Goal: Task Accomplishment & Management: Manage account settings

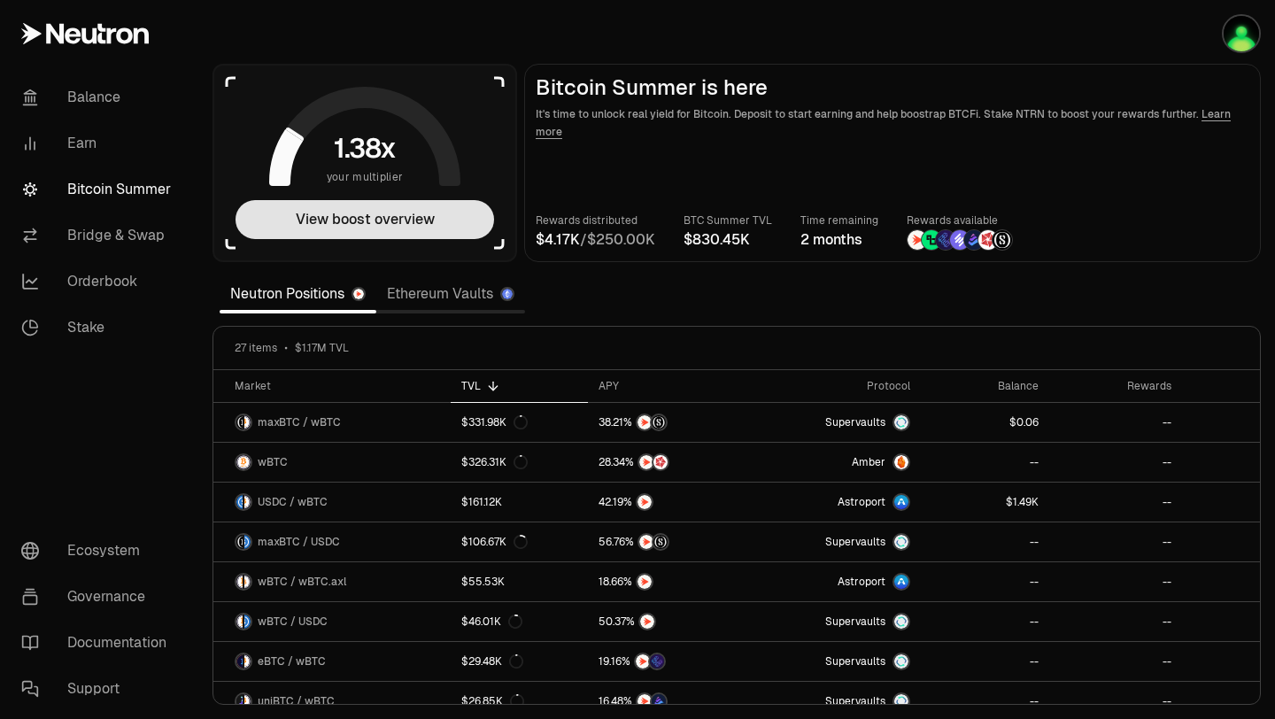
click at [418, 222] on button "View boost overview" at bounding box center [364, 219] width 258 height 39
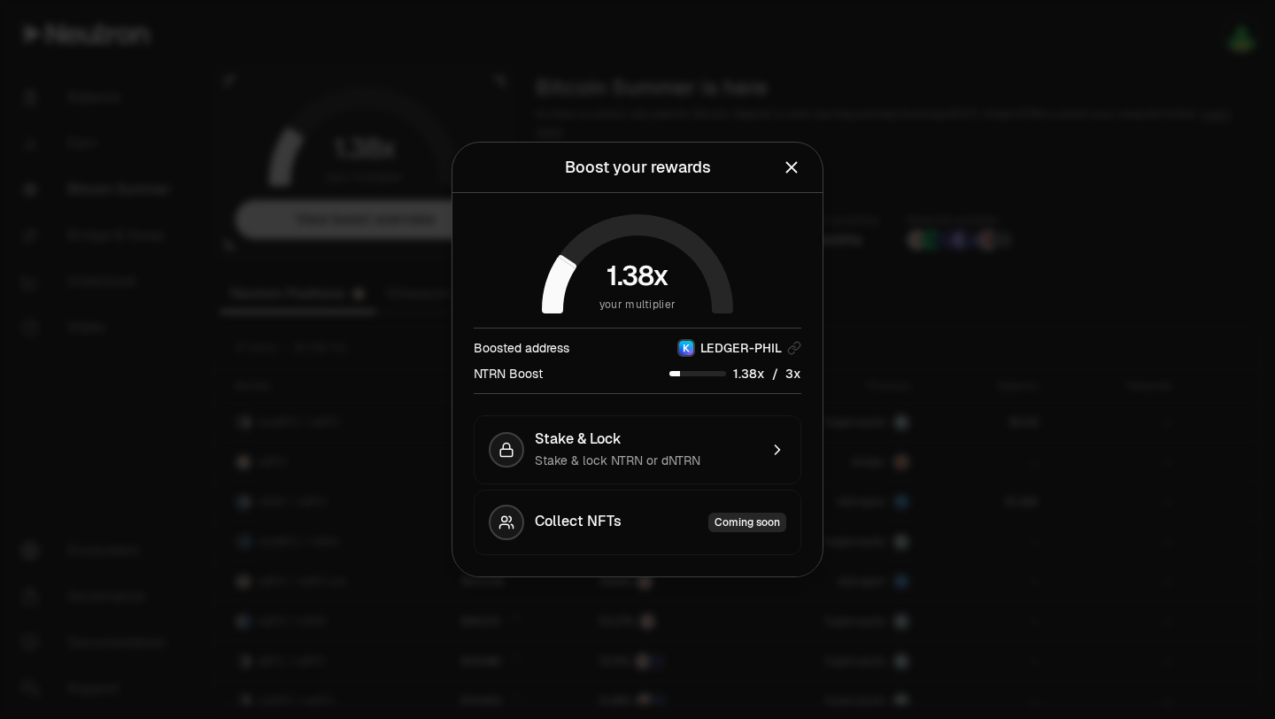
click at [807, 158] on div "Boost your rewards View your current reward multiplier and boost options." at bounding box center [637, 168] width 370 height 50
click at [790, 165] on icon "Close" at bounding box center [791, 167] width 19 height 19
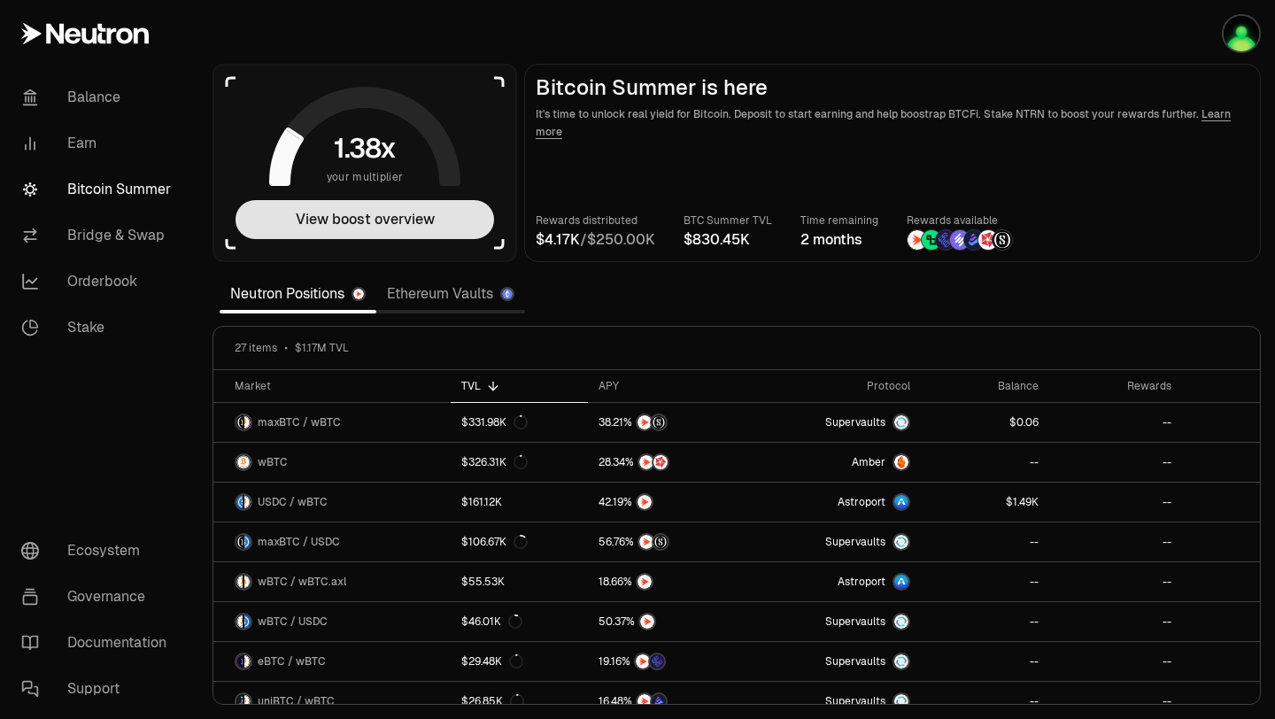
click at [341, 221] on button "View boost overview" at bounding box center [364, 219] width 258 height 39
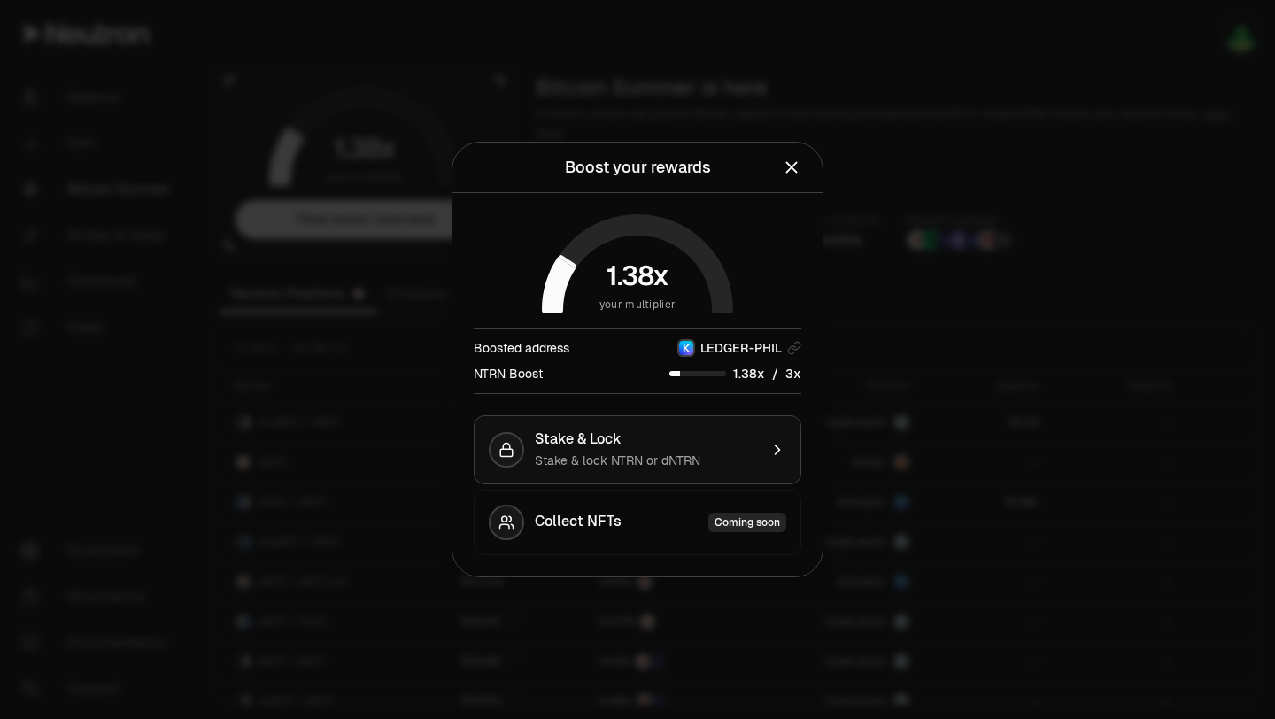
click at [635, 474] on button "Stake & Lock Stake & lock NTRN or dNTRN" at bounding box center [638, 449] width 328 height 69
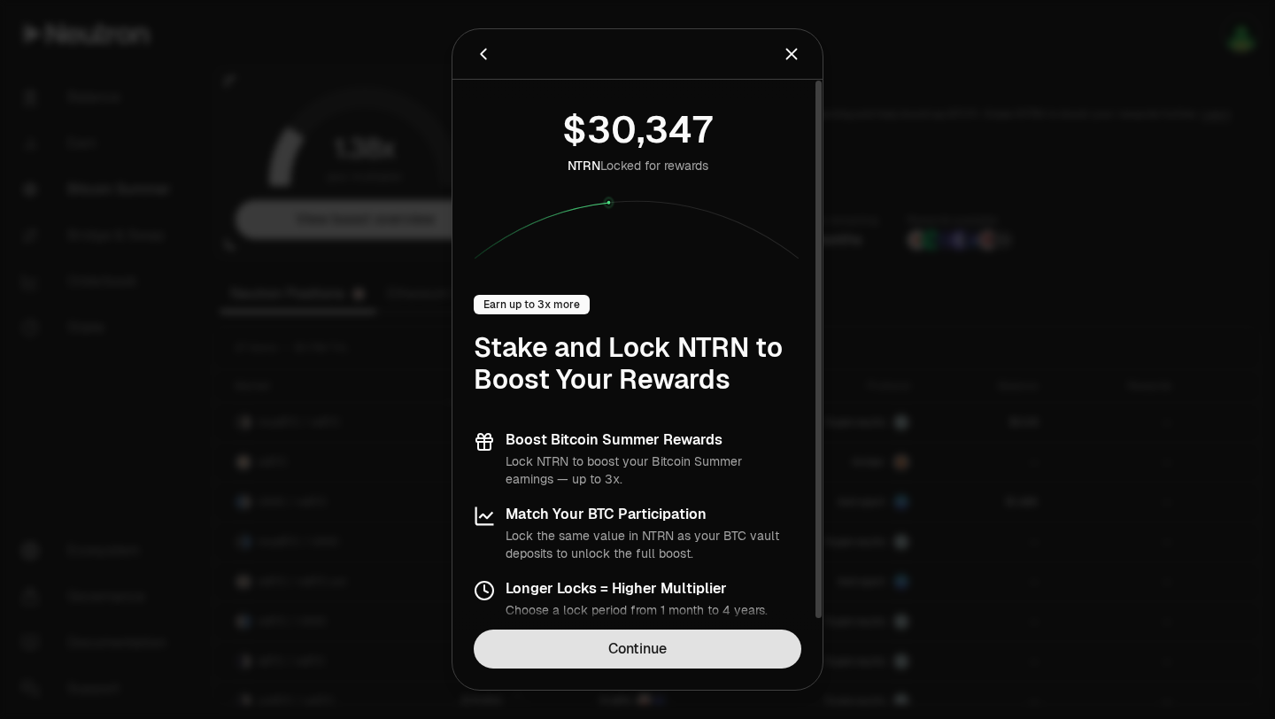
click at [655, 655] on link "Continue" at bounding box center [638, 648] width 328 height 39
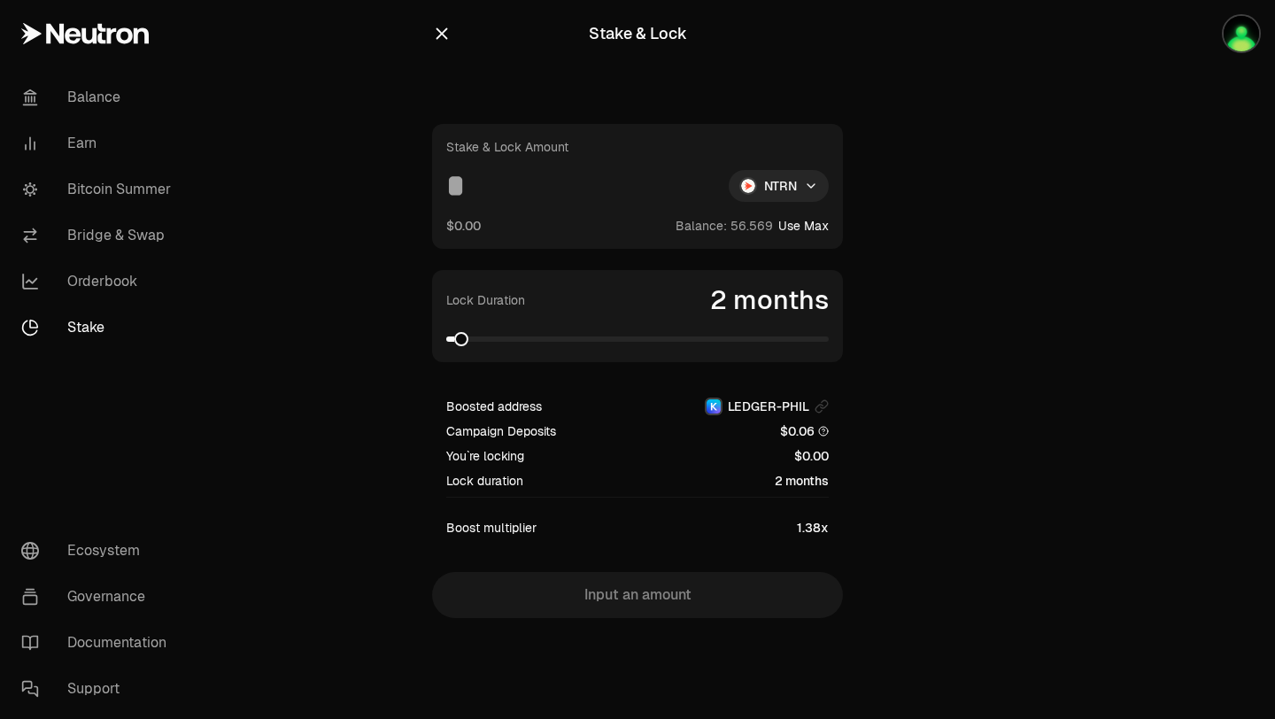
click at [797, 217] on button "Use Max" at bounding box center [803, 226] width 50 height 18
type input "*********"
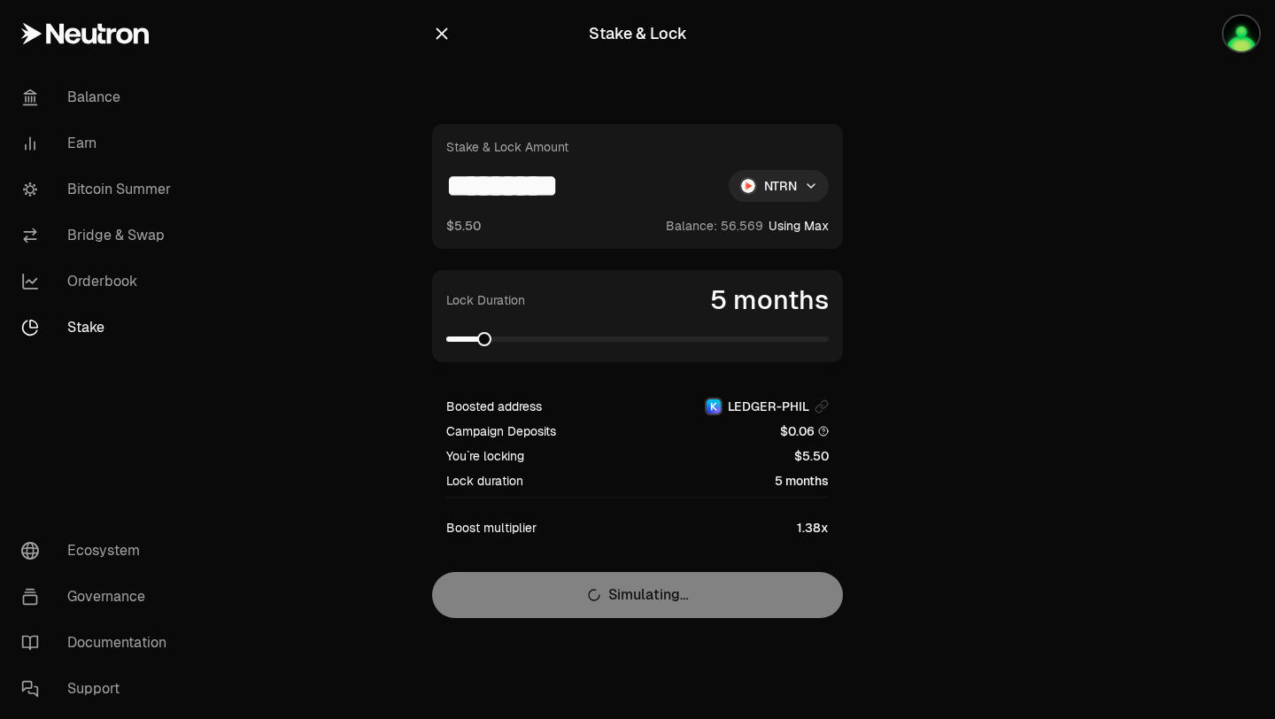
click at [477, 341] on span at bounding box center [484, 339] width 14 height 14
click at [458, 337] on span at bounding box center [461, 339] width 14 height 14
click at [77, 149] on link "Earn" at bounding box center [99, 143] width 184 height 46
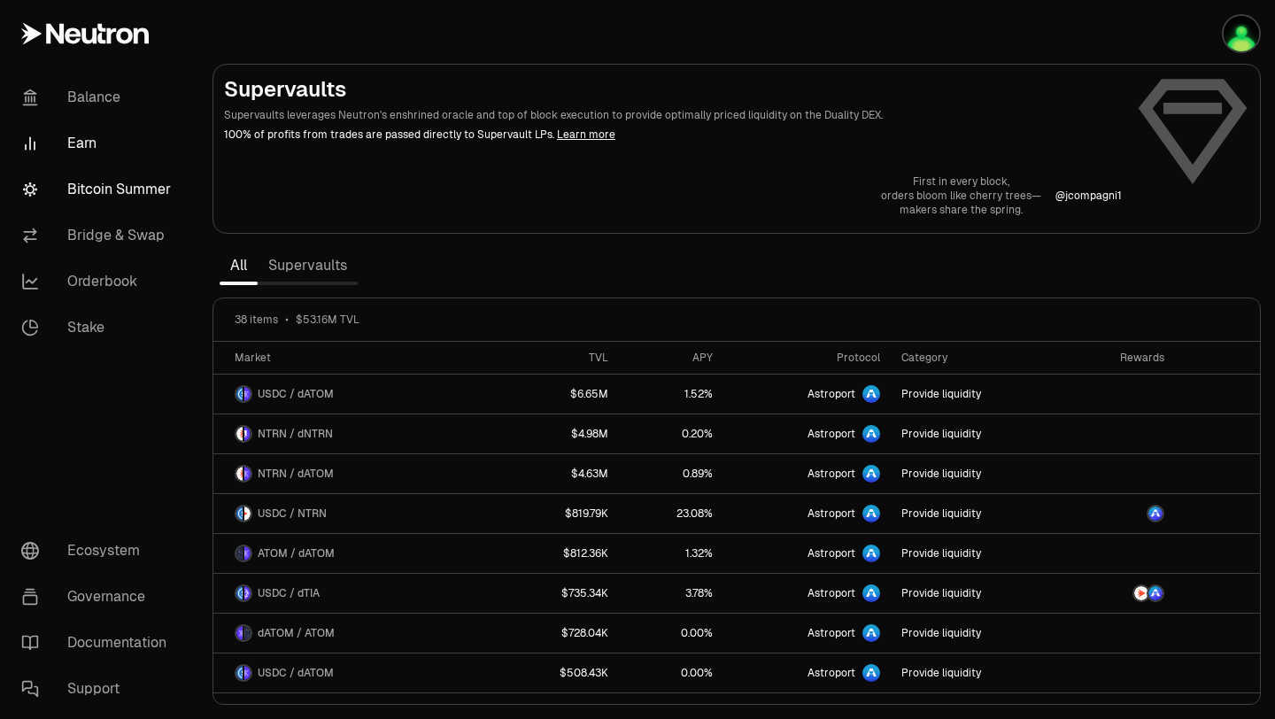
click at [141, 190] on link "Bitcoin Summer" at bounding box center [99, 189] width 184 height 46
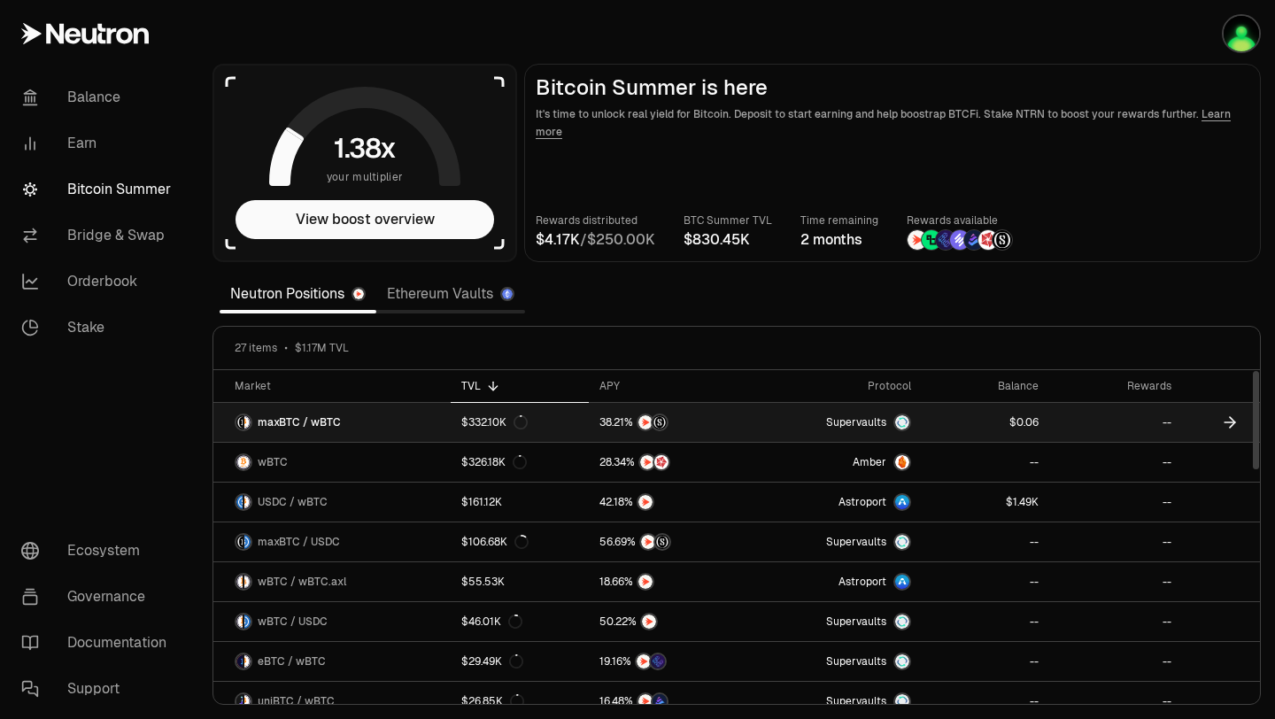
click at [404, 421] on link "maxBTC / wBTC" at bounding box center [331, 422] width 237 height 39
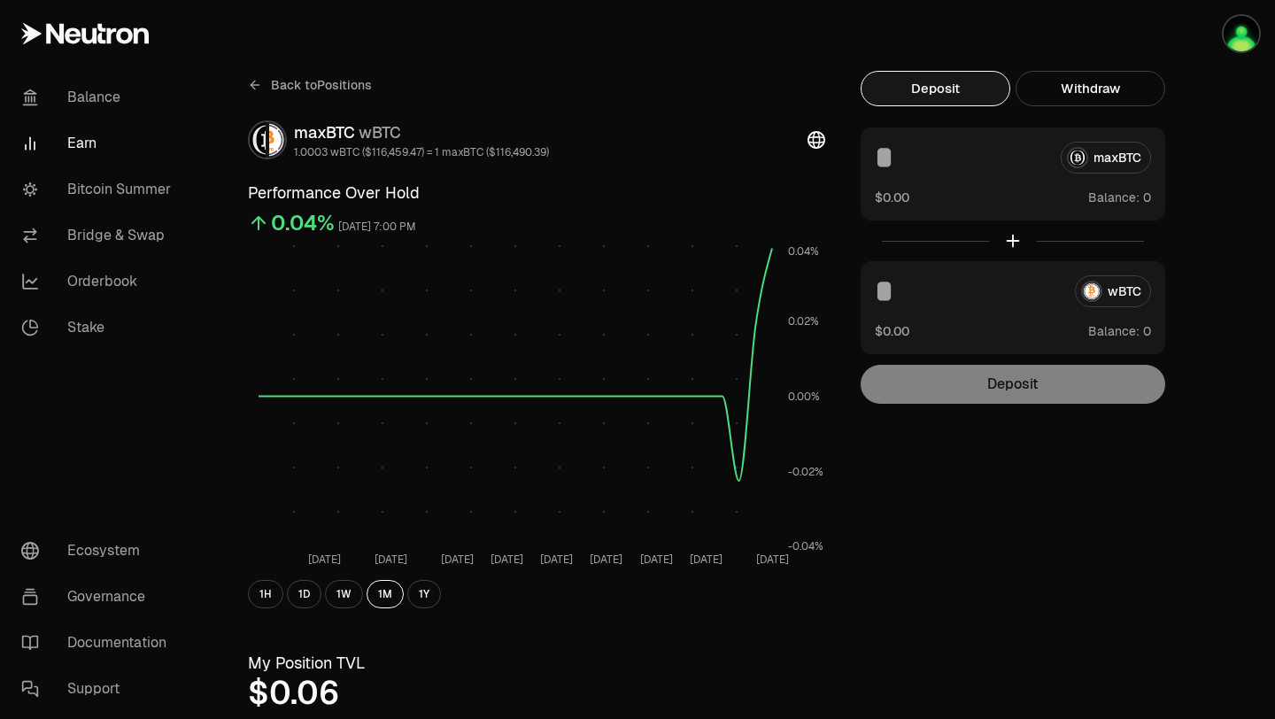
click at [1021, 289] on input at bounding box center [968, 291] width 186 height 32
click at [967, 156] on input at bounding box center [961, 158] width 172 height 32
click at [945, 243] on div at bounding box center [1012, 240] width 305 height 41
click at [95, 232] on link "Bridge & Swap" at bounding box center [99, 235] width 184 height 46
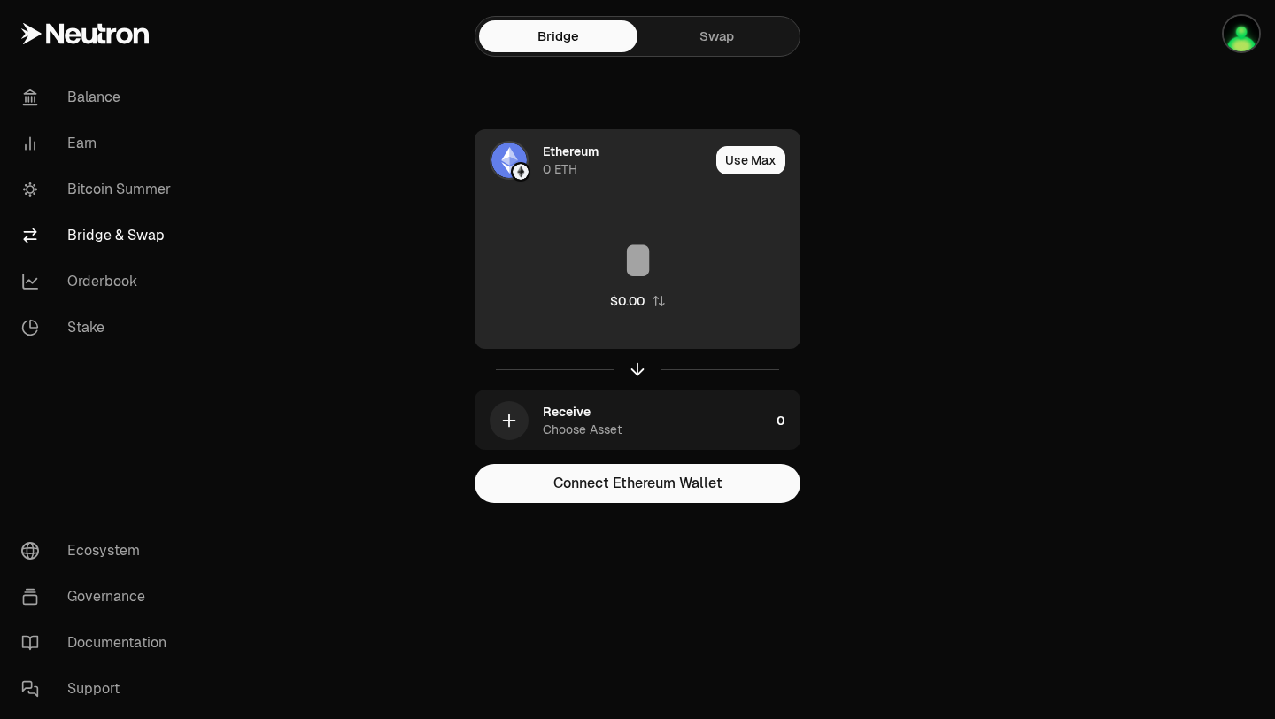
click at [562, 154] on div "Ethereum" at bounding box center [571, 152] width 56 height 18
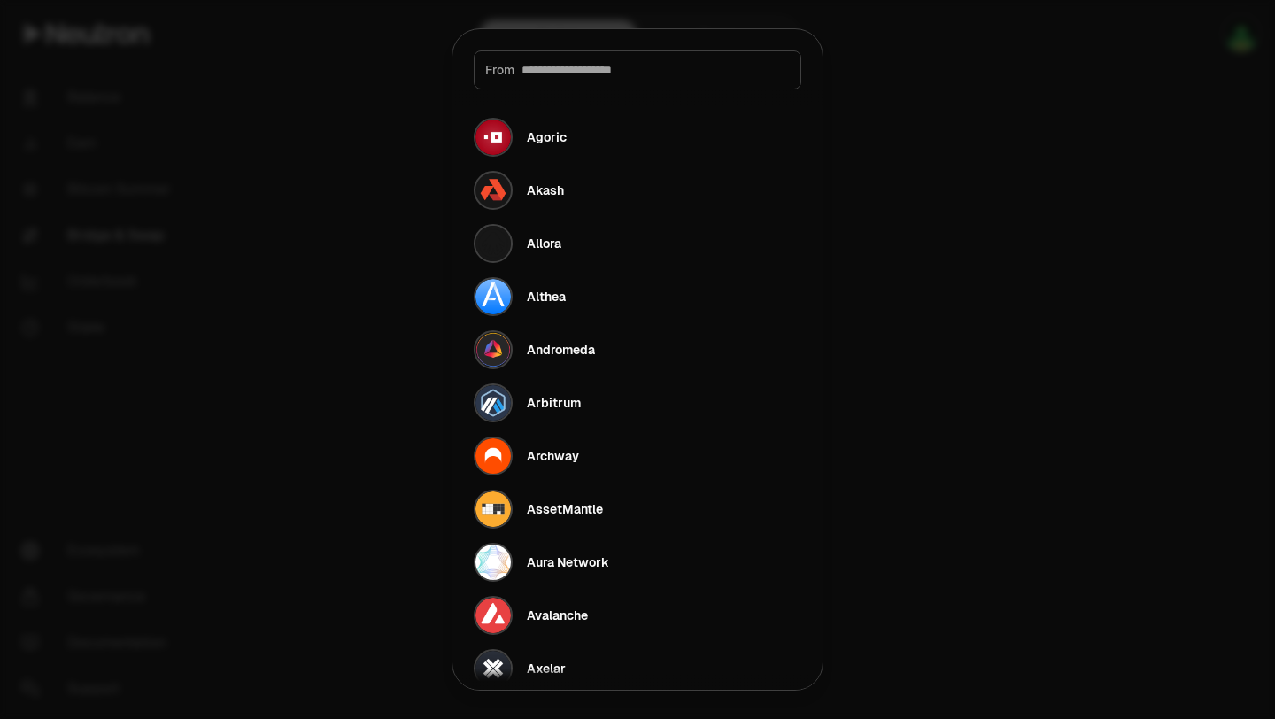
click at [646, 69] on input at bounding box center [655, 70] width 268 height 18
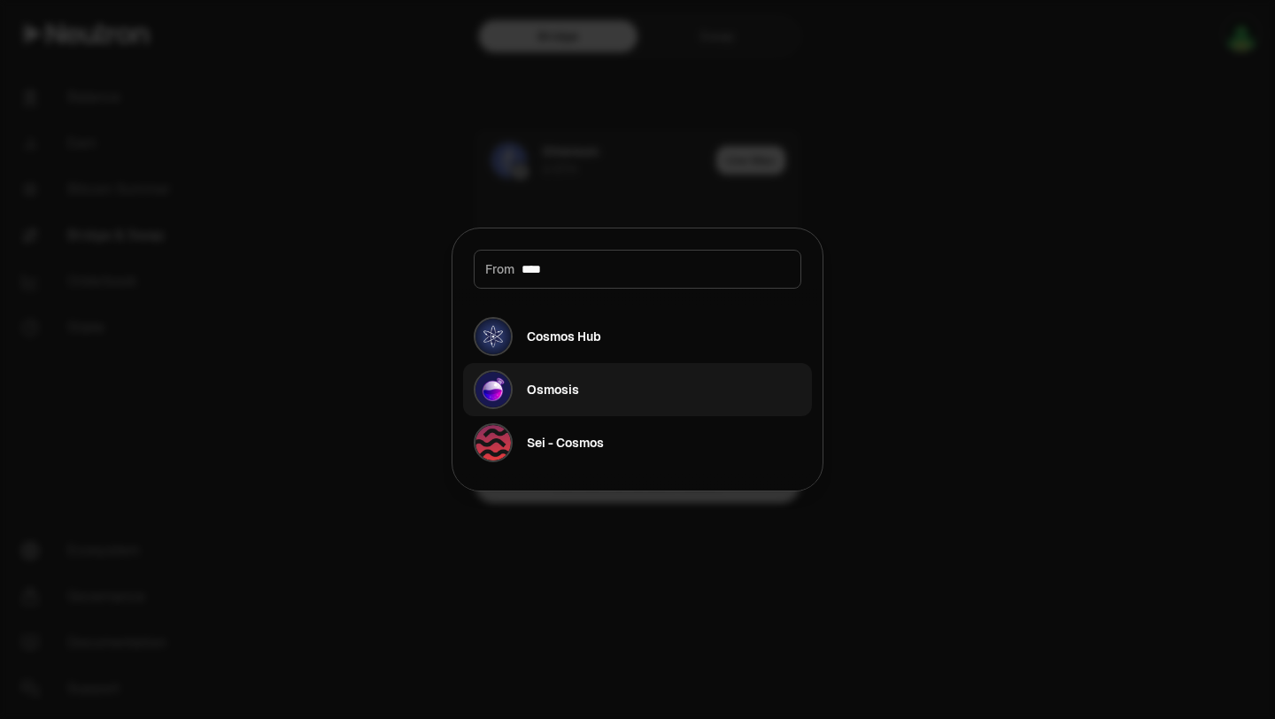
type input "****"
click at [543, 379] on div "Osmosis" at bounding box center [526, 389] width 105 height 39
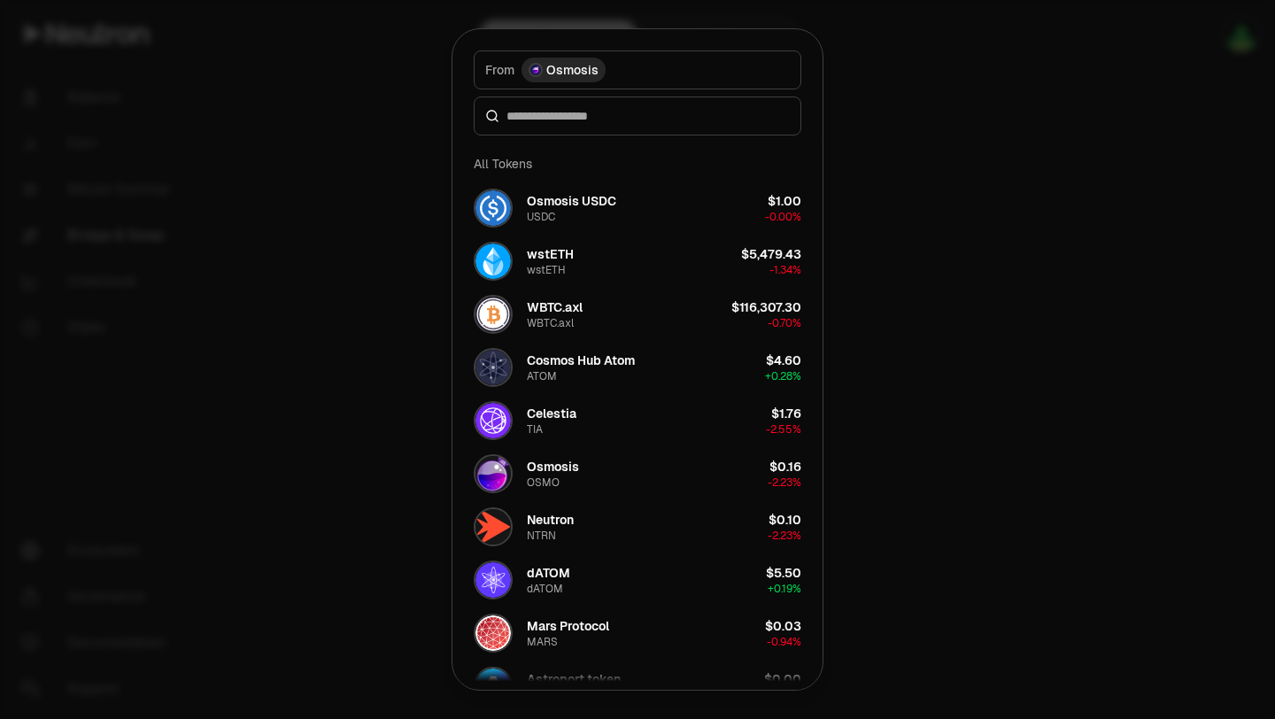
click at [305, 314] on div at bounding box center [637, 359] width 1275 height 719
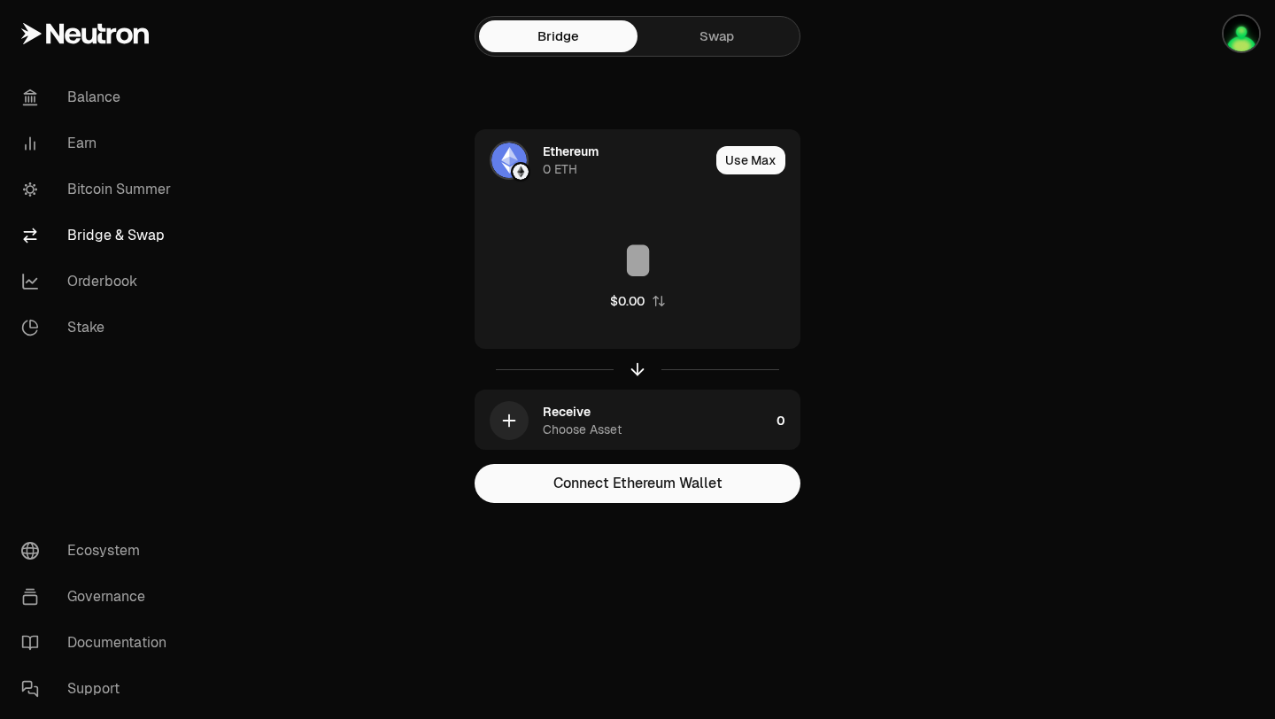
click at [730, 36] on link "Swap" at bounding box center [716, 36] width 158 height 32
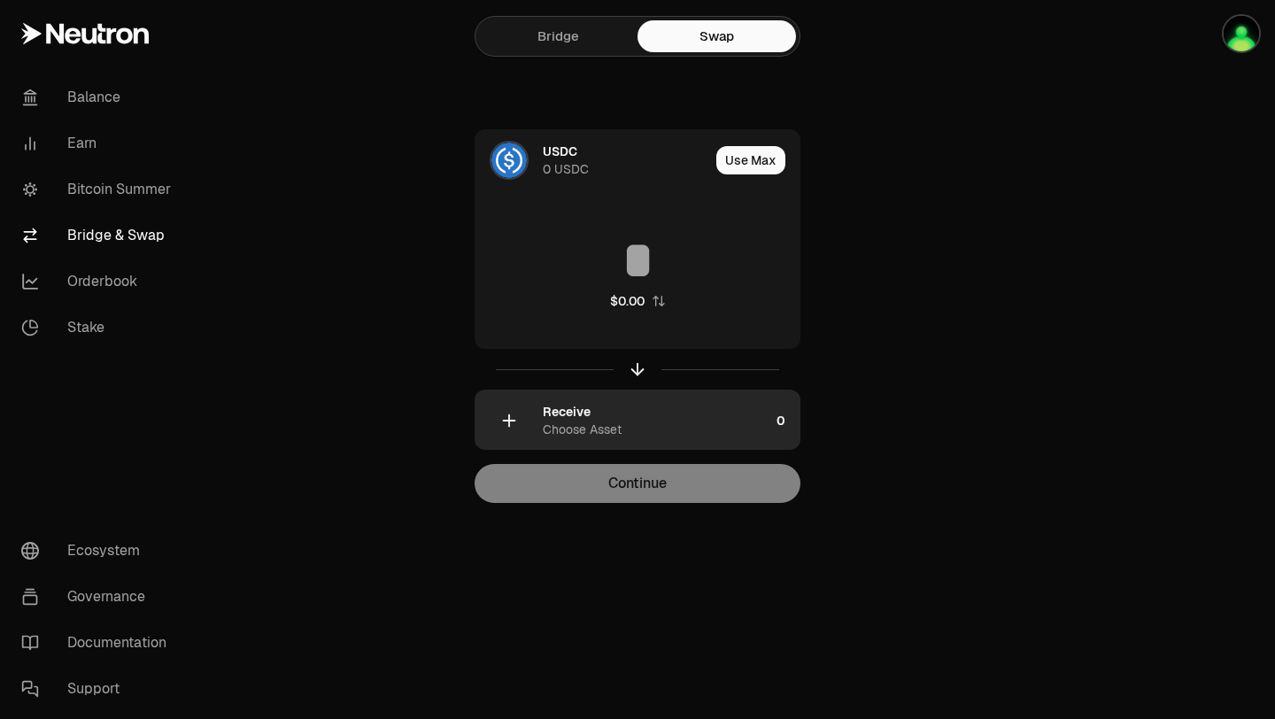
click at [523, 431] on div "button" at bounding box center [509, 420] width 39 height 39
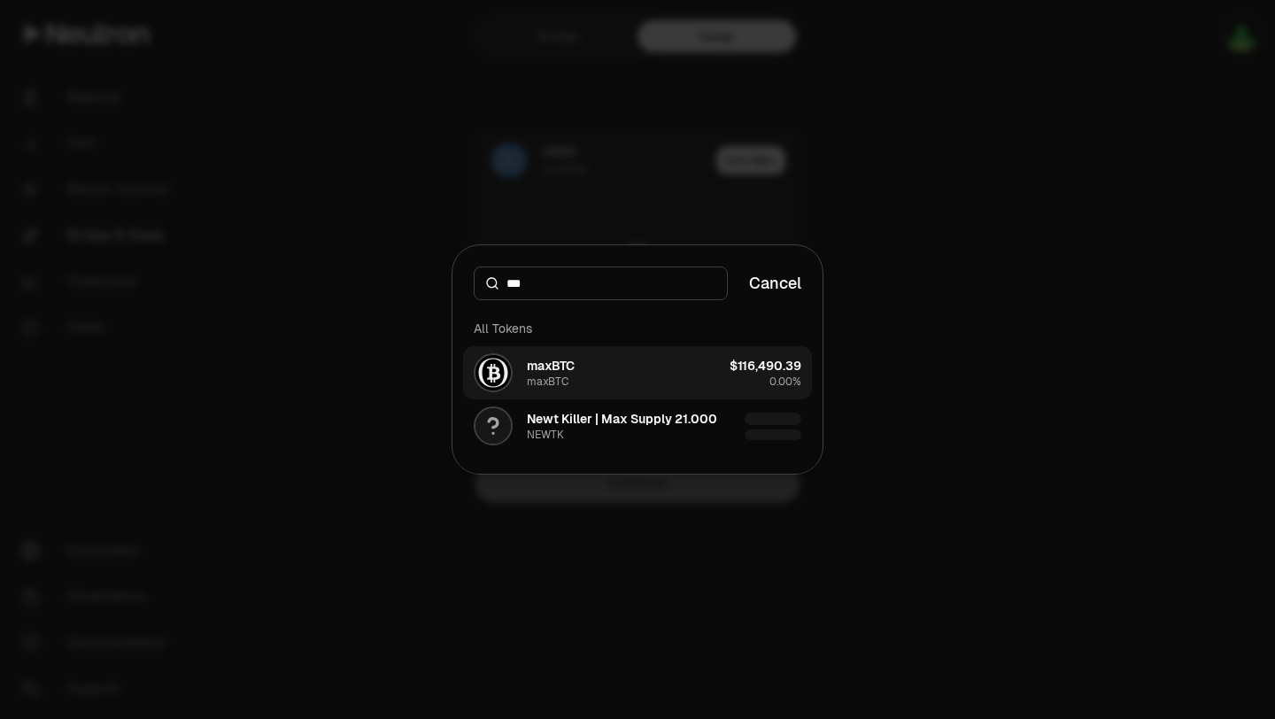
type input "***"
click at [616, 366] on button "maxBTC maxBTC $116,490.39 0.00%" at bounding box center [637, 372] width 349 height 53
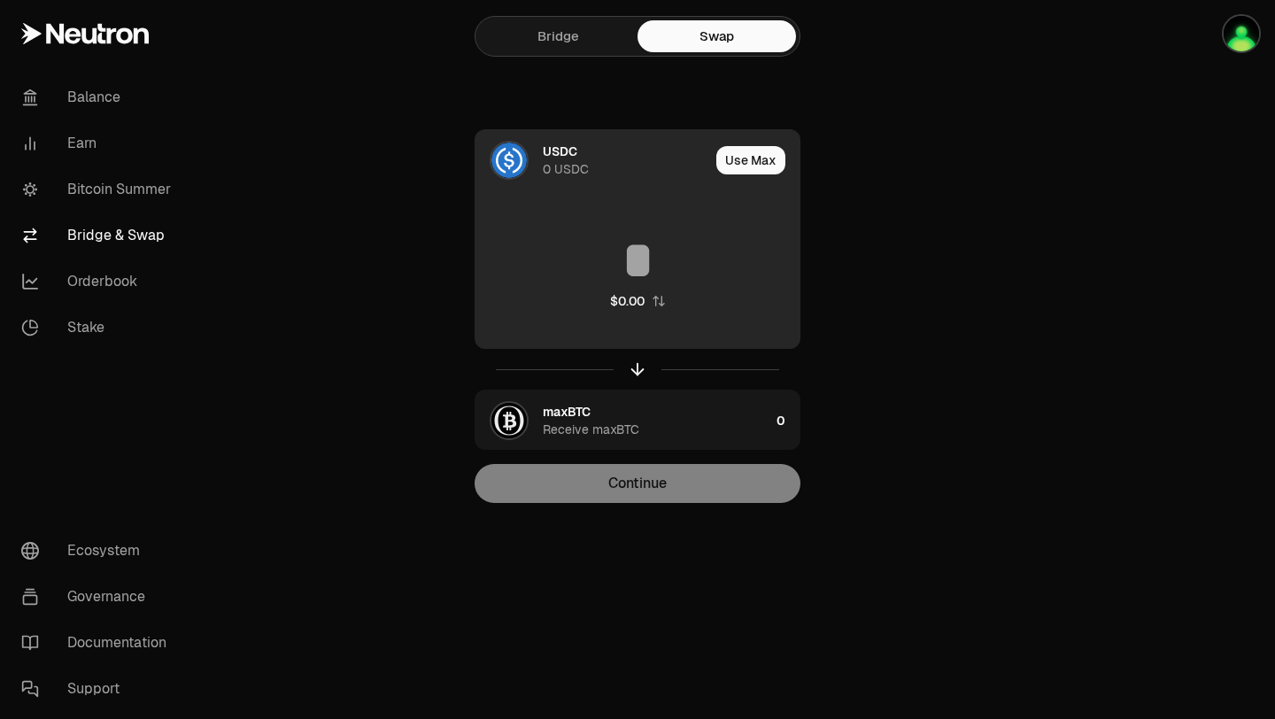
click at [576, 164] on div "0 USDC" at bounding box center [566, 169] width 46 height 18
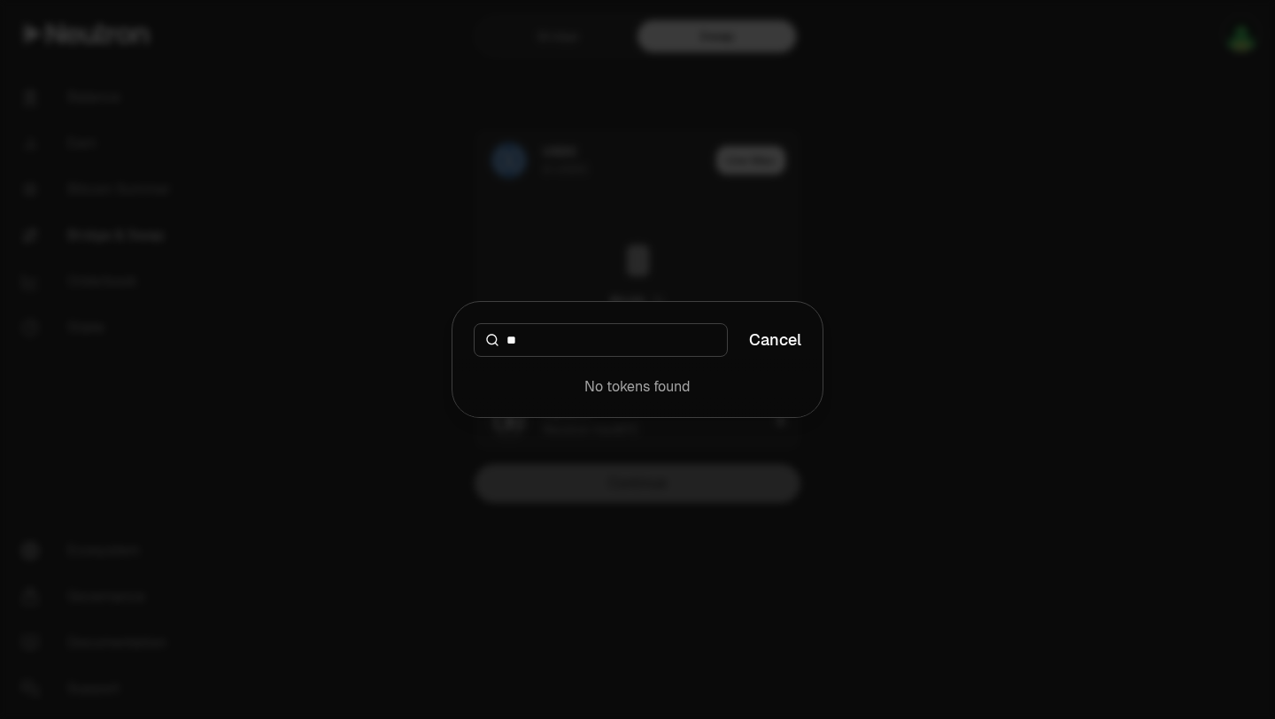
type input "**"
click at [778, 340] on button "Cancel" at bounding box center [775, 340] width 52 height 25
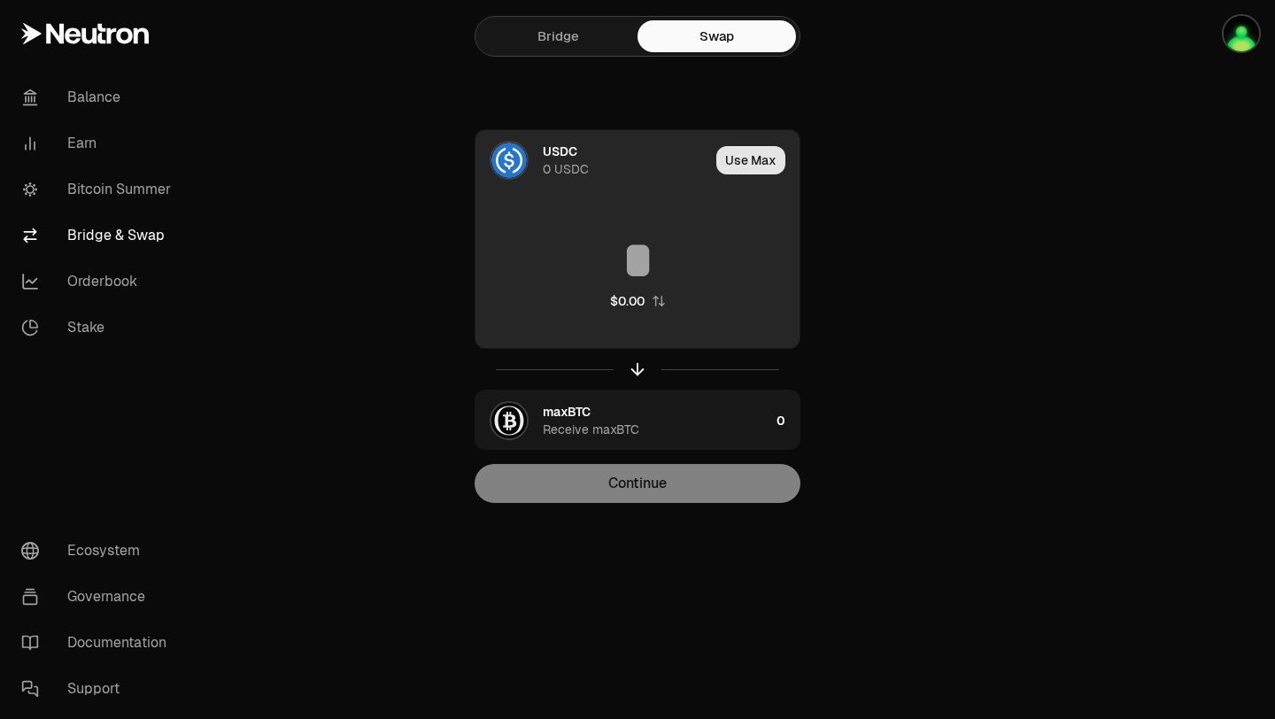
click at [738, 159] on button "Use Max" at bounding box center [750, 160] width 69 height 28
type input "*"
click at [749, 167] on button "Use Max" at bounding box center [750, 160] width 69 height 28
type input "**"
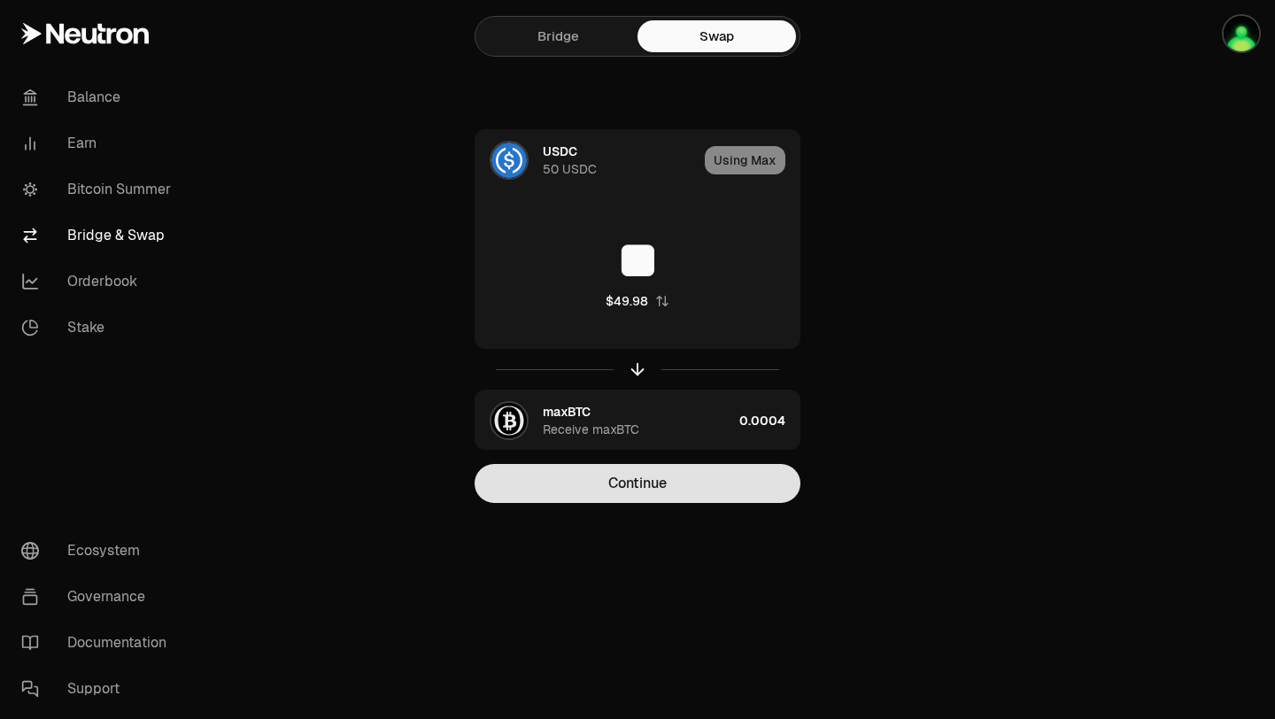
click at [682, 491] on button "Continue" at bounding box center [637, 483] width 326 height 39
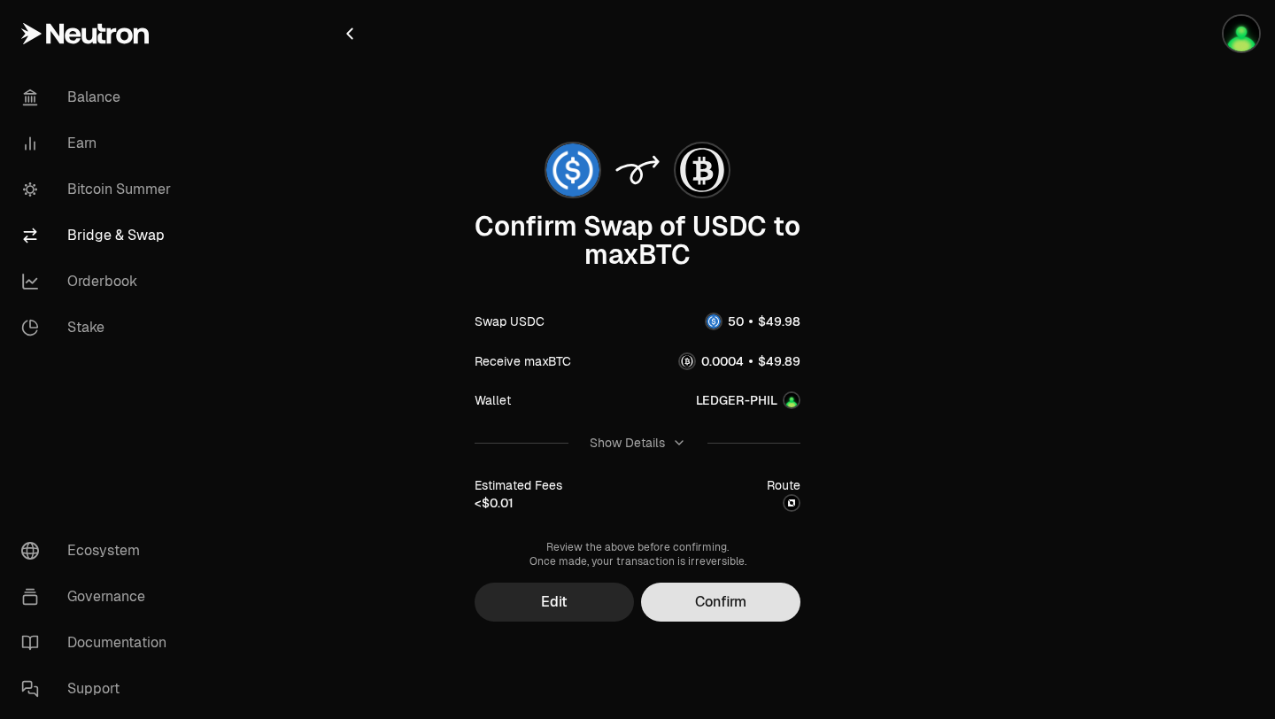
click at [683, 610] on button "Confirm" at bounding box center [720, 601] width 159 height 39
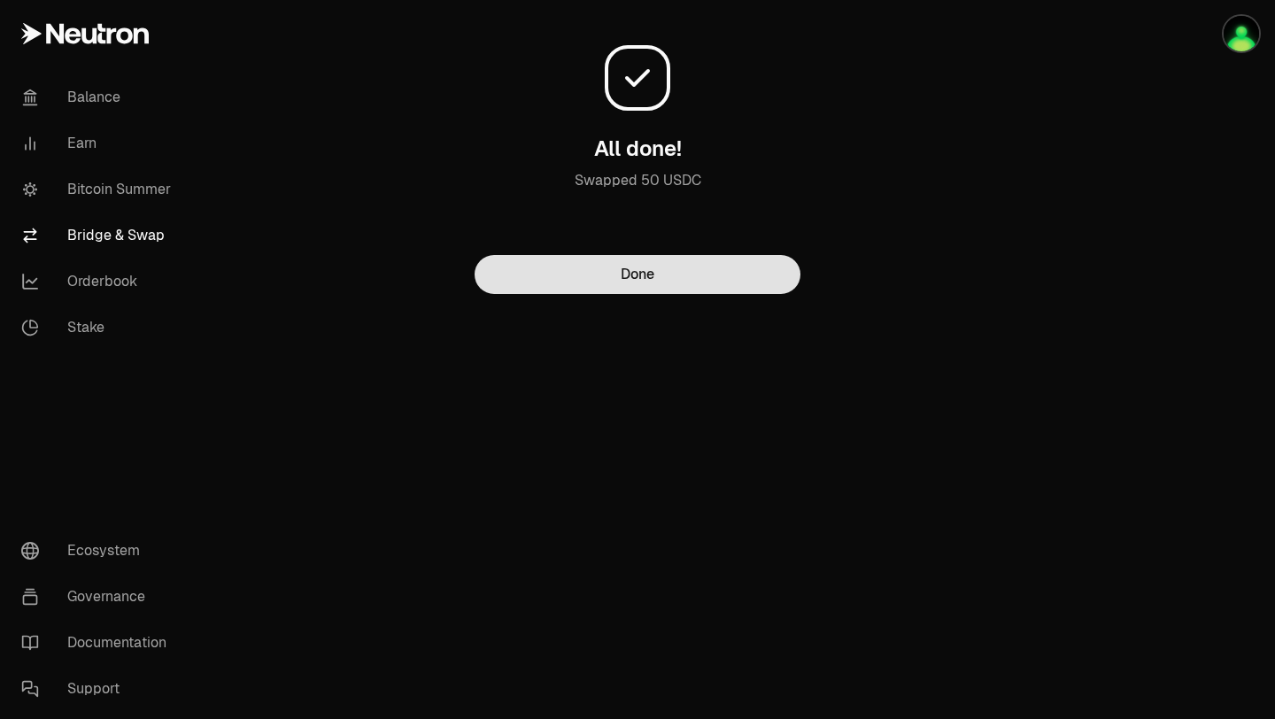
click at [666, 274] on button "Done" at bounding box center [637, 274] width 326 height 39
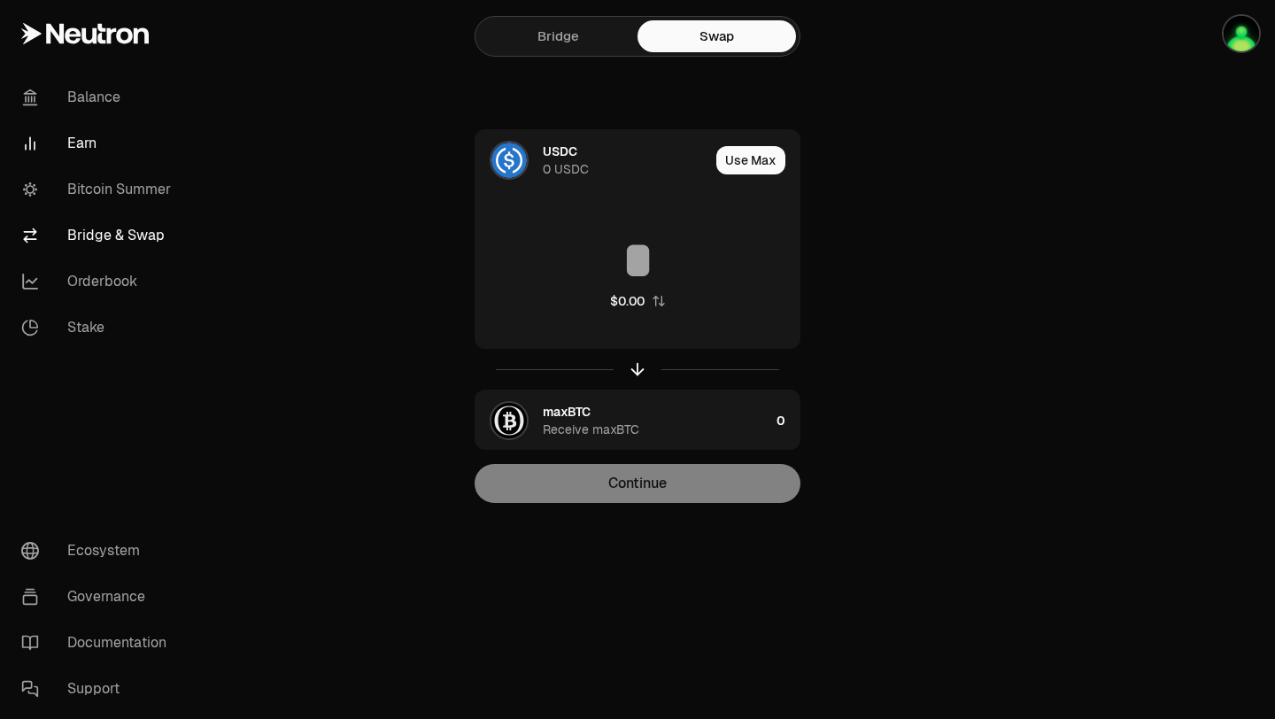
click at [90, 147] on link "Earn" at bounding box center [99, 143] width 184 height 46
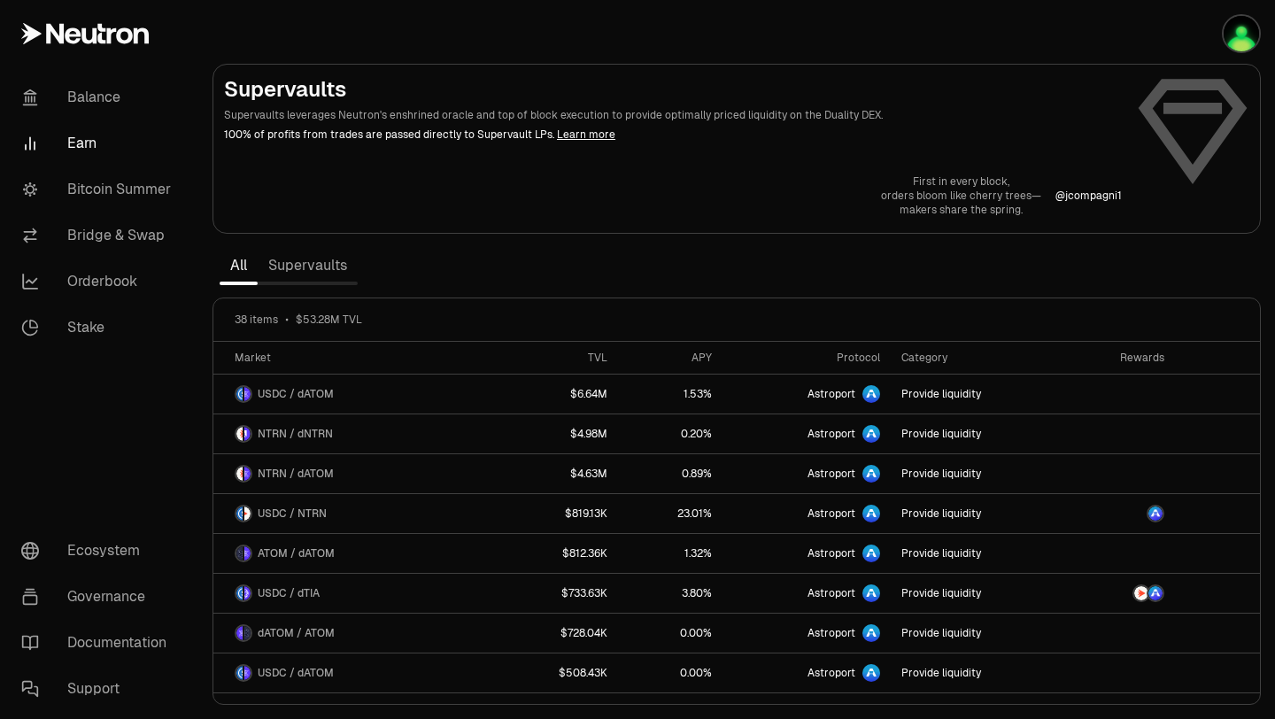
click at [89, 144] on link "Earn" at bounding box center [99, 143] width 184 height 46
click at [131, 180] on link "Bitcoin Summer" at bounding box center [99, 189] width 184 height 46
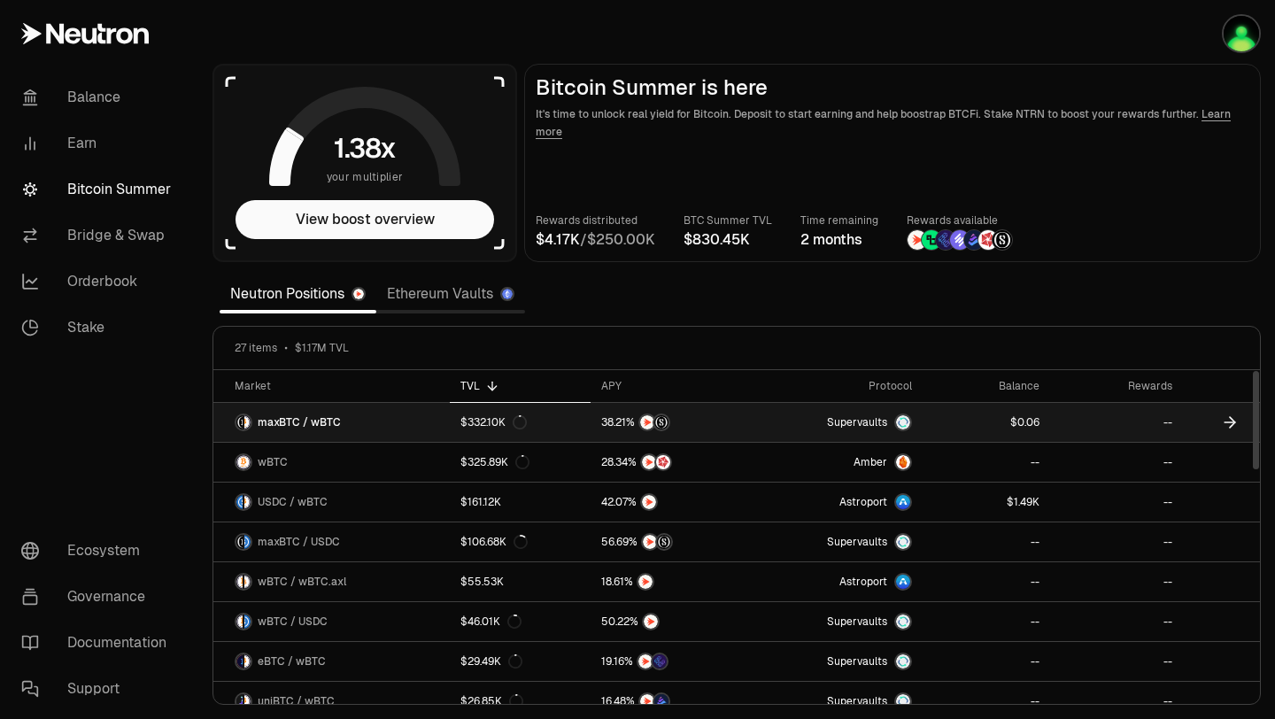
click at [421, 421] on link "maxBTC / wBTC" at bounding box center [331, 422] width 236 height 39
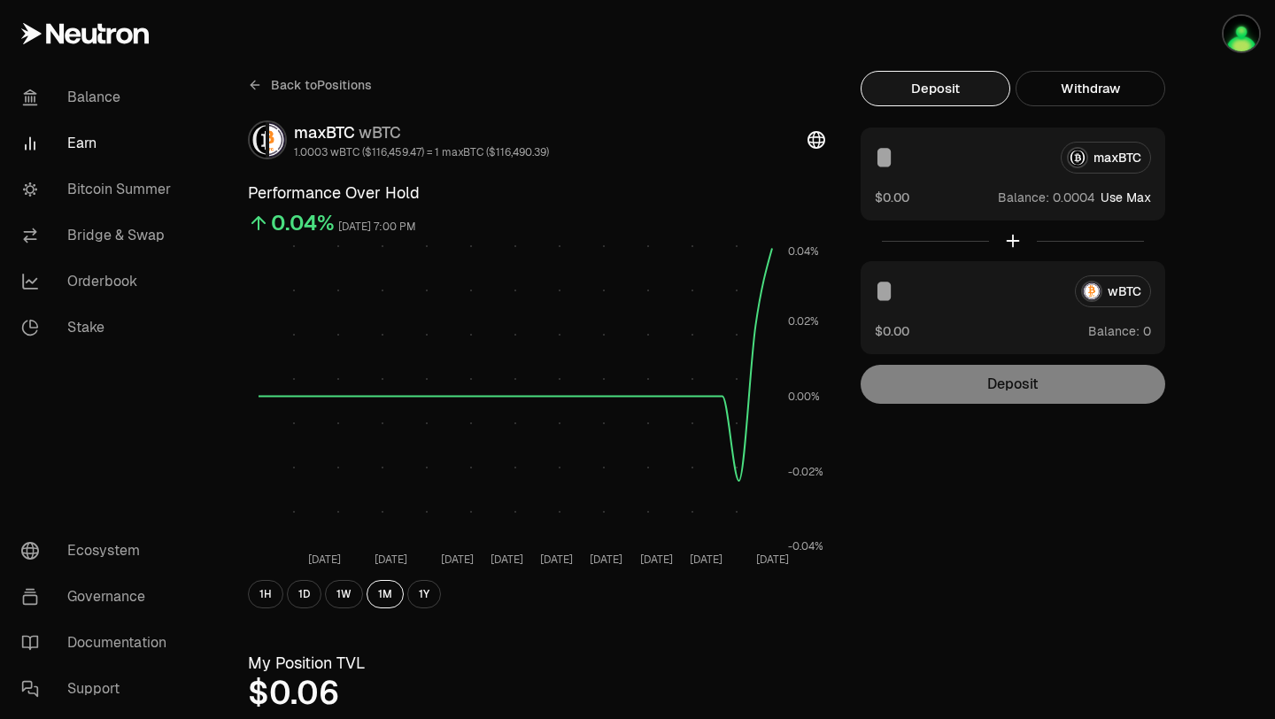
click at [1113, 157] on div "maxBTC" at bounding box center [1013, 158] width 276 height 32
click at [1109, 158] on div "maxBTC" at bounding box center [1013, 158] width 276 height 32
click at [1115, 197] on button "Use Max" at bounding box center [1125, 198] width 50 height 18
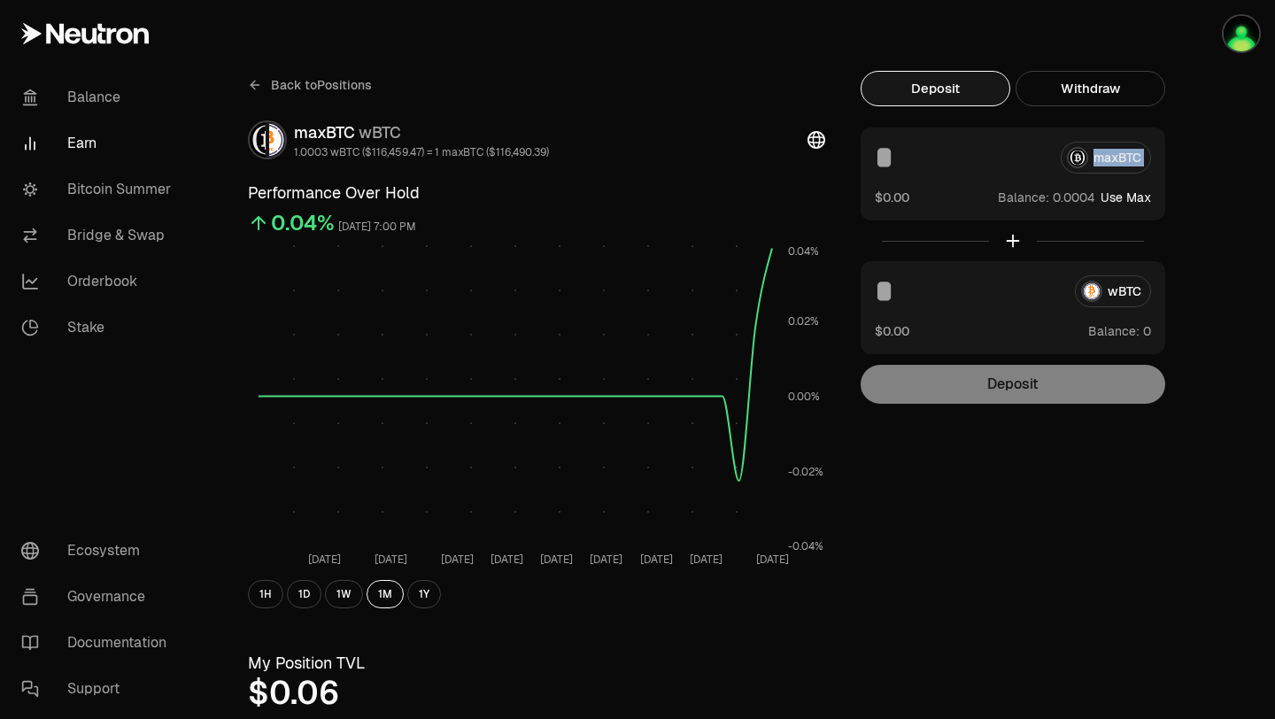
type input "**********"
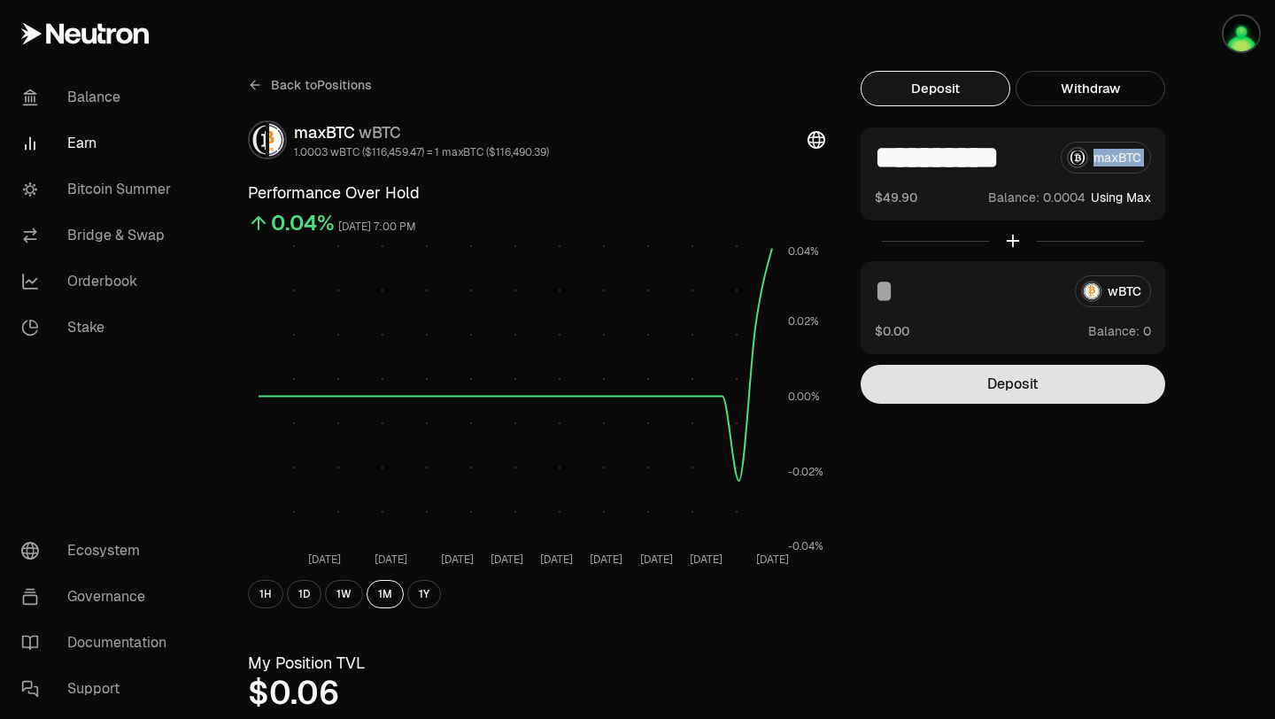
click at [990, 391] on button "Deposit" at bounding box center [1012, 384] width 305 height 39
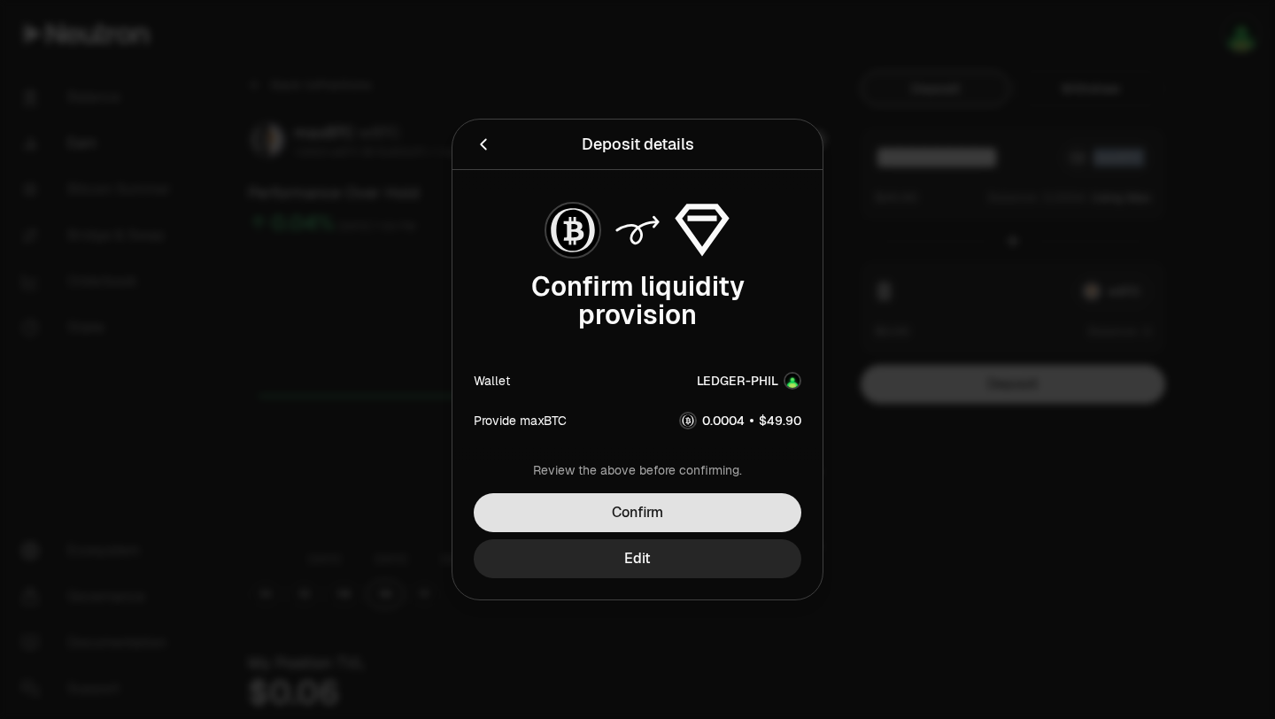
click at [693, 505] on button "Confirm" at bounding box center [638, 512] width 328 height 39
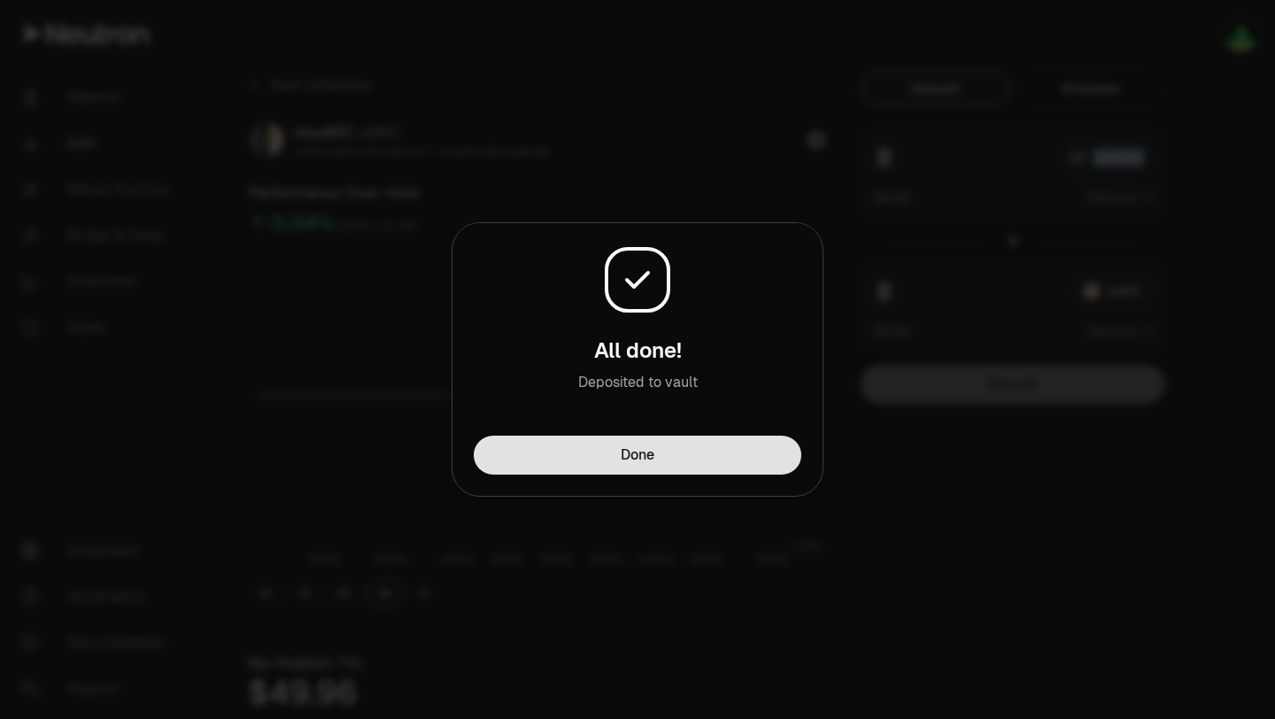
click at [612, 459] on button "Done" at bounding box center [638, 455] width 328 height 39
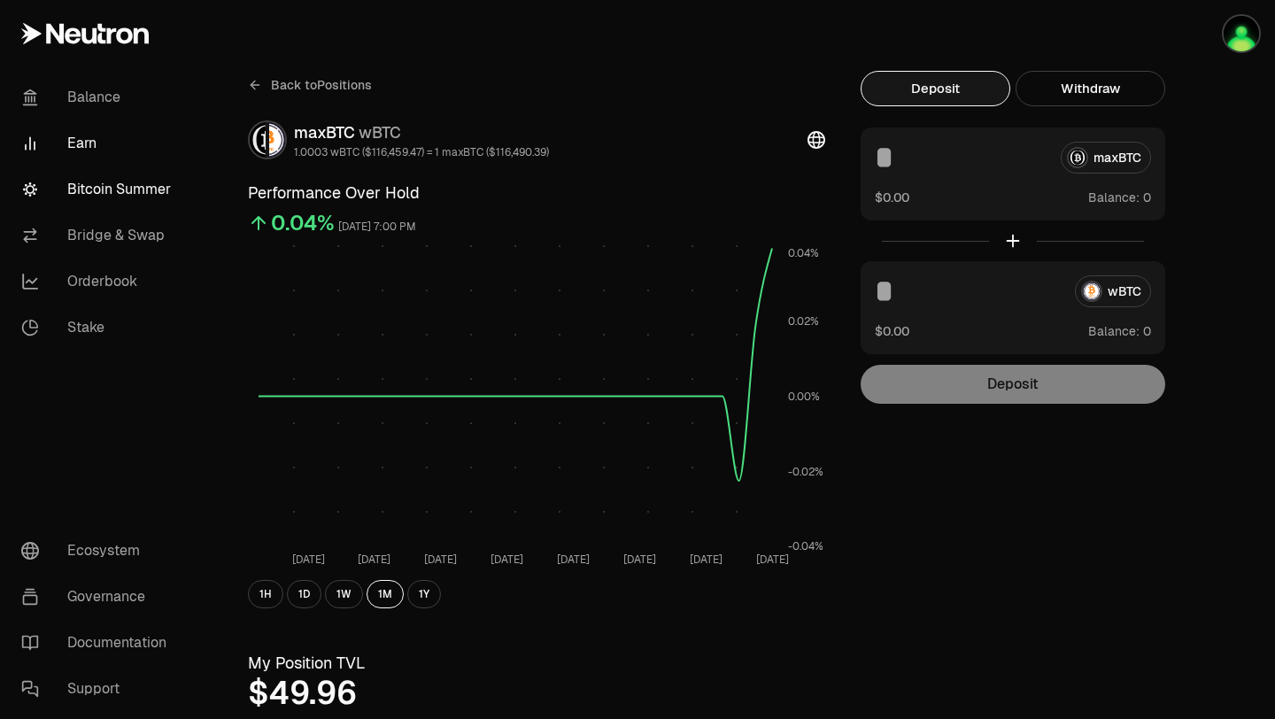
click at [94, 191] on link "Bitcoin Summer" at bounding box center [99, 189] width 184 height 46
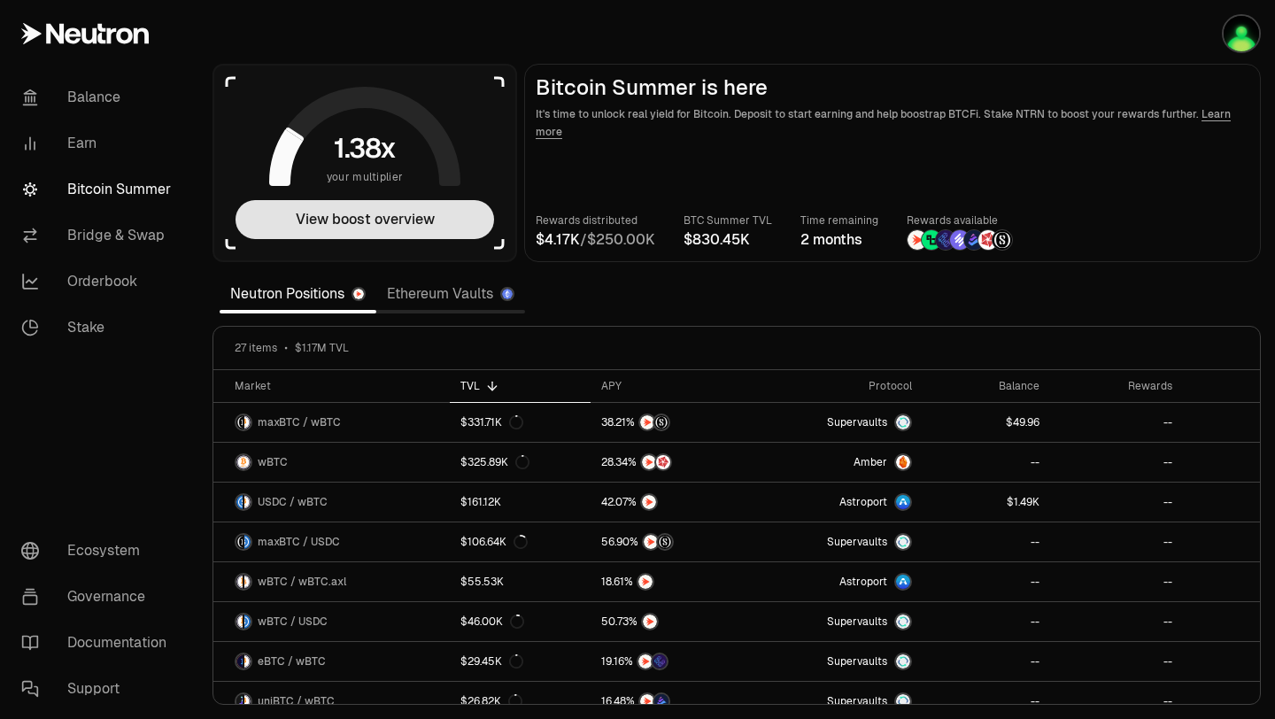
click at [381, 226] on button "View boost overview" at bounding box center [364, 219] width 258 height 39
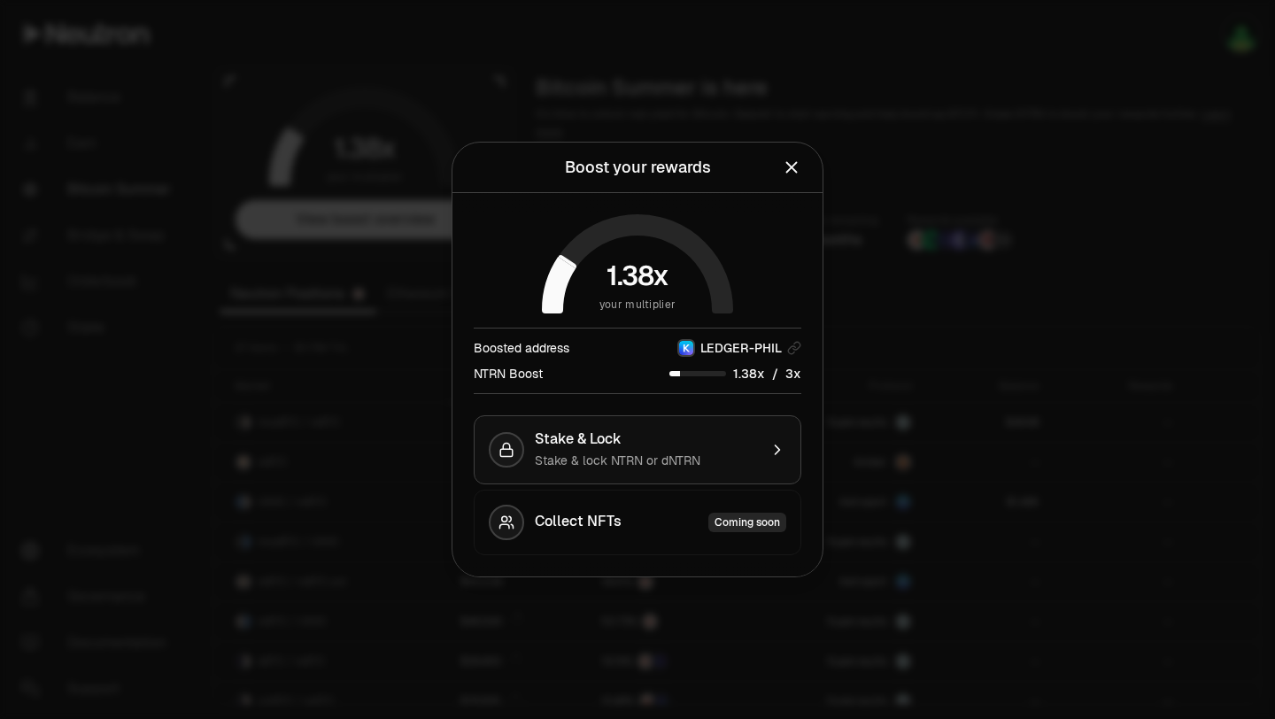
click at [739, 450] on div "Stake & Lock Stake & lock NTRN or dNTRN" at bounding box center [646, 449] width 223 height 39
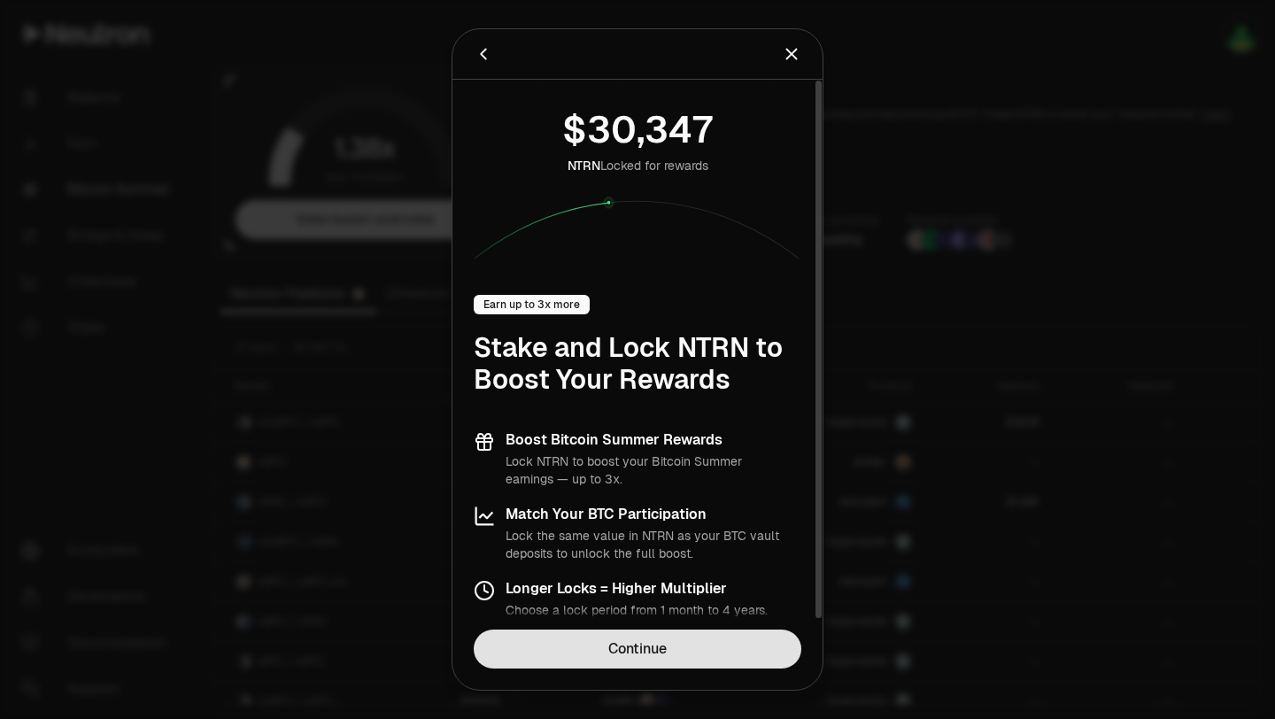
click at [722, 645] on link "Continue" at bounding box center [638, 648] width 328 height 39
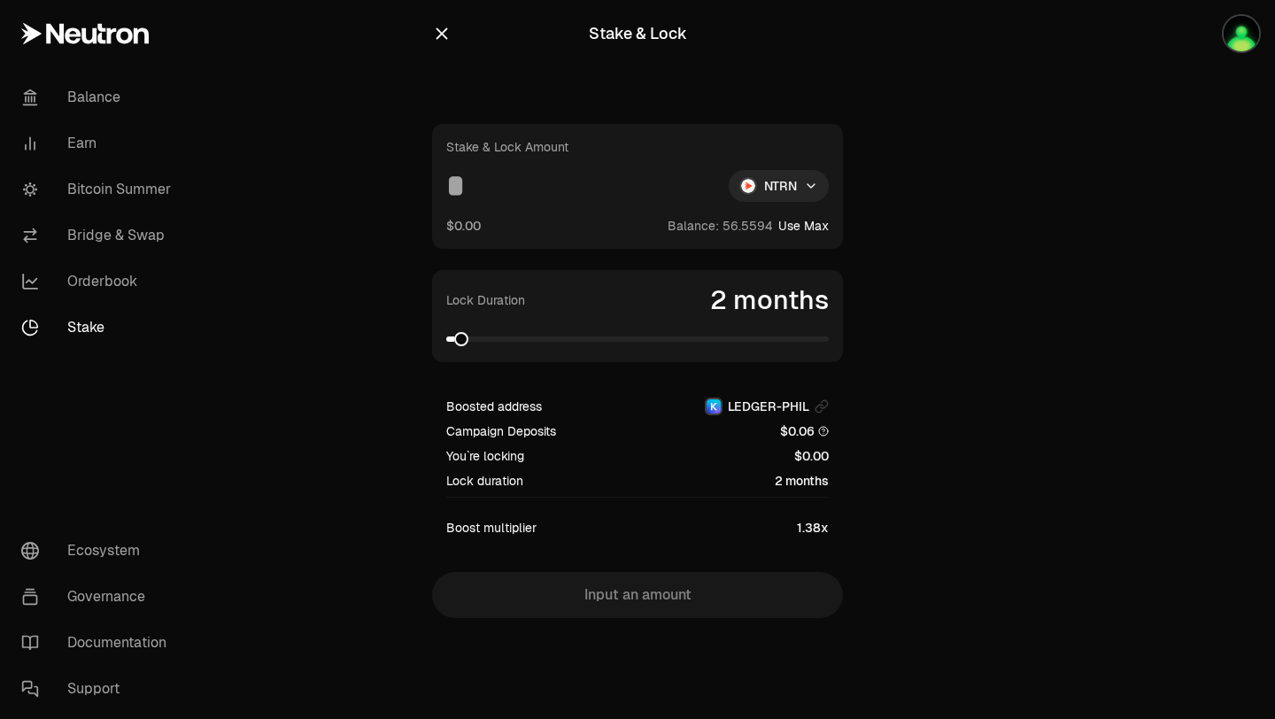
click at [483, 189] on input at bounding box center [580, 186] width 268 height 32
click at [83, 192] on link "Bitcoin Summer" at bounding box center [99, 189] width 184 height 46
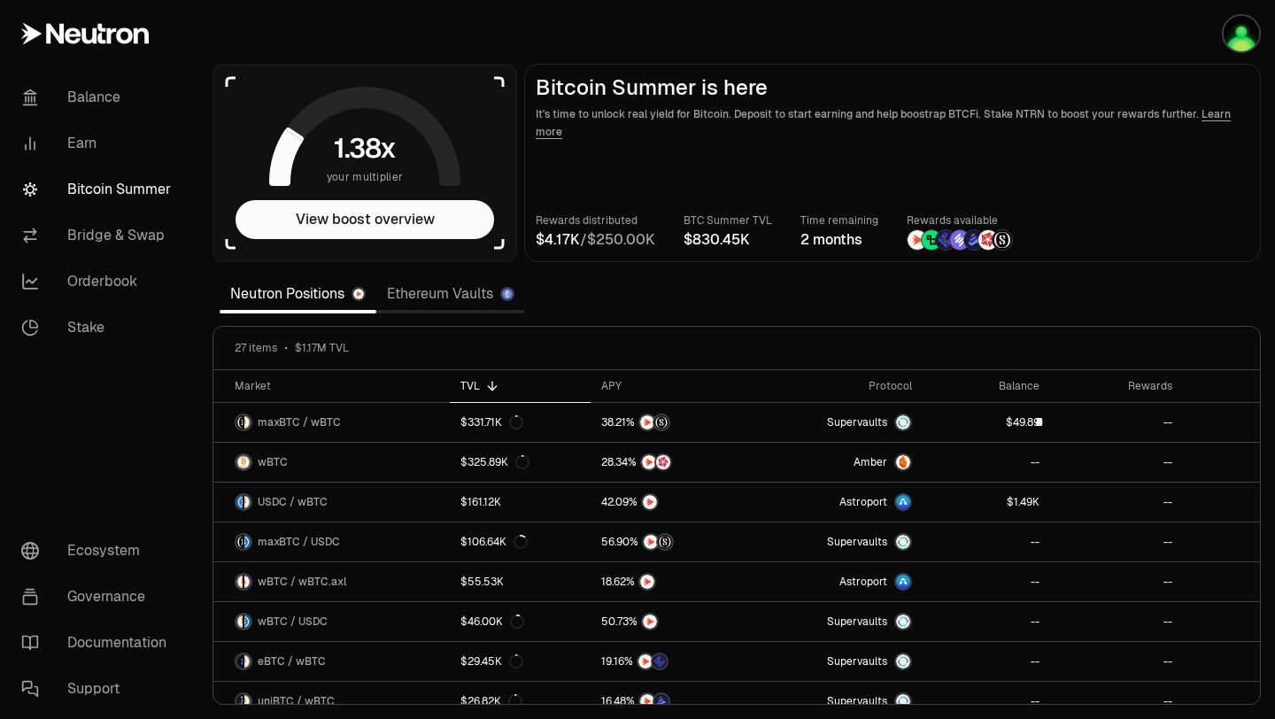
click at [92, 195] on link "Bitcoin Summer" at bounding box center [99, 189] width 184 height 46
click at [97, 189] on link "Bitcoin Summer" at bounding box center [99, 189] width 184 height 46
click at [118, 96] on link "Balance" at bounding box center [99, 97] width 184 height 46
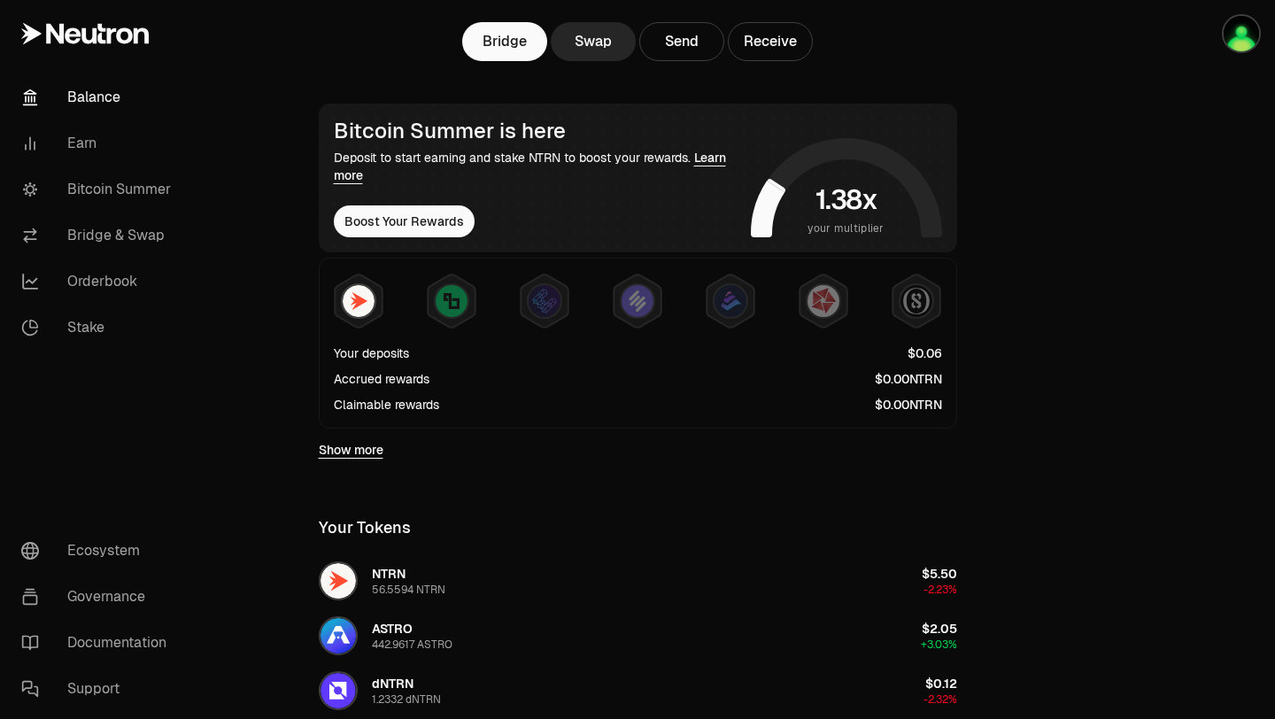
scroll to position [282, 0]
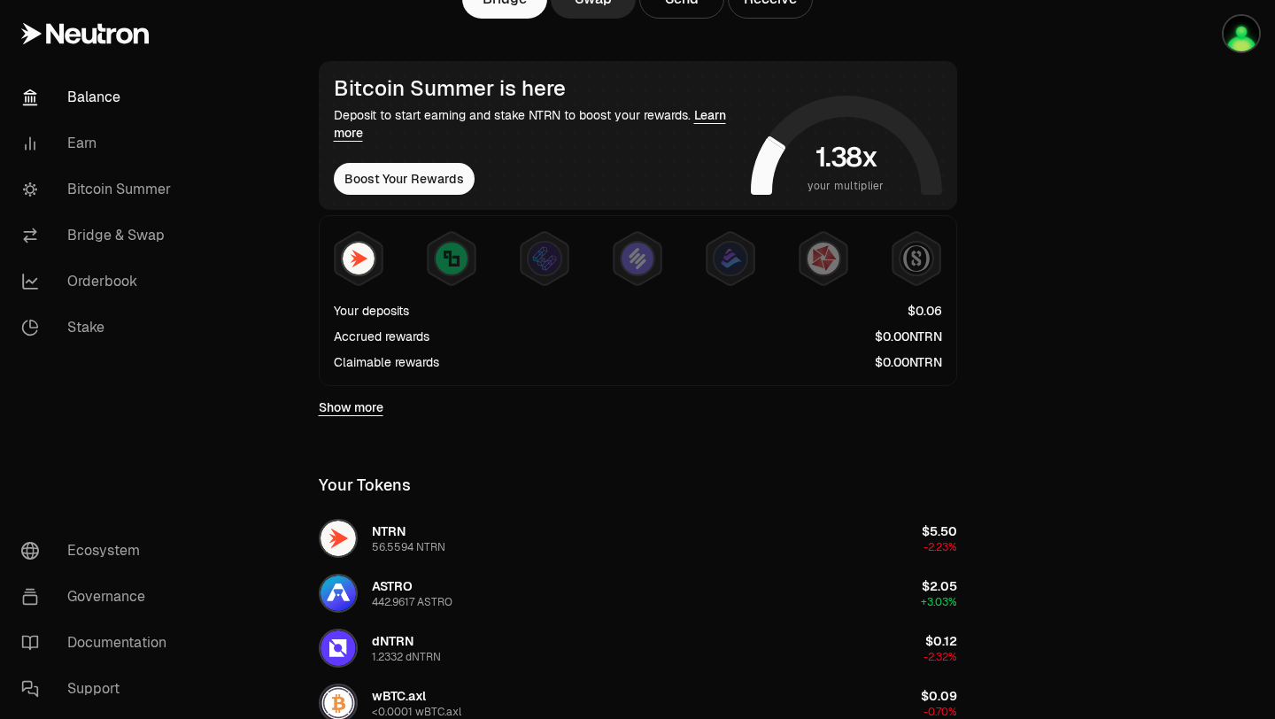
click at [706, 118] on link "Learn more" at bounding box center [530, 124] width 392 height 34
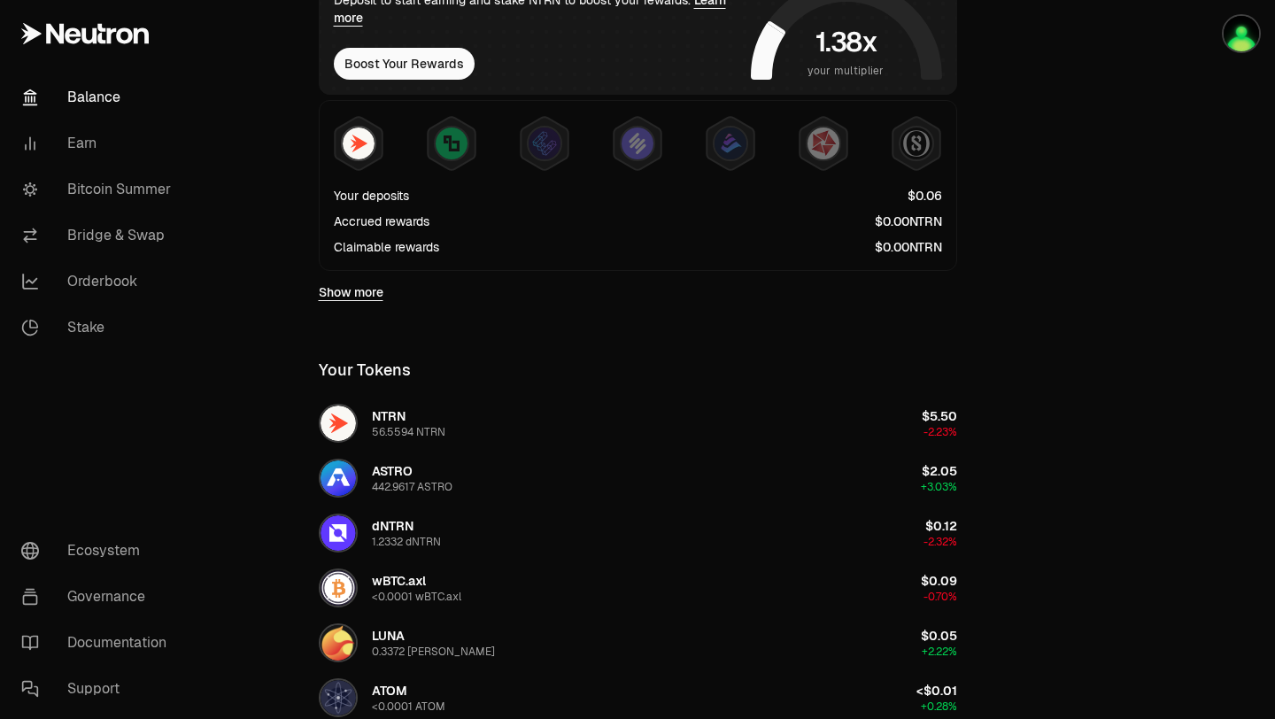
scroll to position [0, 0]
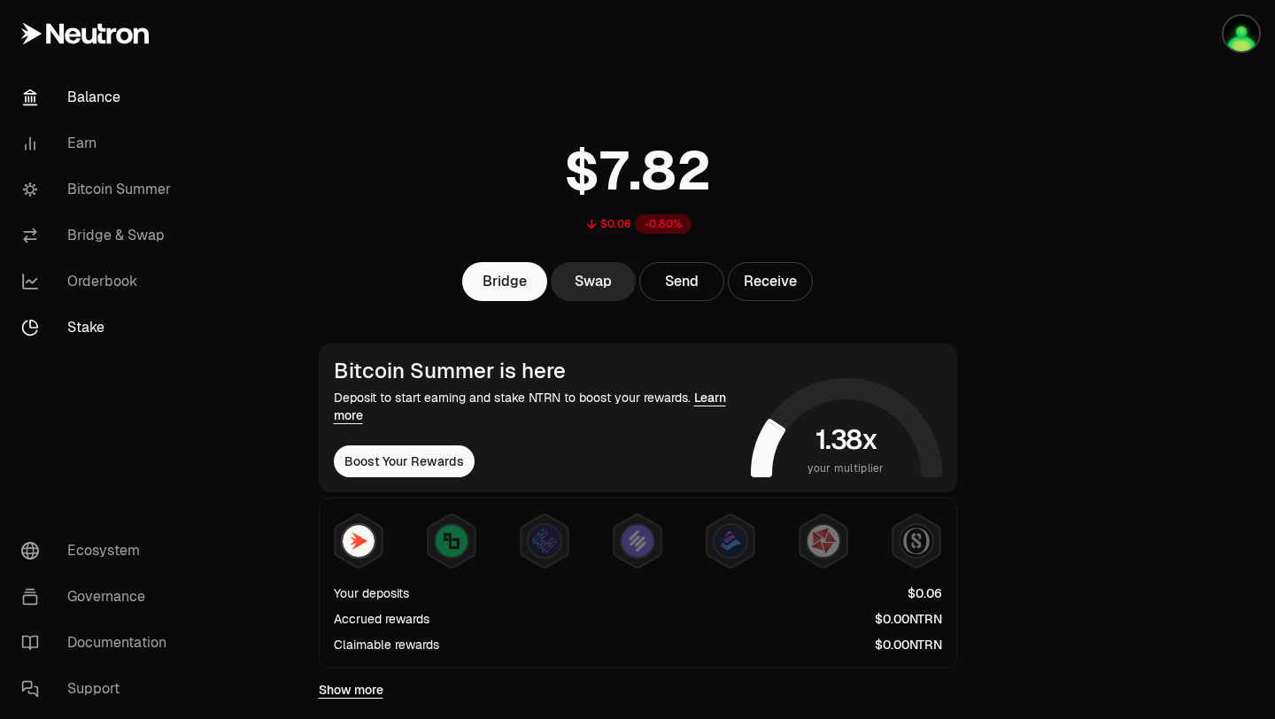
click at [81, 327] on link "Stake" at bounding box center [99, 328] width 184 height 46
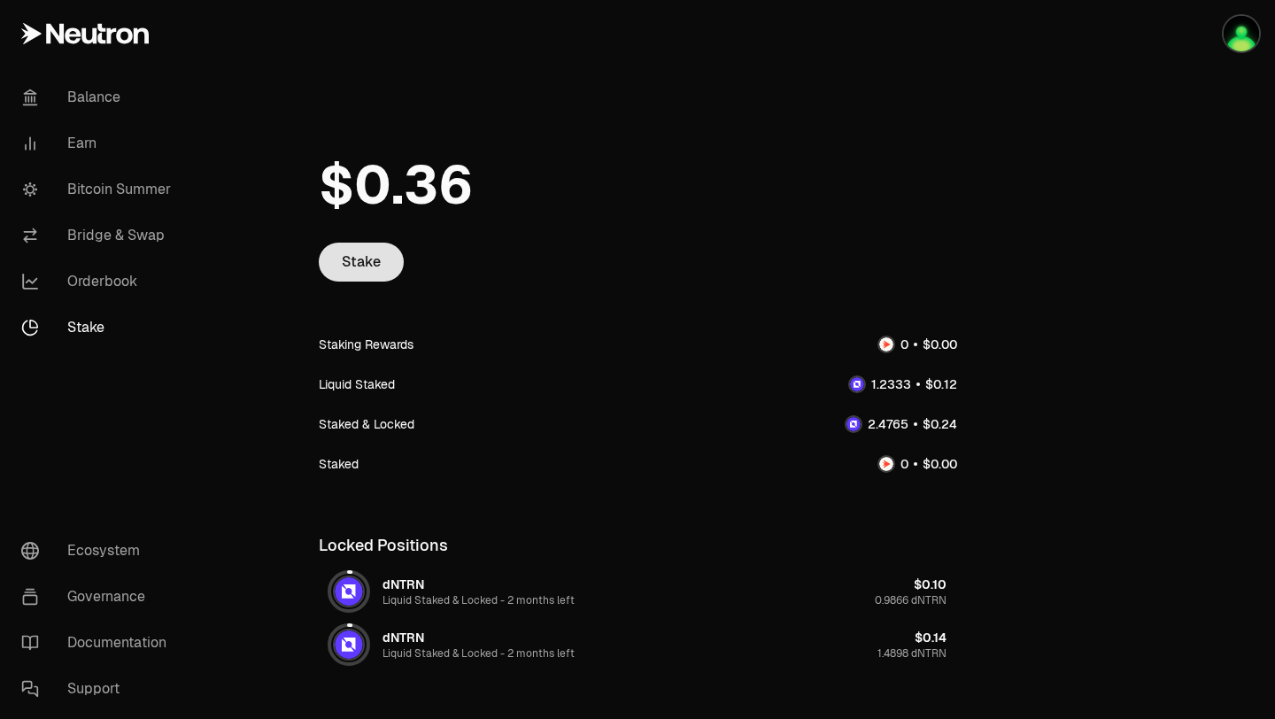
click at [350, 271] on link "Stake" at bounding box center [361, 262] width 85 height 39
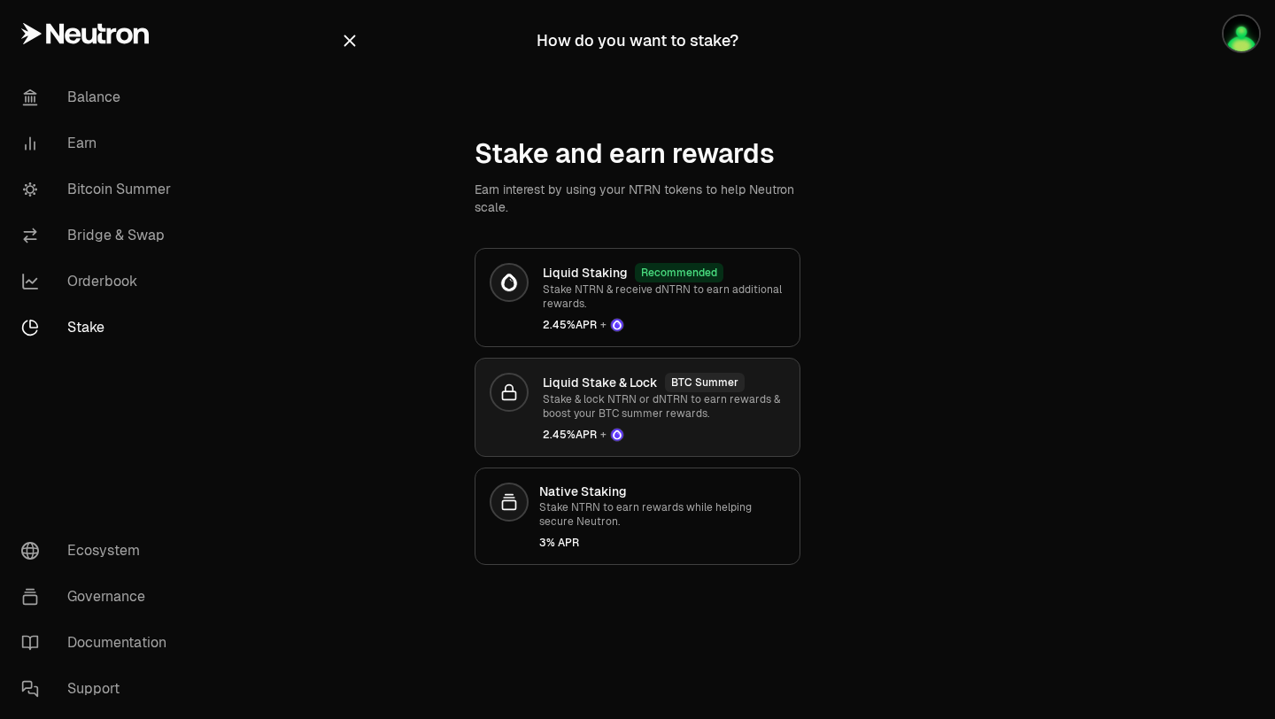
click at [610, 397] on p "Stake & lock NTRN or dNTRN to earn rewards & boost your BTC summer rewards." at bounding box center [664, 406] width 243 height 28
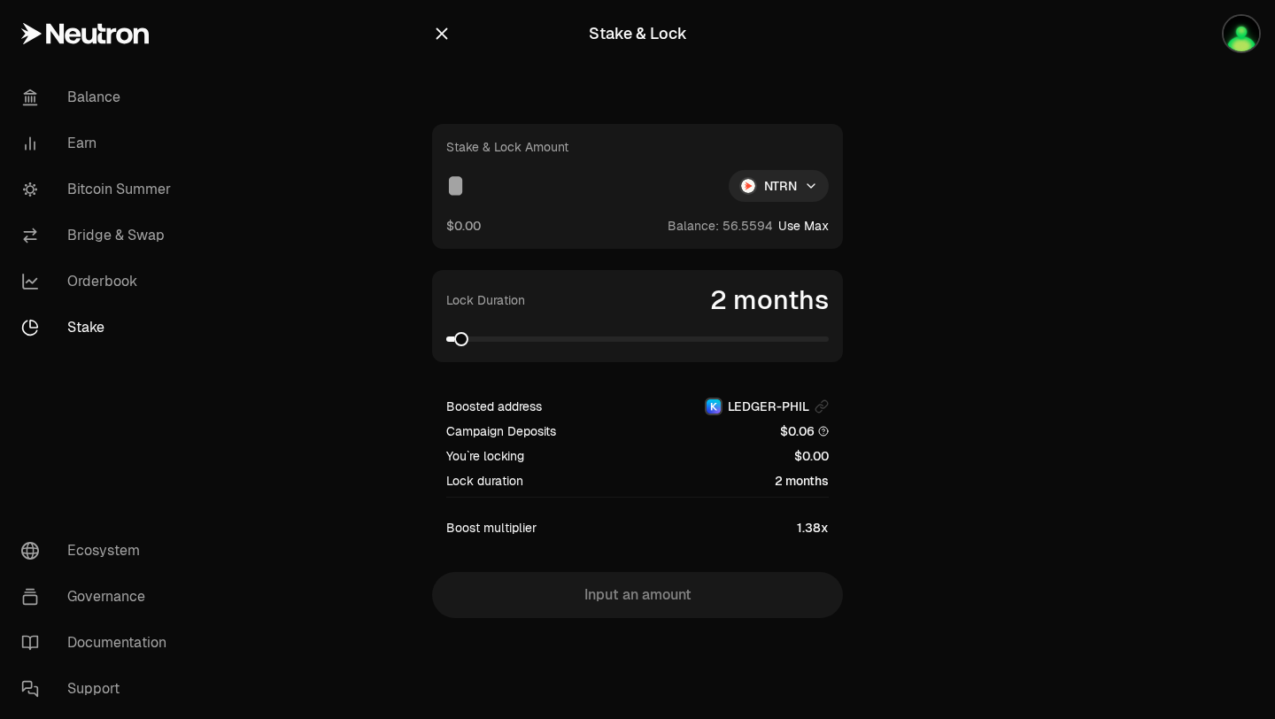
click at [793, 232] on button "Use Max" at bounding box center [803, 226] width 50 height 18
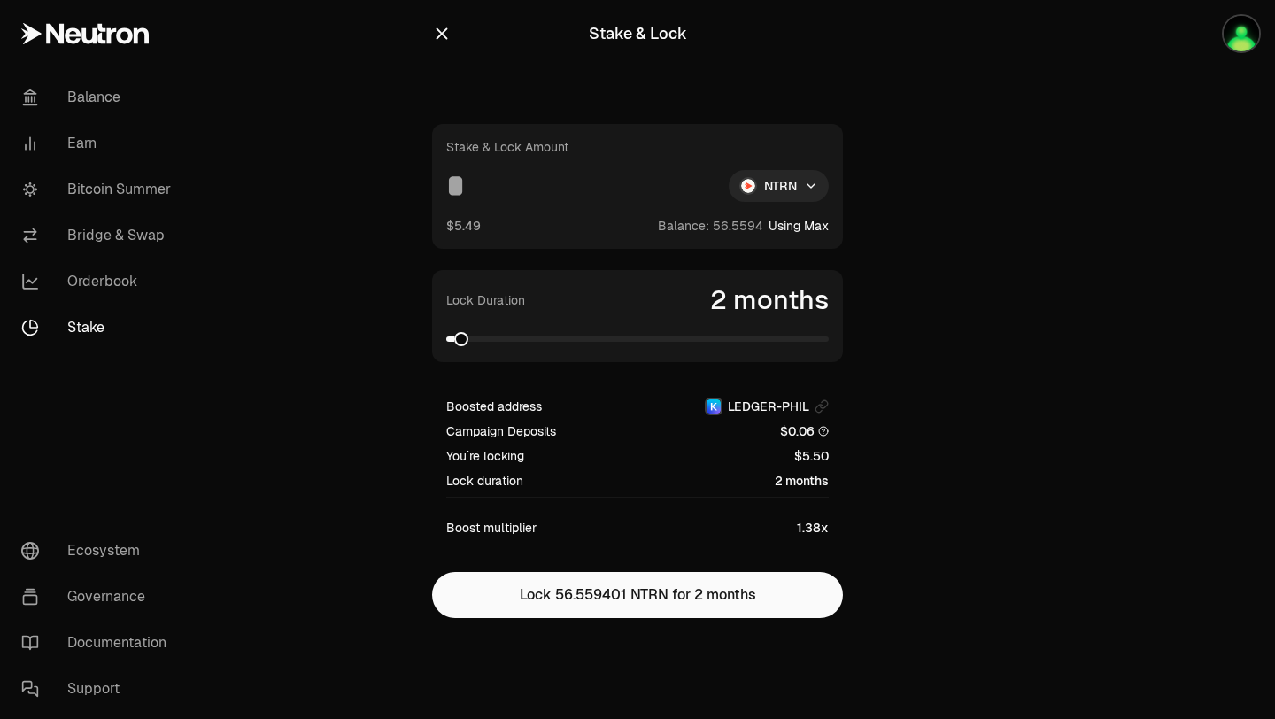
type input "*********"
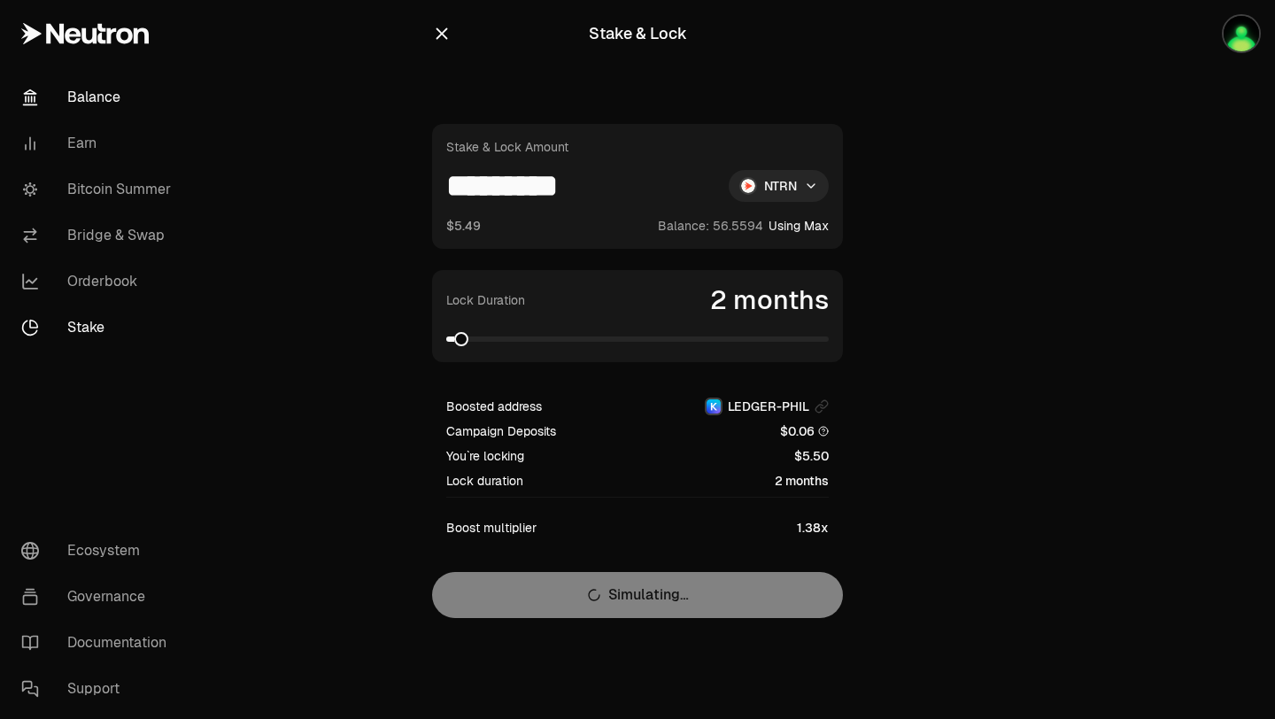
click at [103, 84] on link "Balance" at bounding box center [99, 97] width 184 height 46
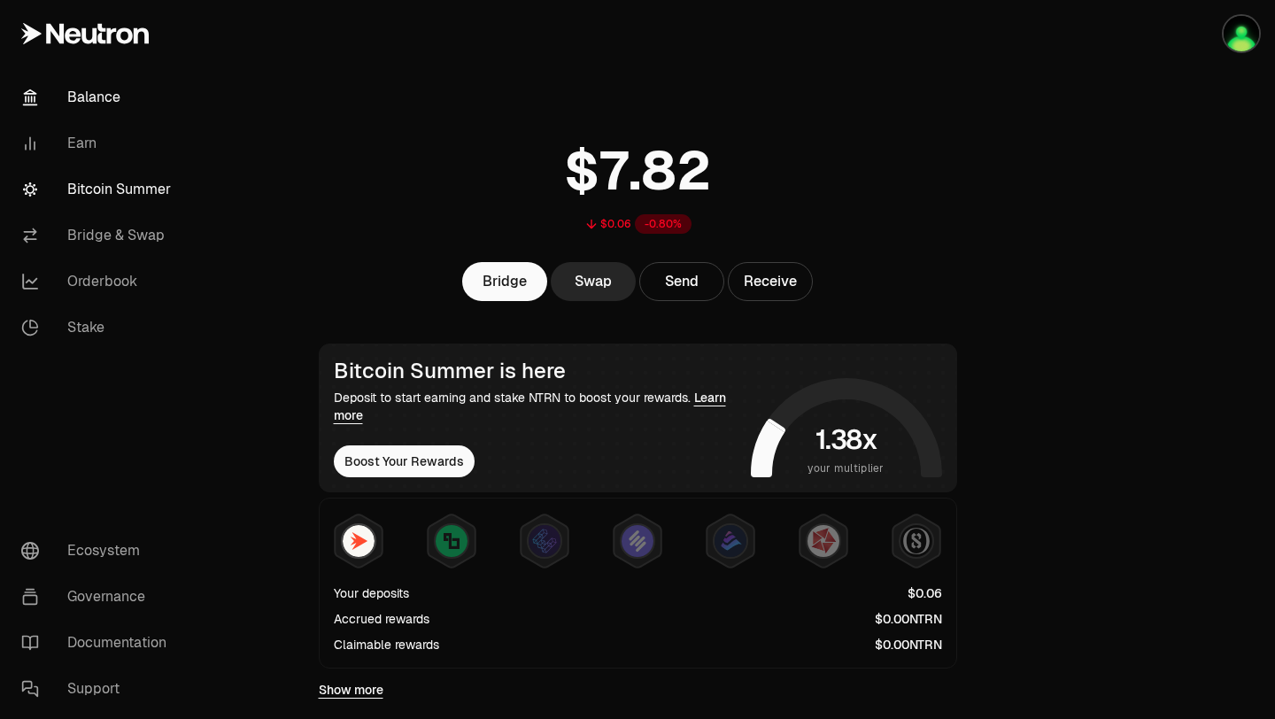
click at [96, 184] on link "Bitcoin Summer" at bounding box center [99, 189] width 184 height 46
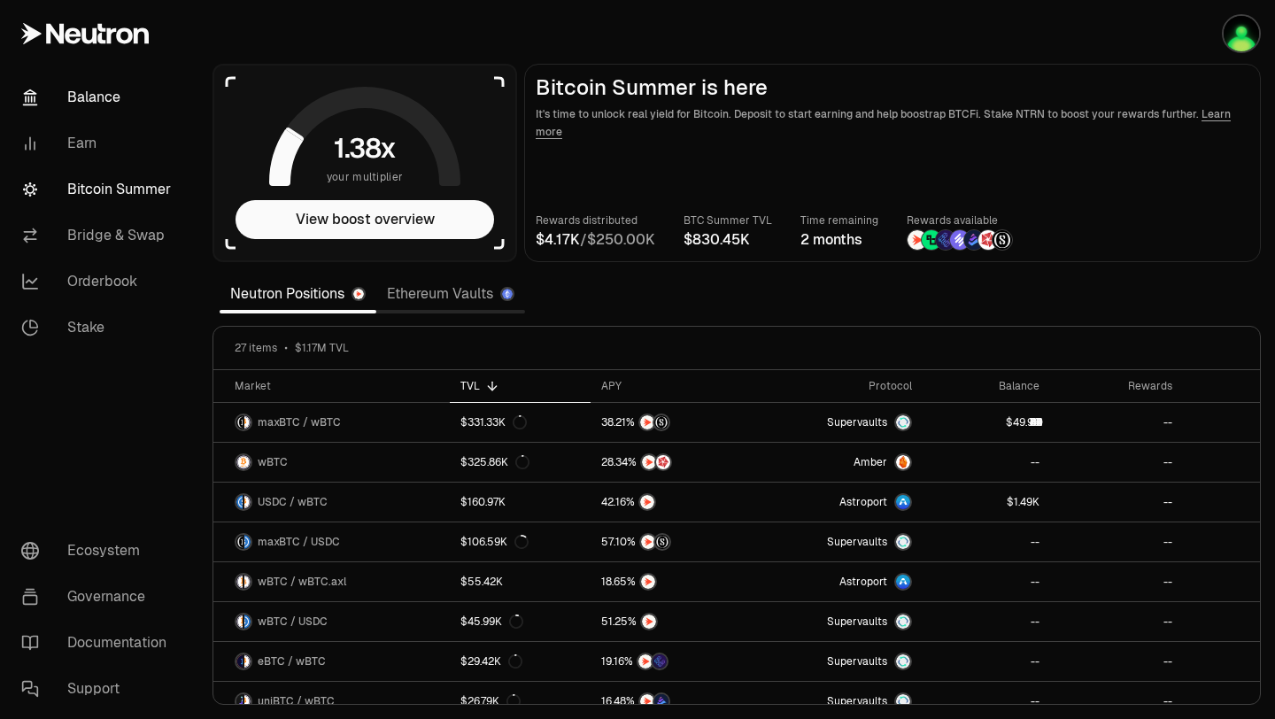
click at [83, 105] on link "Balance" at bounding box center [99, 97] width 184 height 46
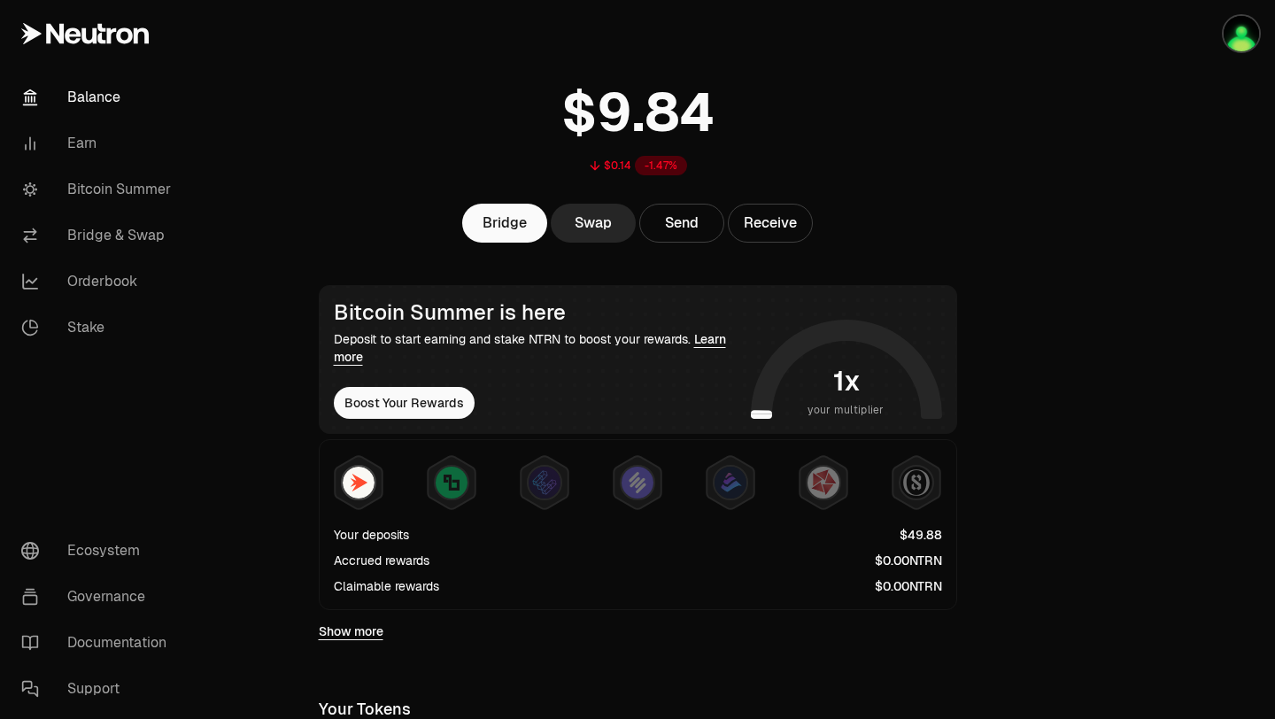
scroll to position [53, 0]
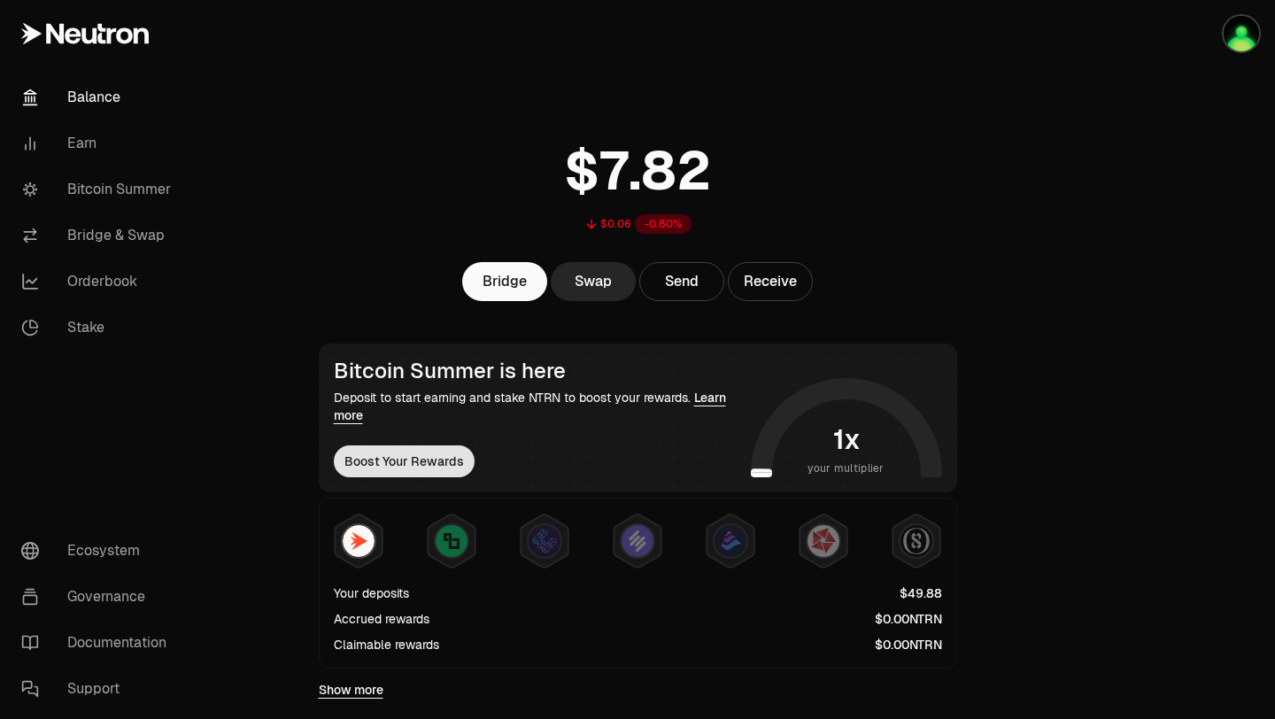
click at [405, 464] on button "Boost Your Rewards" at bounding box center [404, 461] width 141 height 32
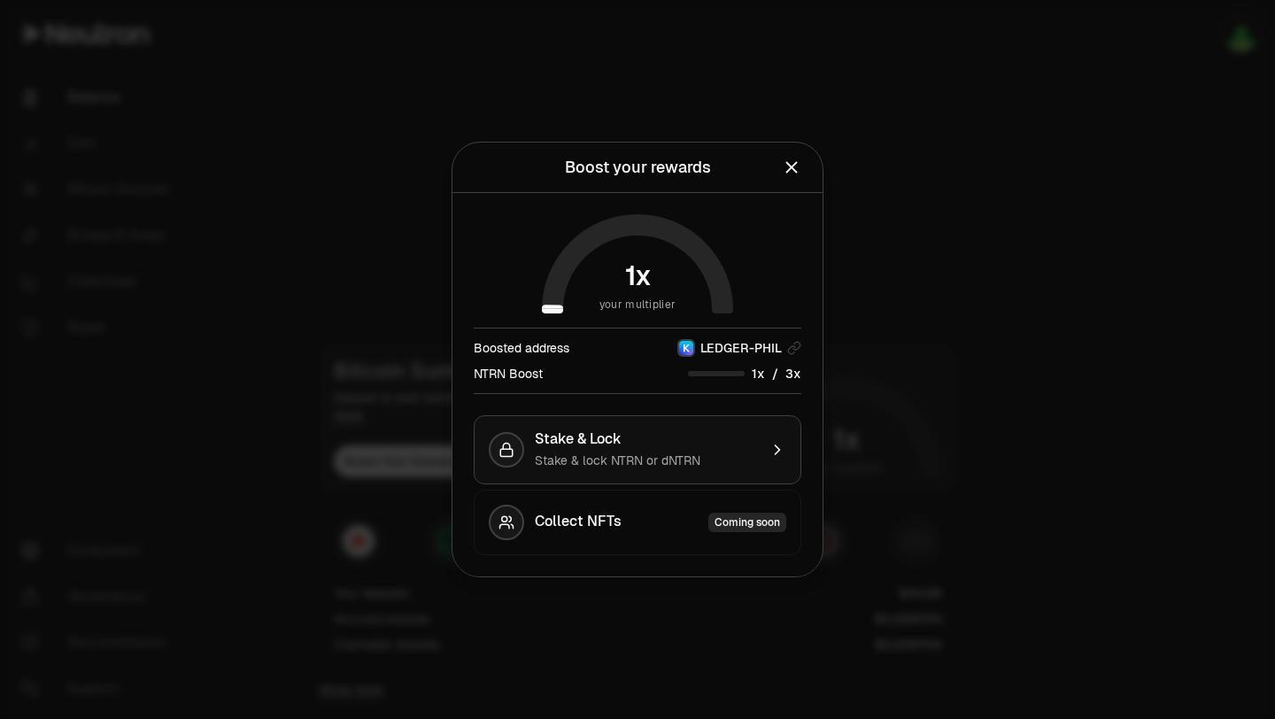
click at [704, 460] on div "Stake & lock NTRN or dNTRN" at bounding box center [646, 460] width 223 height 18
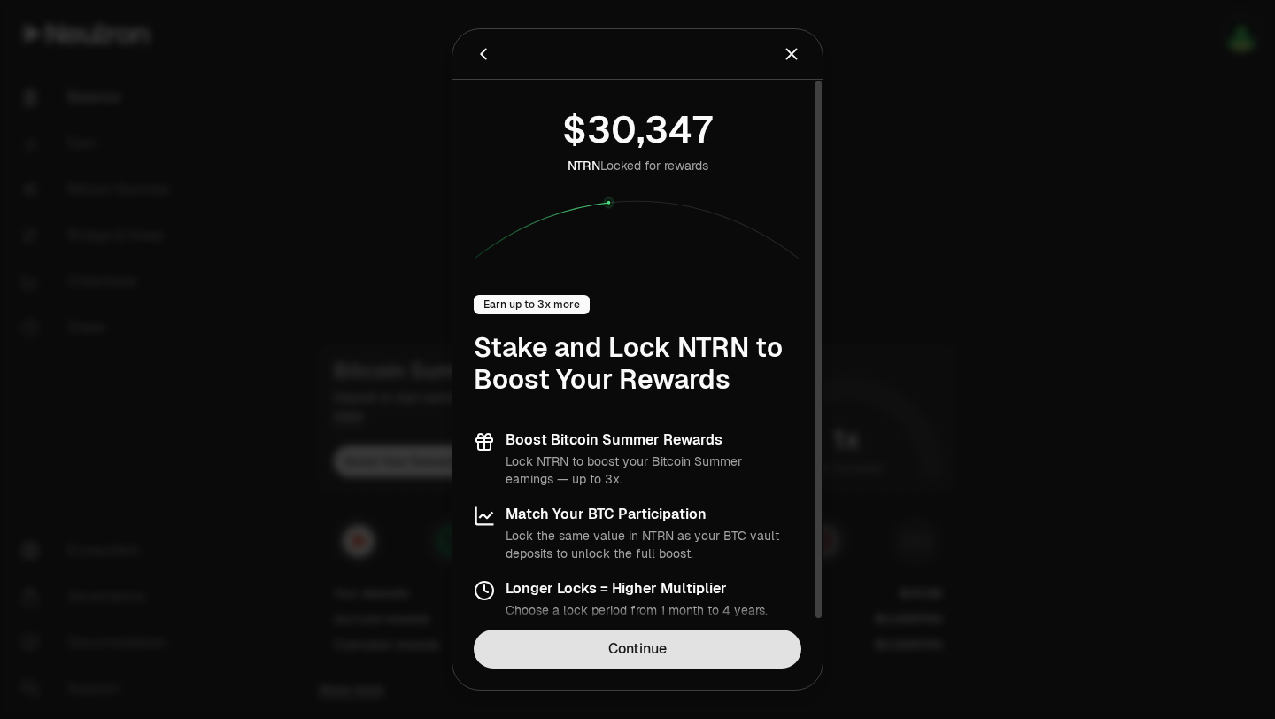
click at [699, 638] on link "Continue" at bounding box center [638, 648] width 328 height 39
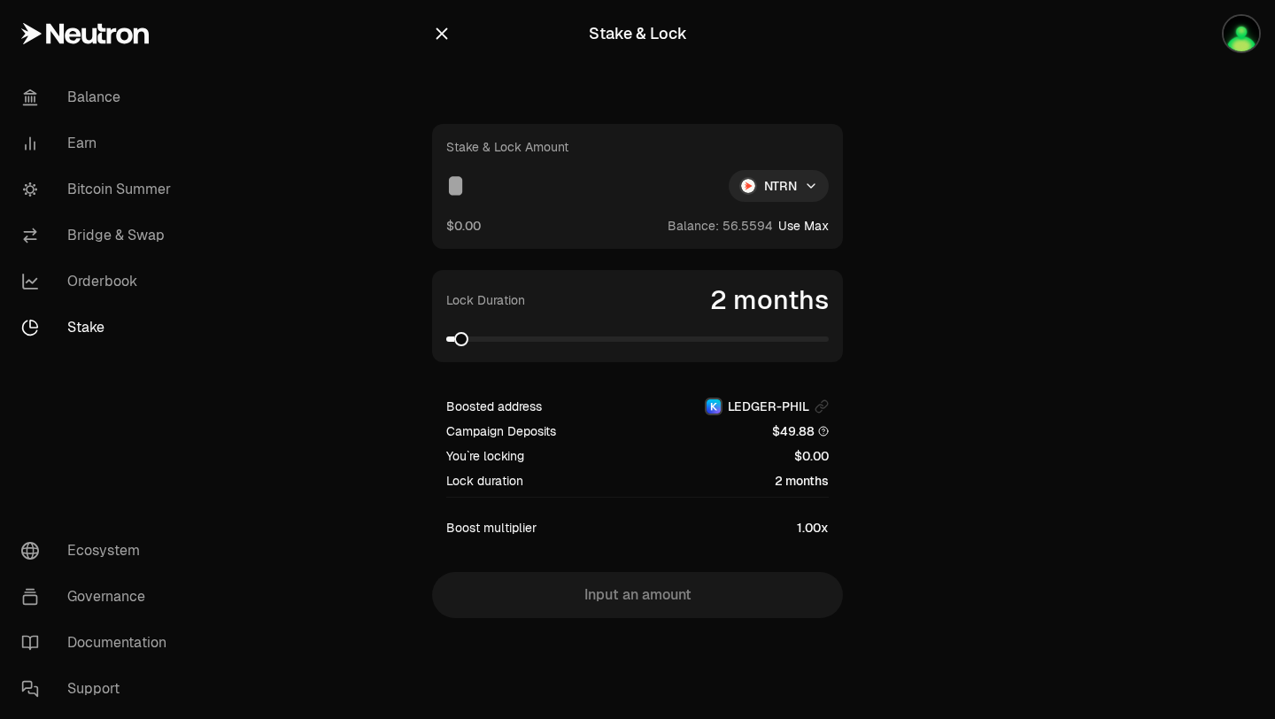
click at [806, 232] on button "Use Max" at bounding box center [803, 226] width 50 height 18
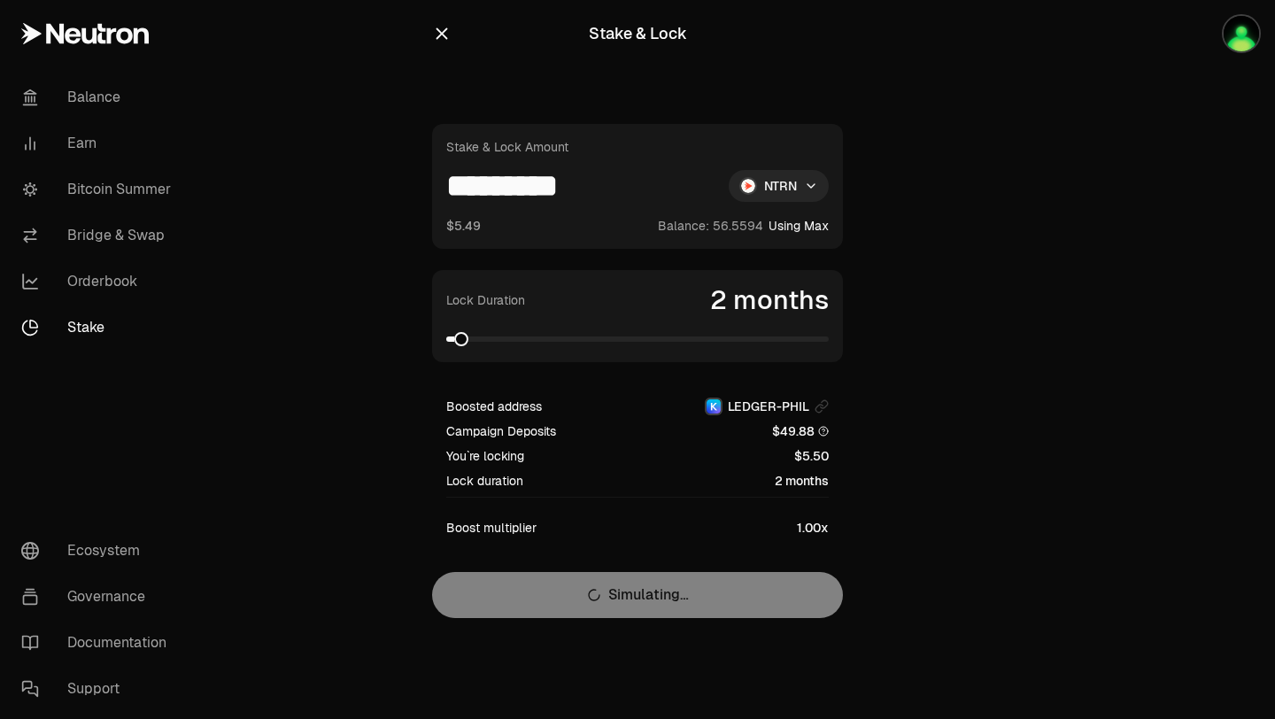
click at [468, 181] on input "*********" at bounding box center [580, 186] width 268 height 32
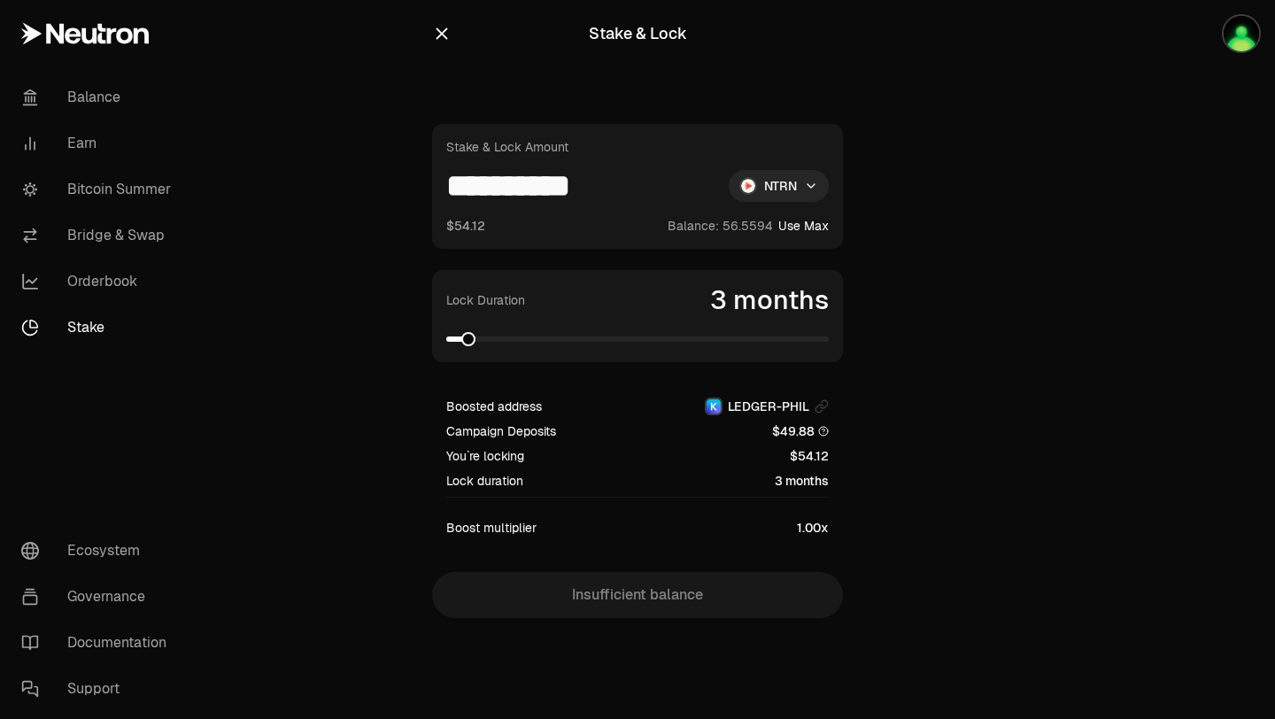
click at [465, 340] on span at bounding box center [468, 339] width 14 height 14
click at [482, 342] on span at bounding box center [484, 339] width 14 height 14
click at [818, 348] on span at bounding box center [637, 339] width 382 height 18
click at [829, 343] on span at bounding box center [637, 339] width 382 height 18
click at [636, 192] on input "**********" at bounding box center [580, 186] width 268 height 32
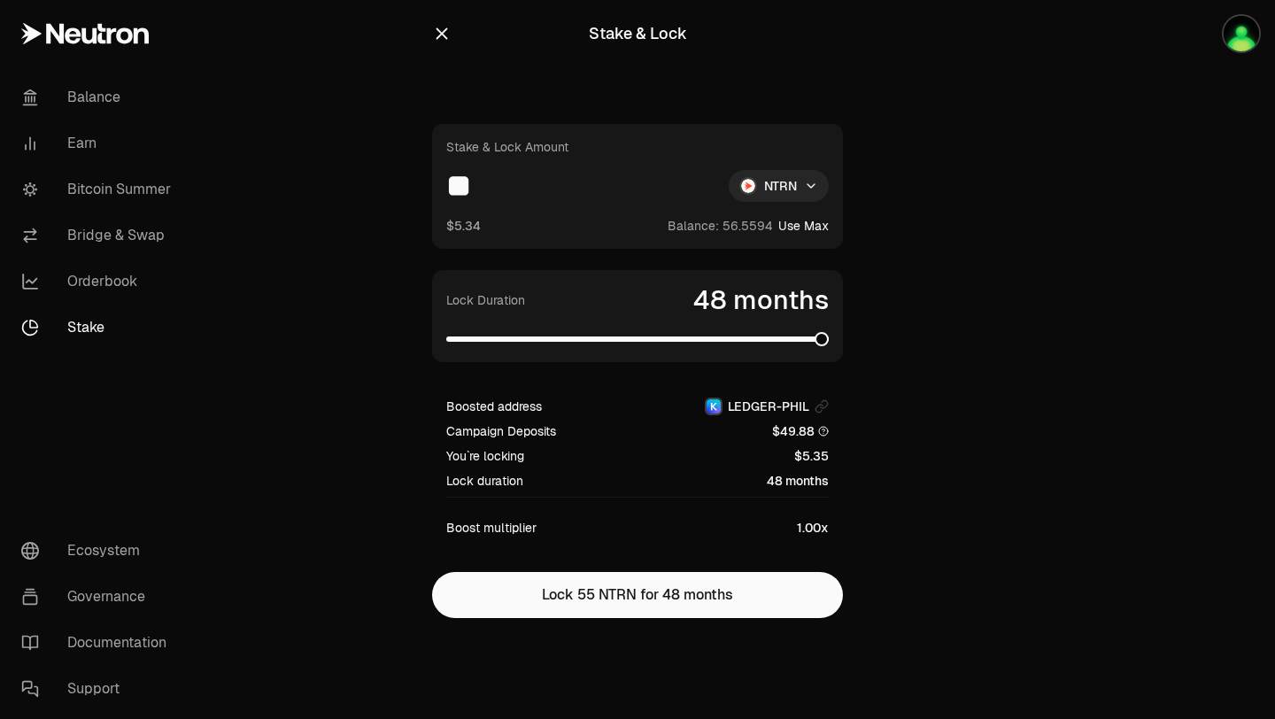
type input "*"
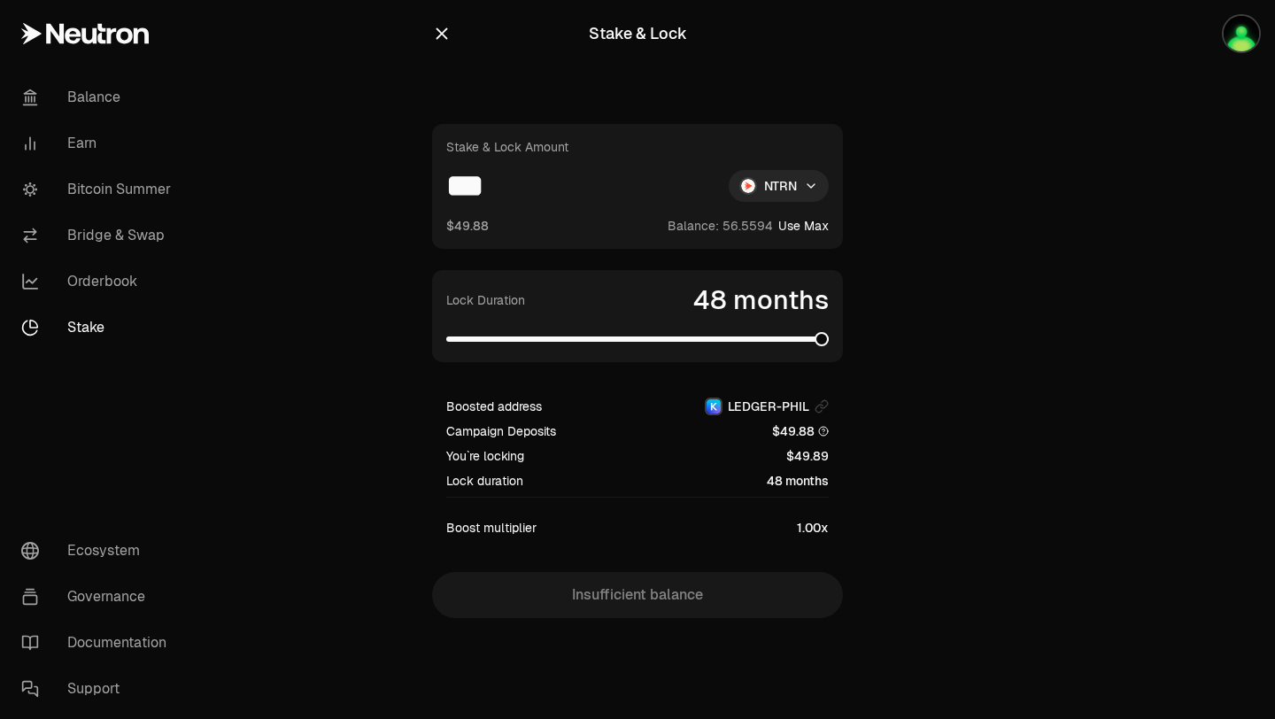
type input "***"
click at [613, 324] on div "Lock Duration 48 months" at bounding box center [637, 316] width 382 height 64
click at [598, 336] on span at bounding box center [522, 338] width 152 height 5
click at [511, 336] on span at bounding box center [478, 338] width 65 height 5
click at [480, 333] on span at bounding box center [637, 339] width 382 height 18
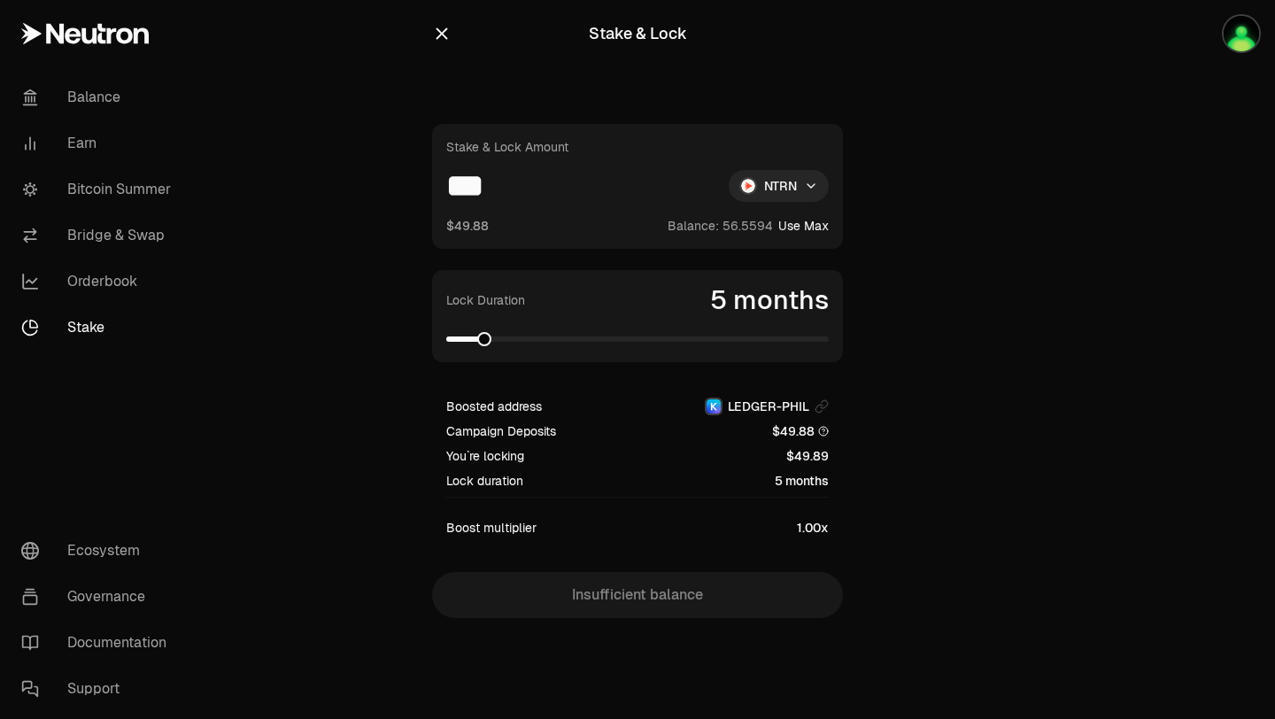
click at [456, 333] on span at bounding box center [637, 339] width 382 height 18
click at [437, 35] on icon "button" at bounding box center [441, 33] width 19 height 19
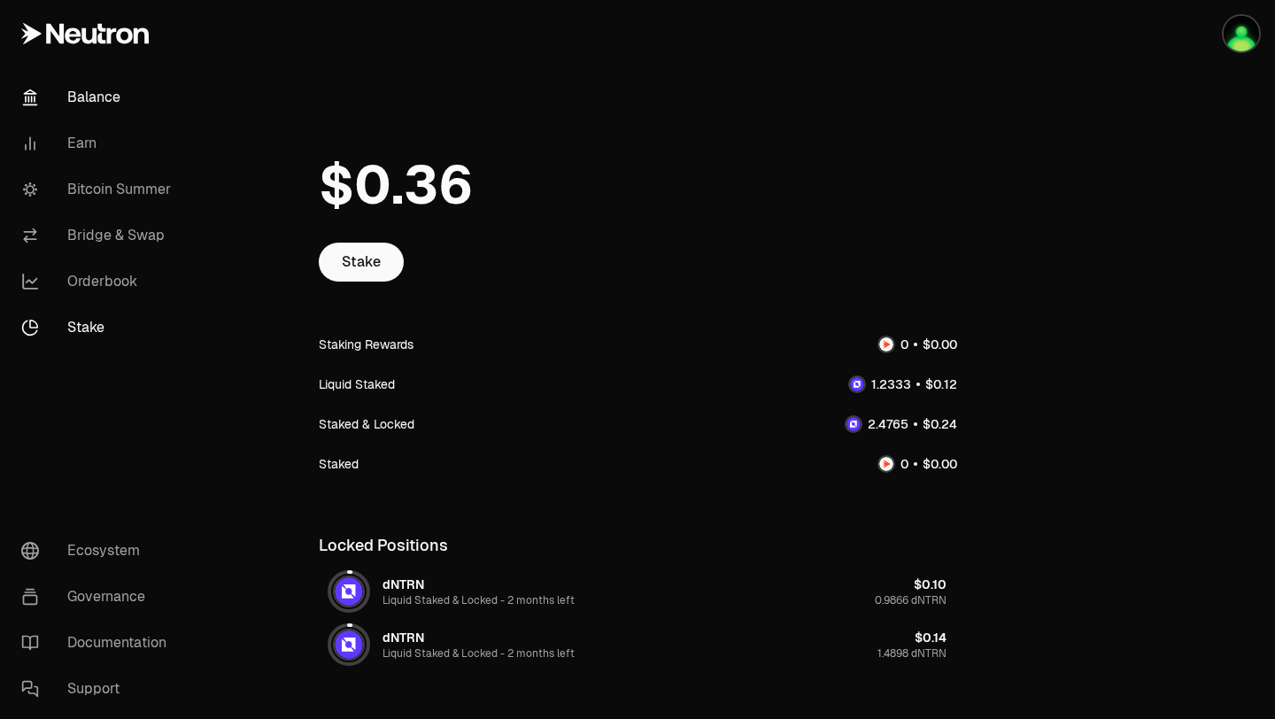
click at [99, 114] on link "Balance" at bounding box center [99, 97] width 184 height 46
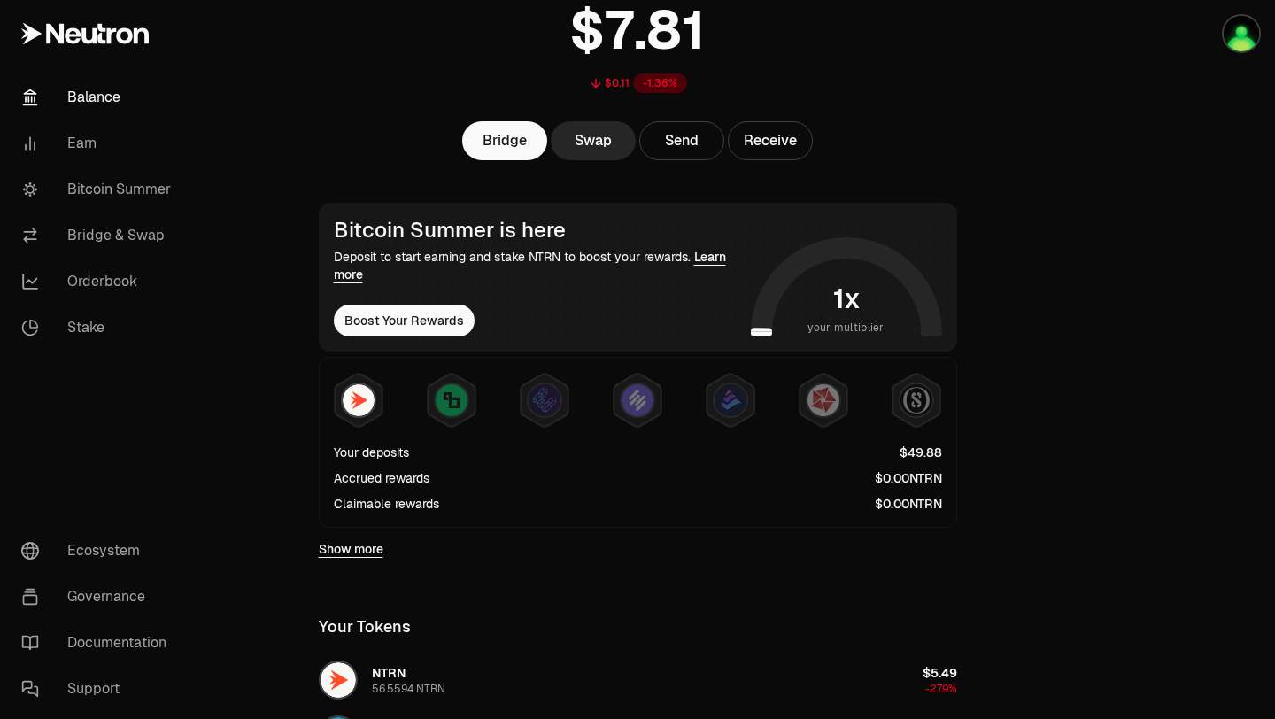
scroll to position [138, 0]
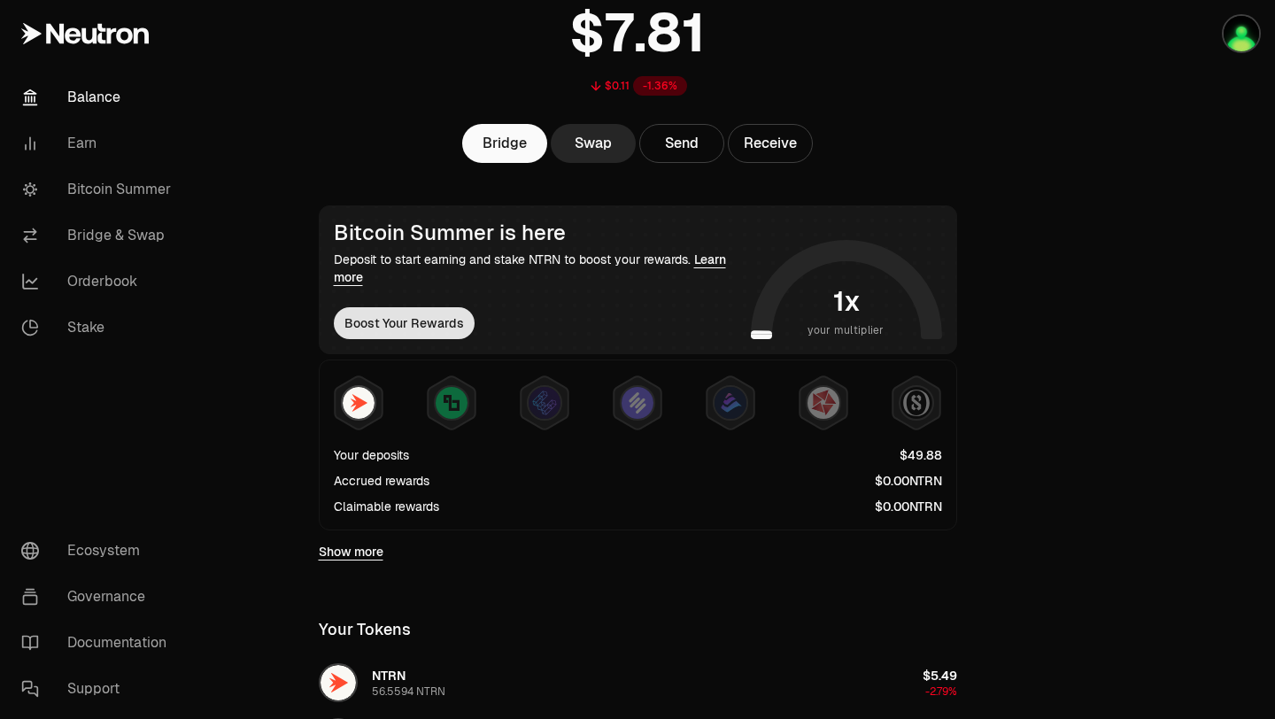
click at [396, 335] on button "Boost Your Rewards" at bounding box center [404, 323] width 141 height 32
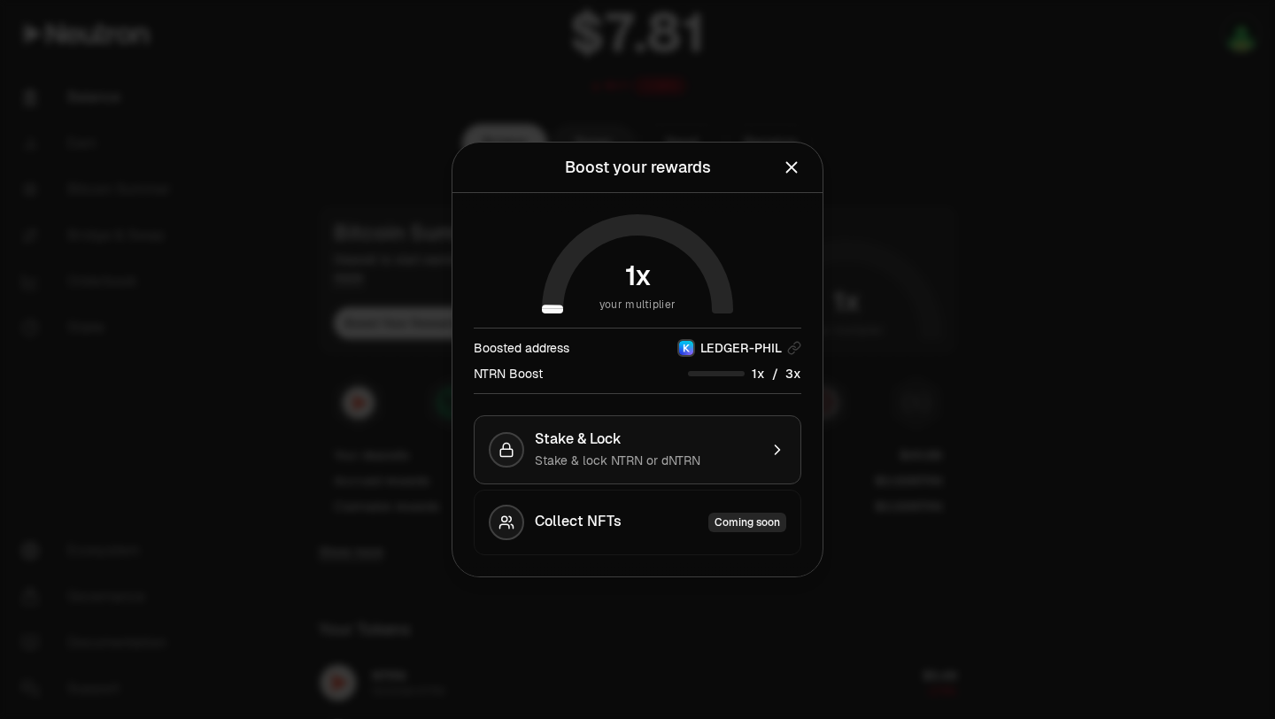
click at [641, 457] on span "Stake & lock NTRN or dNTRN" at bounding box center [618, 460] width 166 height 16
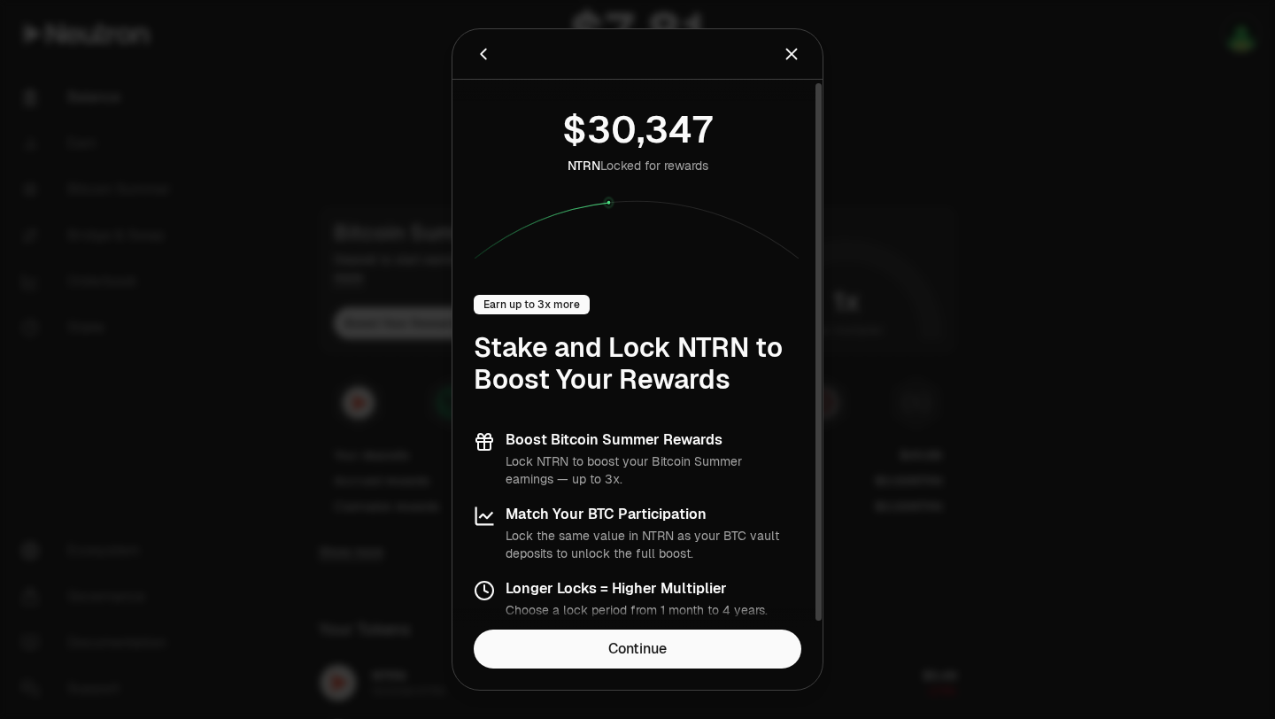
scroll to position [10, 0]
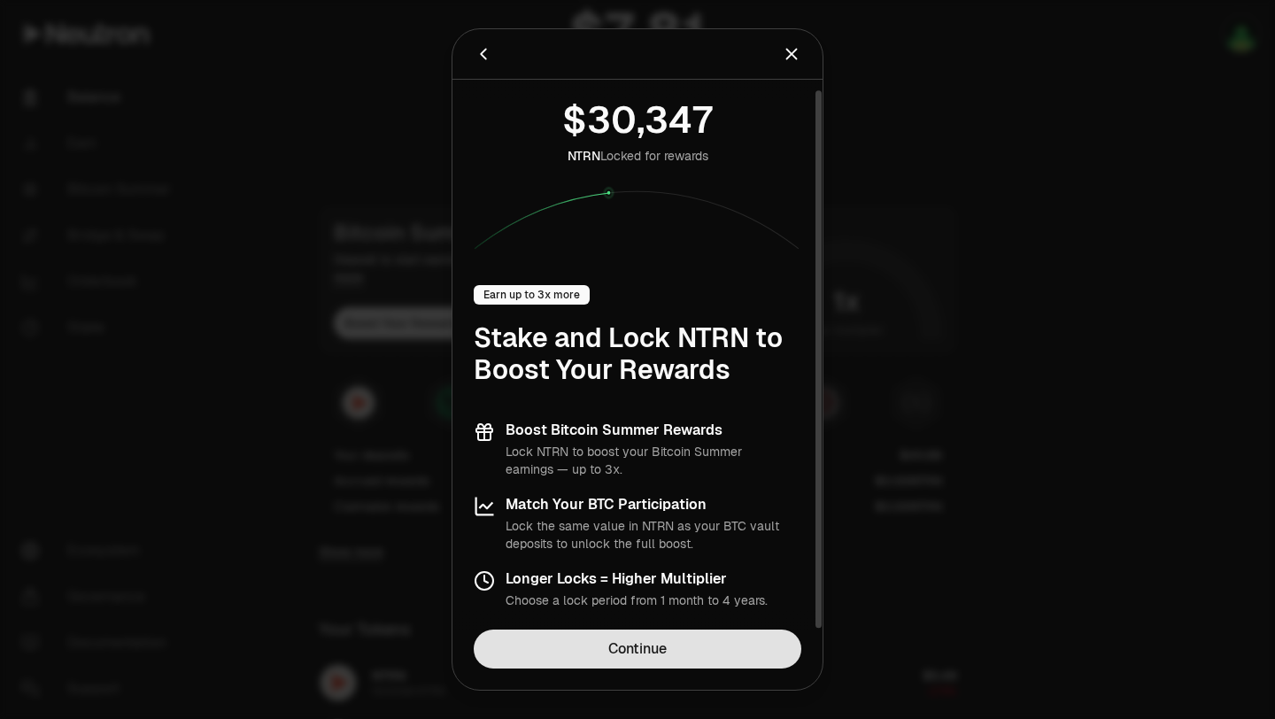
click at [683, 653] on link "Continue" at bounding box center [638, 648] width 328 height 39
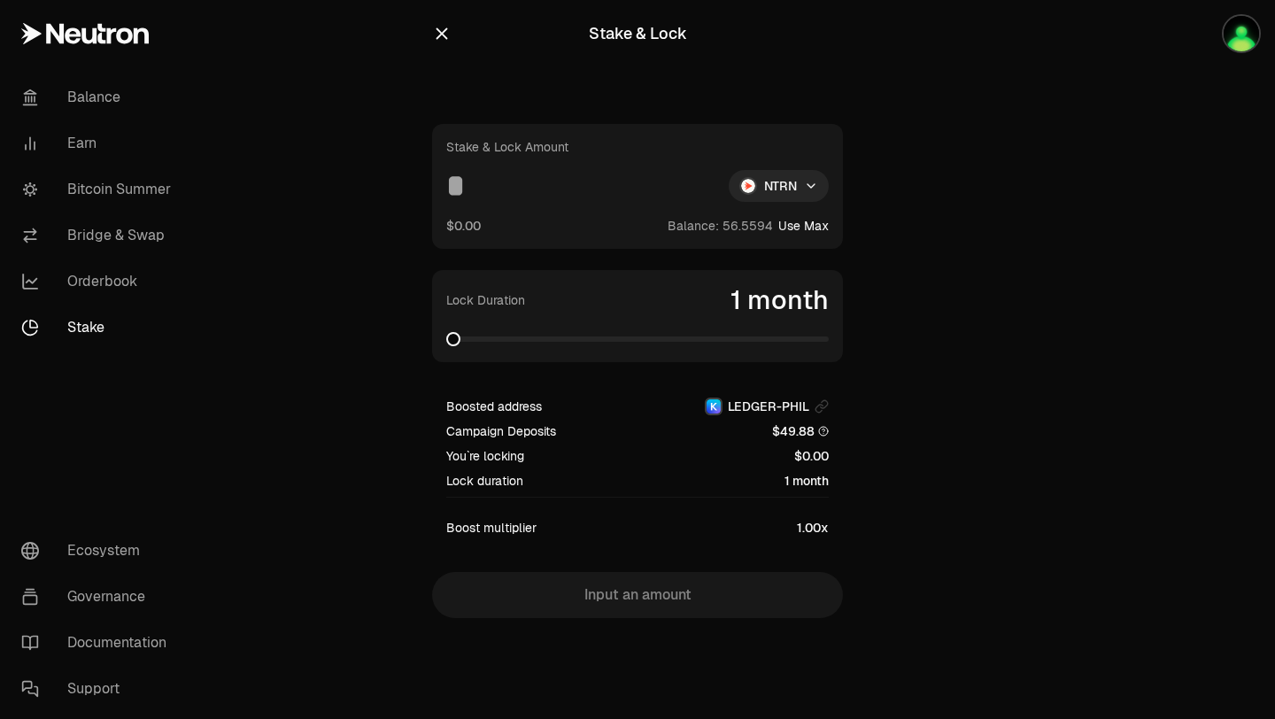
click at [811, 230] on button "Use Max" at bounding box center [803, 226] width 50 height 18
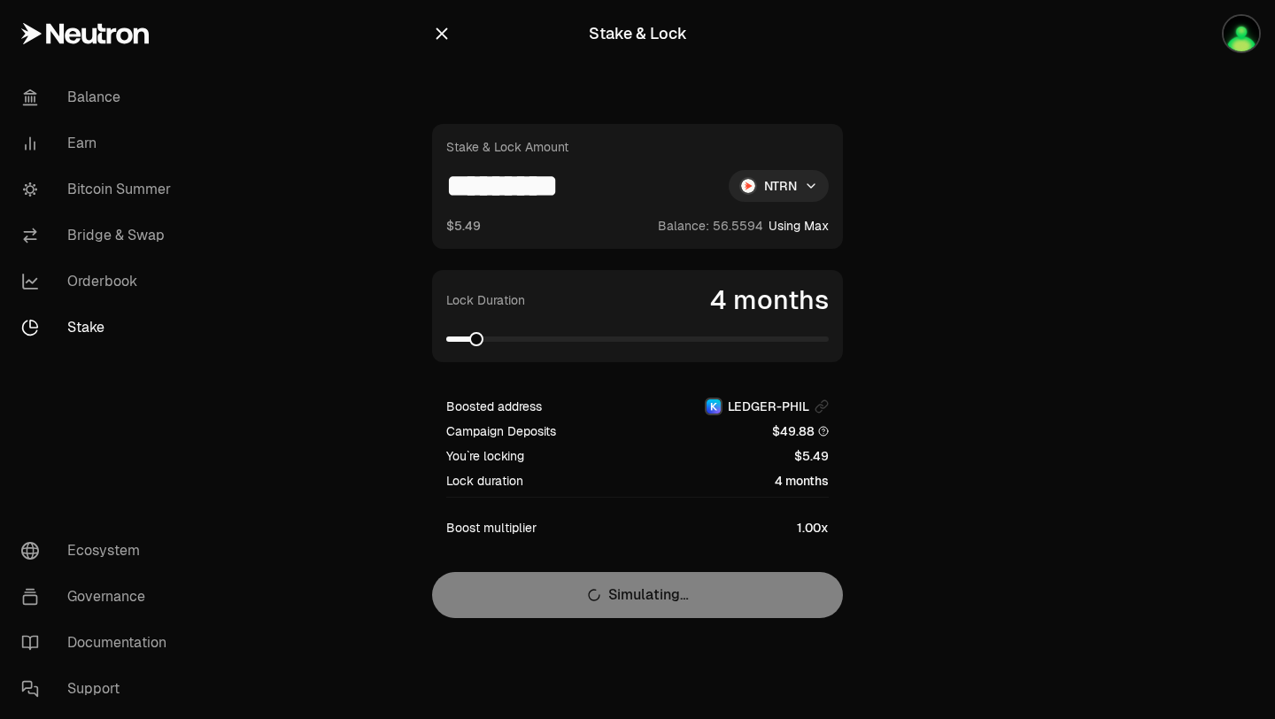
click at [468, 341] on span at bounding box center [637, 338] width 382 height 5
click at [454, 336] on span at bounding box center [450, 338] width 8 height 5
click at [450, 183] on input "*********" at bounding box center [580, 186] width 268 height 32
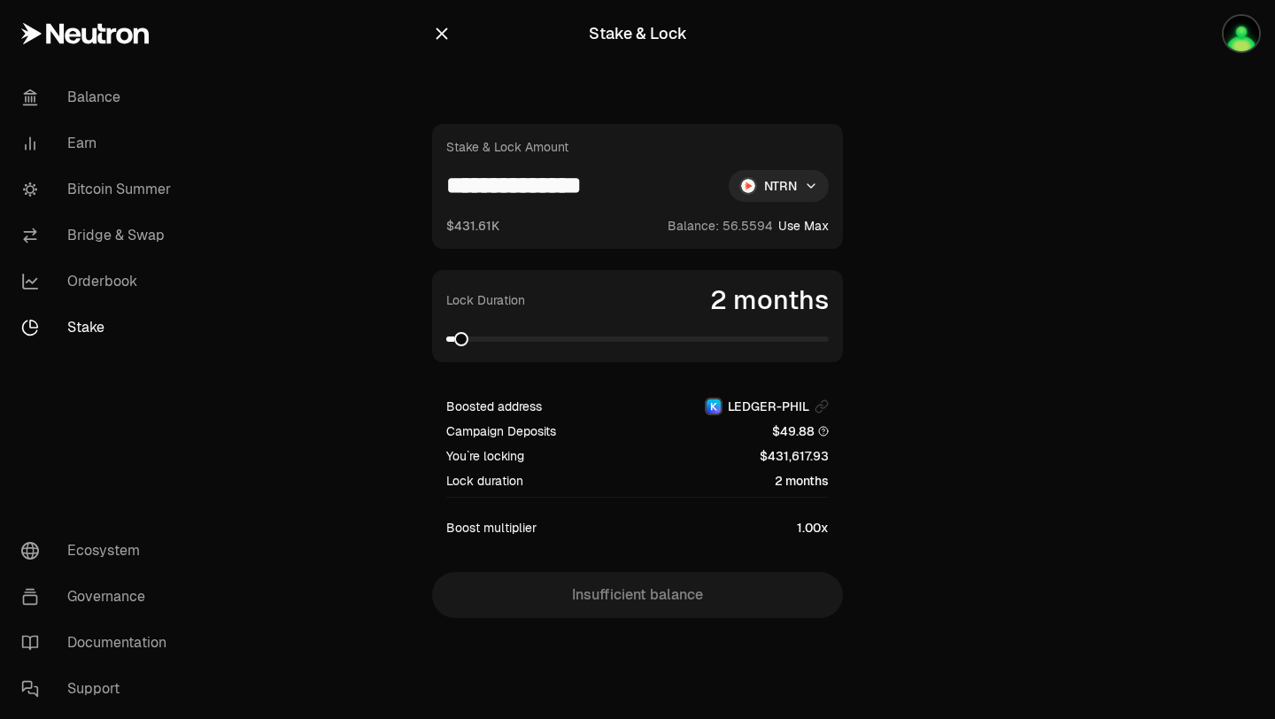
type input "**********"
click at [690, 331] on span at bounding box center [637, 339] width 382 height 18
click at [442, 337] on div "Lock Duration 32 months" at bounding box center [637, 316] width 411 height 92
click at [444, 337] on div "Lock Duration 32 months" at bounding box center [637, 316] width 411 height 92
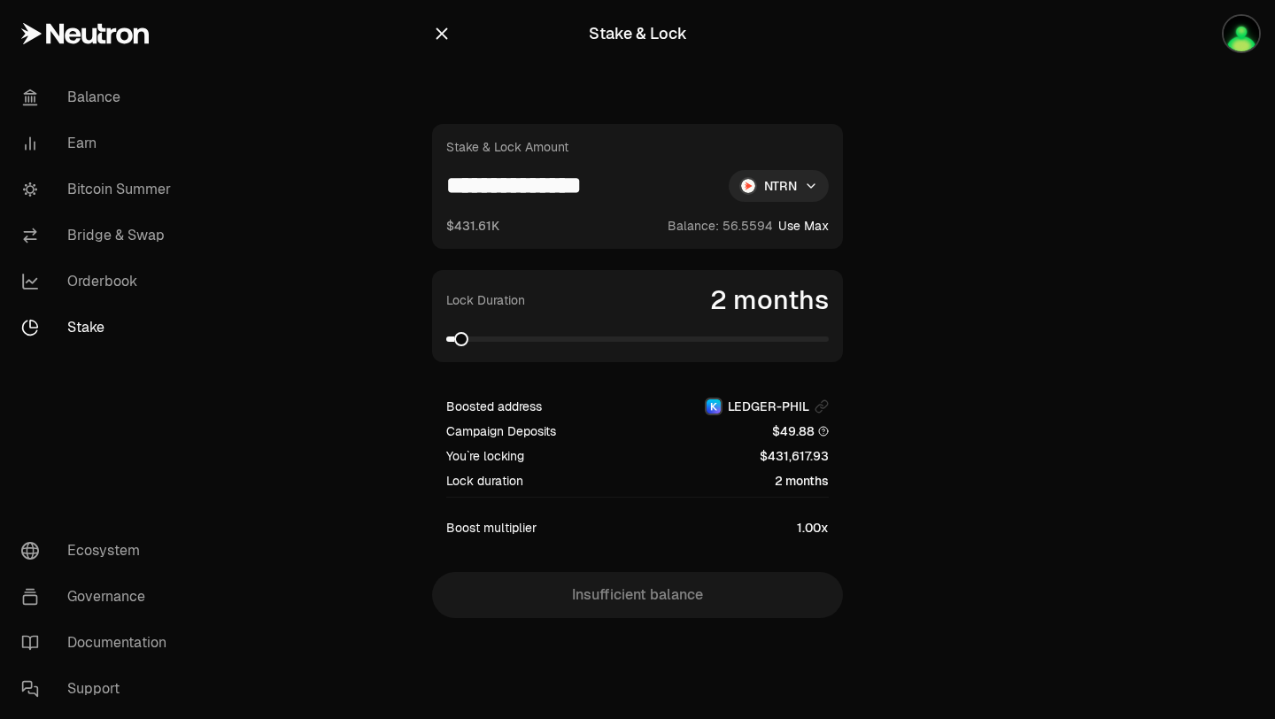
click at [452, 337] on span at bounding box center [450, 338] width 8 height 5
click at [446, 336] on span at bounding box center [446, 338] width 0 height 5
click at [537, 346] on span at bounding box center [530, 339] width 14 height 14
click at [548, 350] on div "Lock Duration 13 months" at bounding box center [637, 316] width 411 height 92
click at [507, 189] on input at bounding box center [580, 186] width 268 height 32
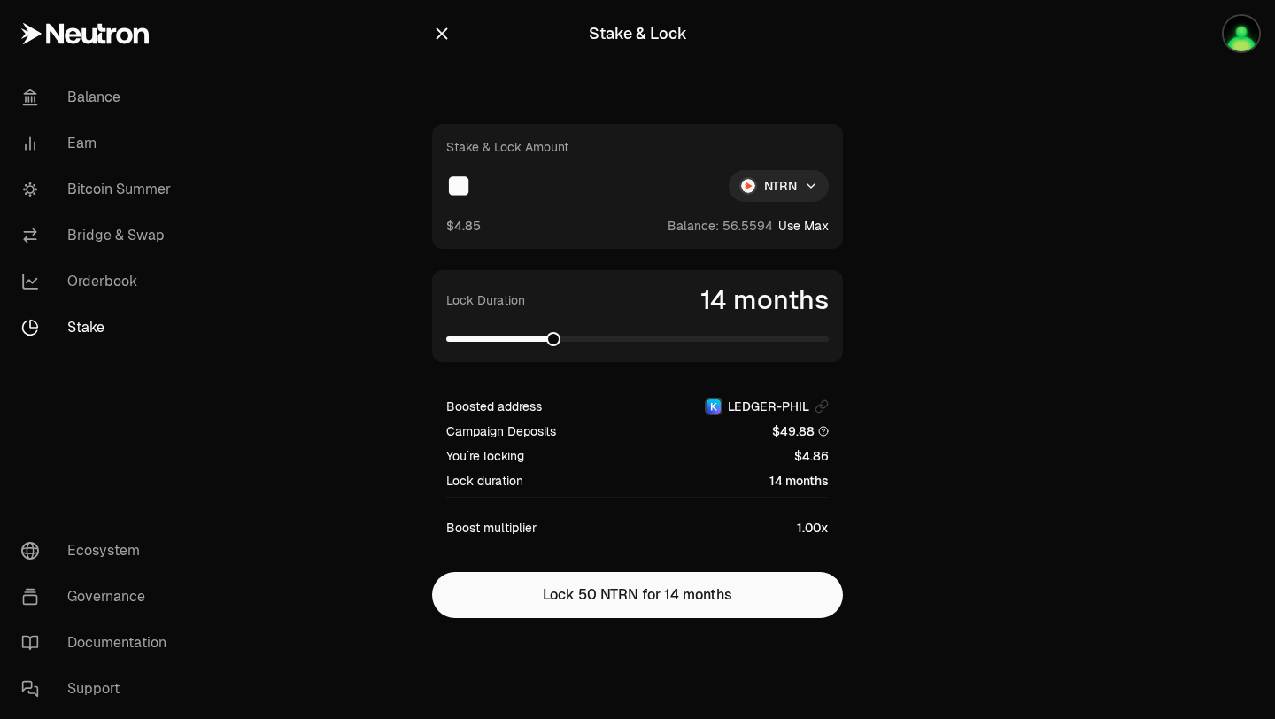
type input "*"
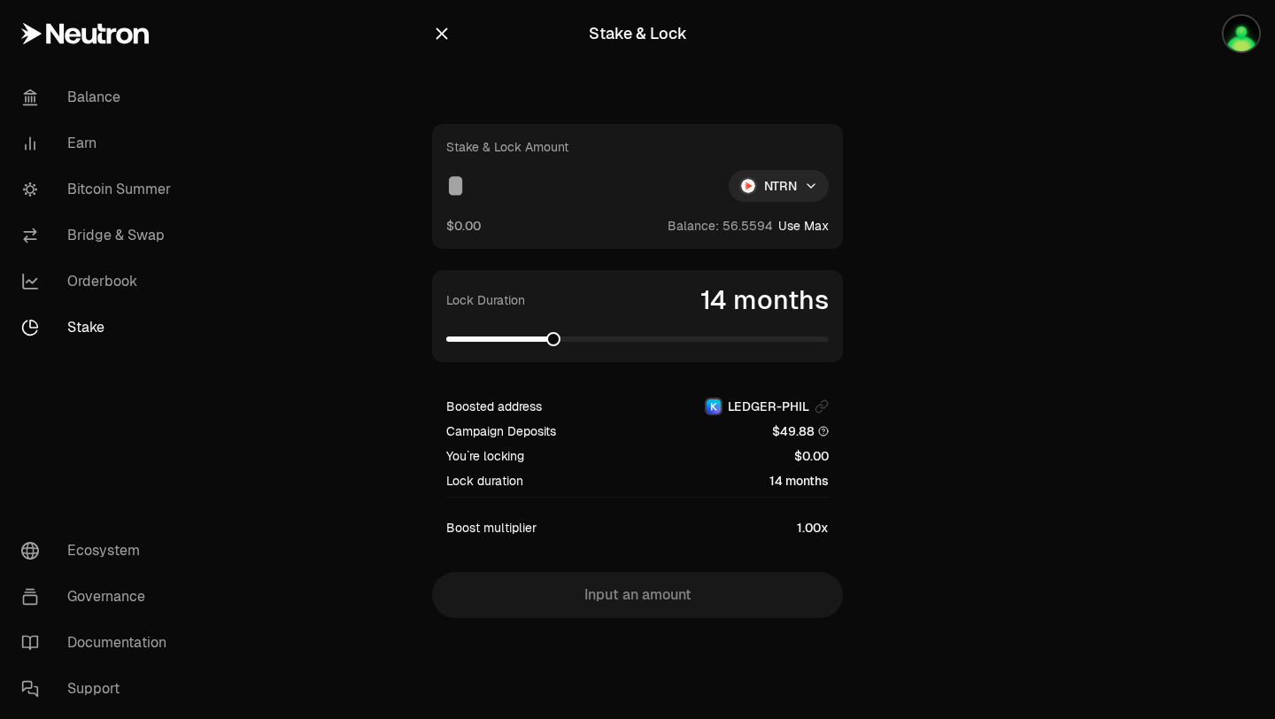
click at [789, 224] on button "Use Max" at bounding box center [803, 226] width 50 height 18
type input "*********"
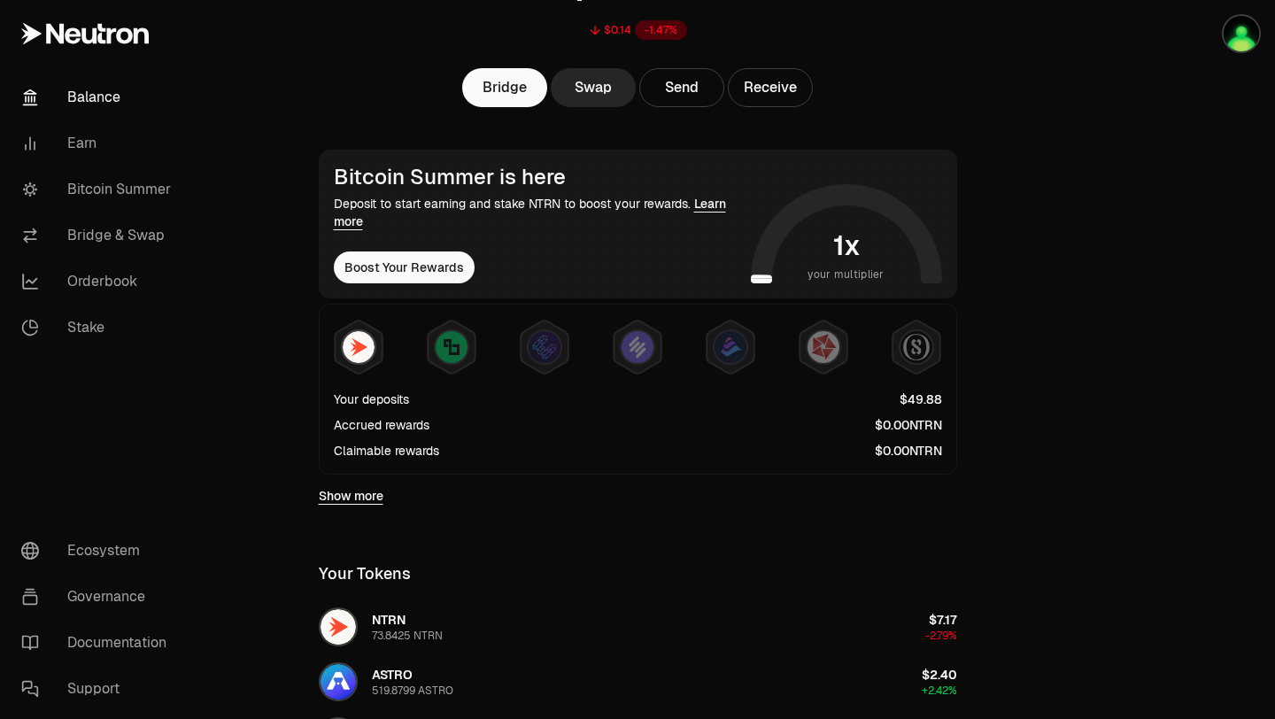
scroll to position [140, 0]
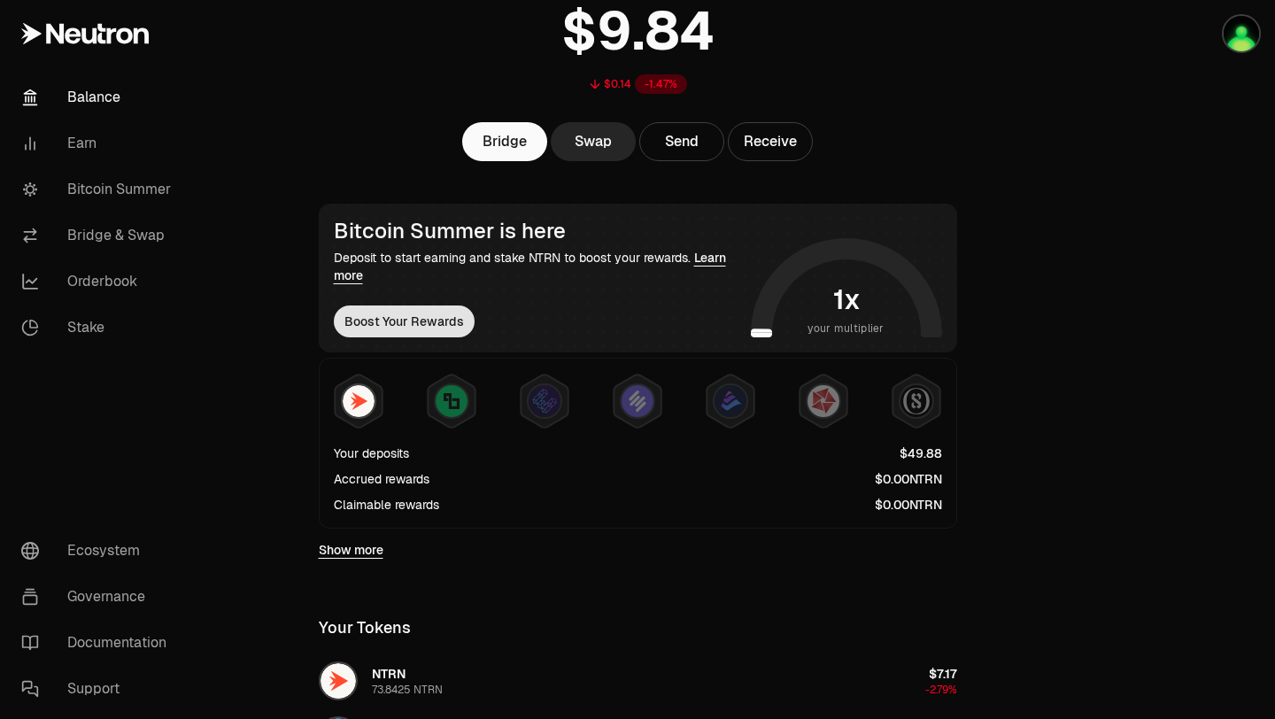
click at [412, 330] on button "Boost Your Rewards" at bounding box center [404, 321] width 141 height 32
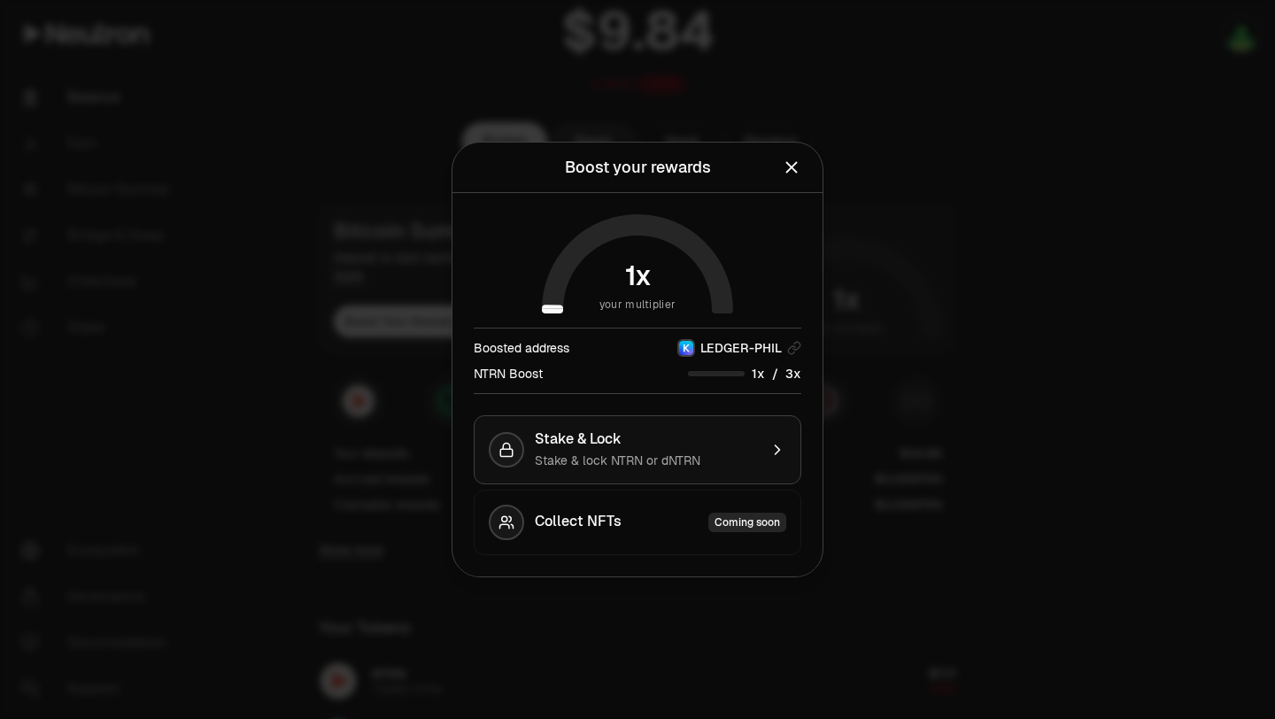
click at [738, 459] on div "Stake & lock NTRN or dNTRN" at bounding box center [646, 460] width 223 height 18
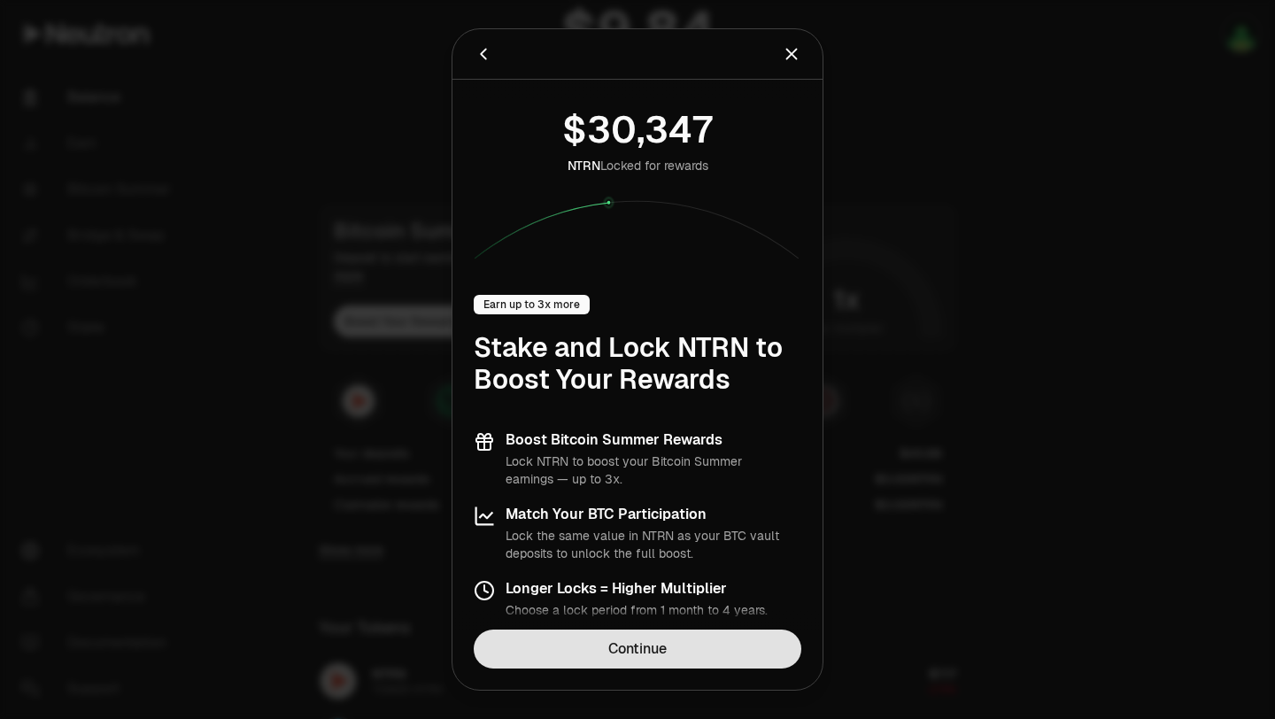
click at [688, 642] on link "Continue" at bounding box center [638, 648] width 328 height 39
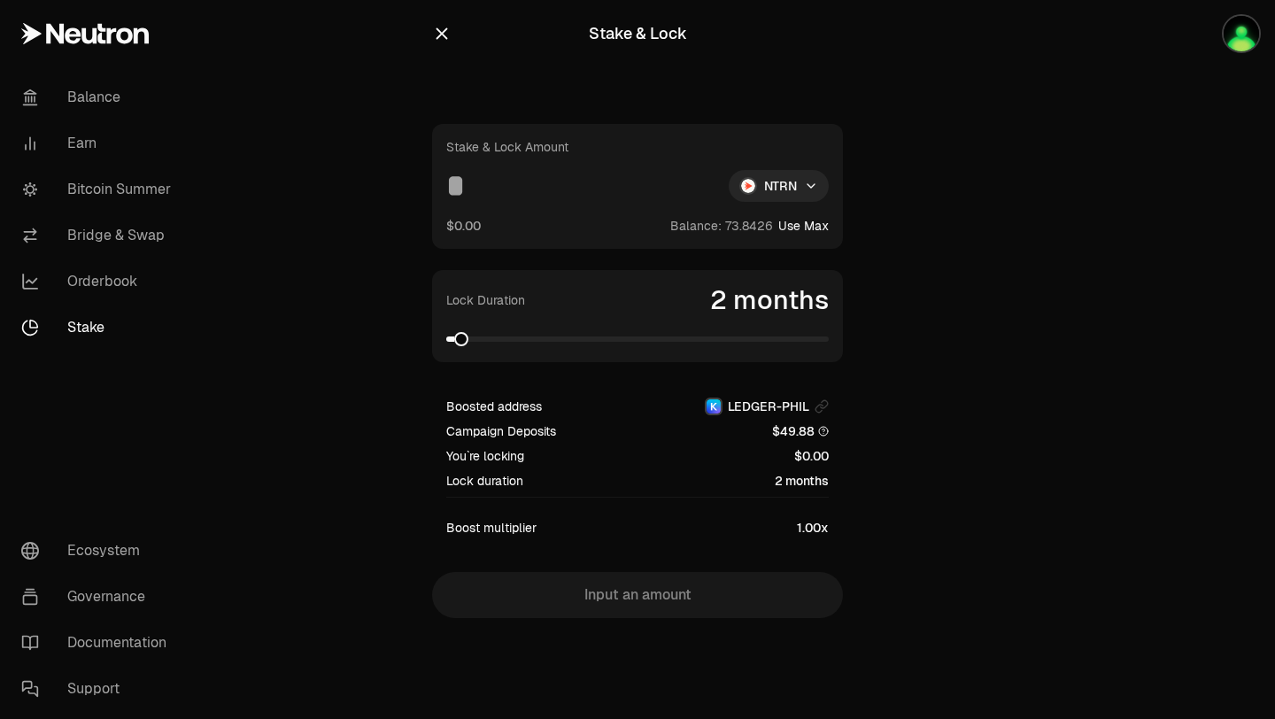
click at [811, 218] on button "Use Max" at bounding box center [803, 226] width 50 height 18
type input "*********"
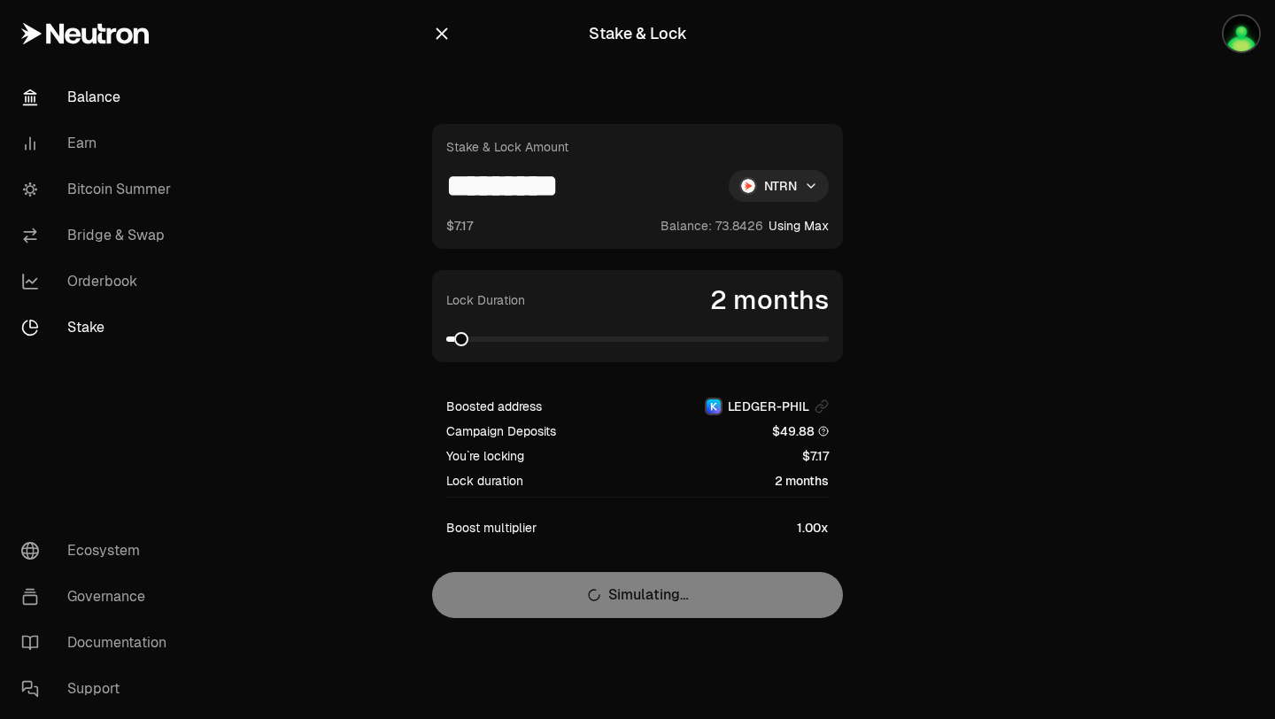
click at [86, 103] on link "Balance" at bounding box center [99, 97] width 184 height 46
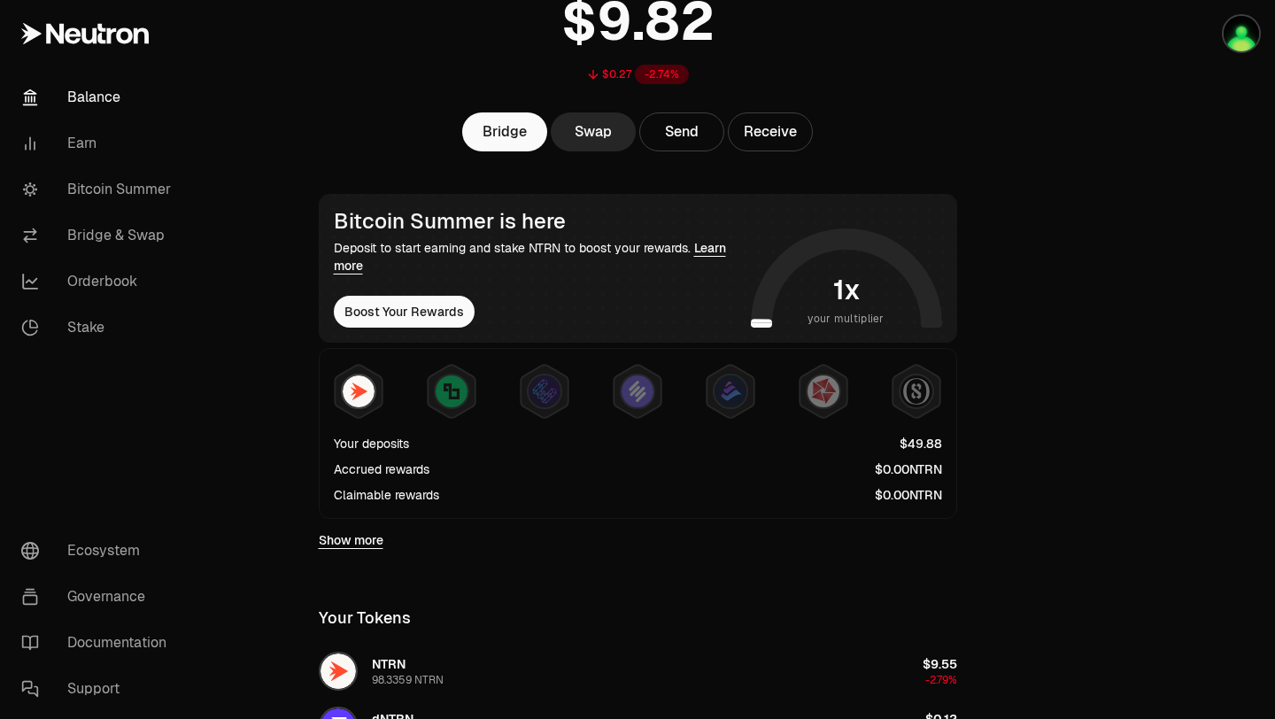
scroll to position [144, 0]
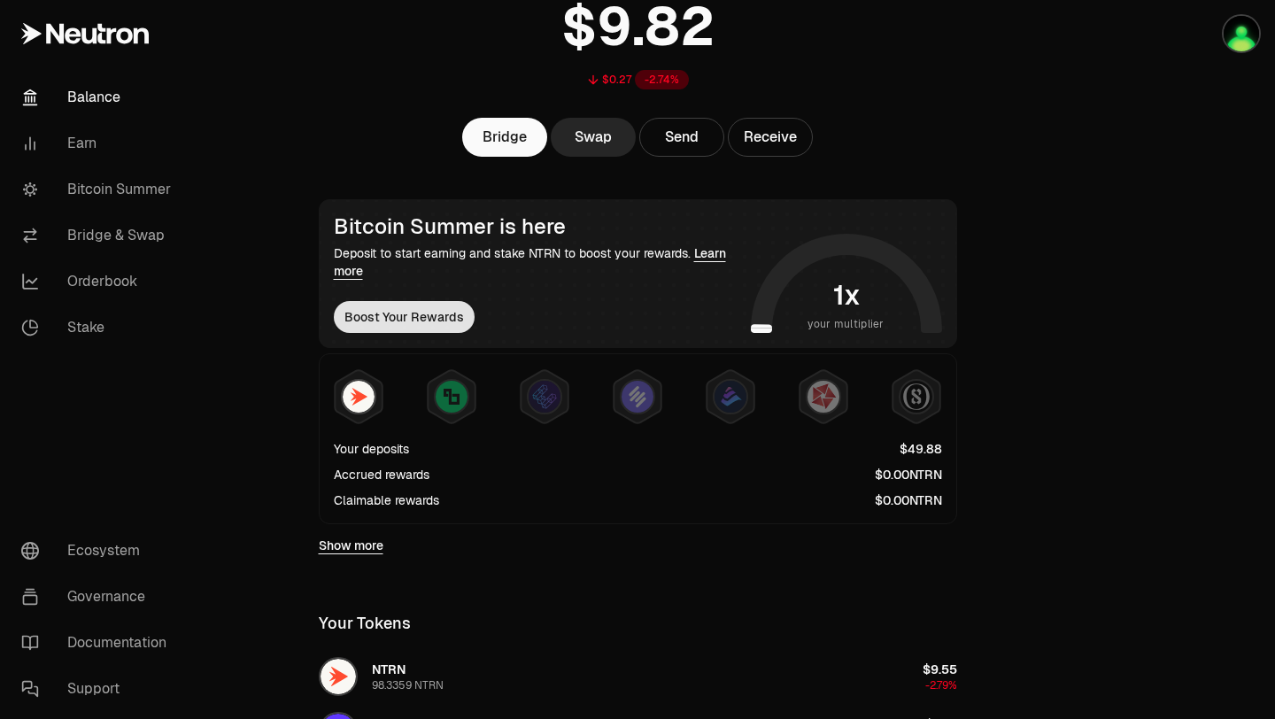
click at [384, 325] on button "Boost Your Rewards" at bounding box center [404, 317] width 141 height 32
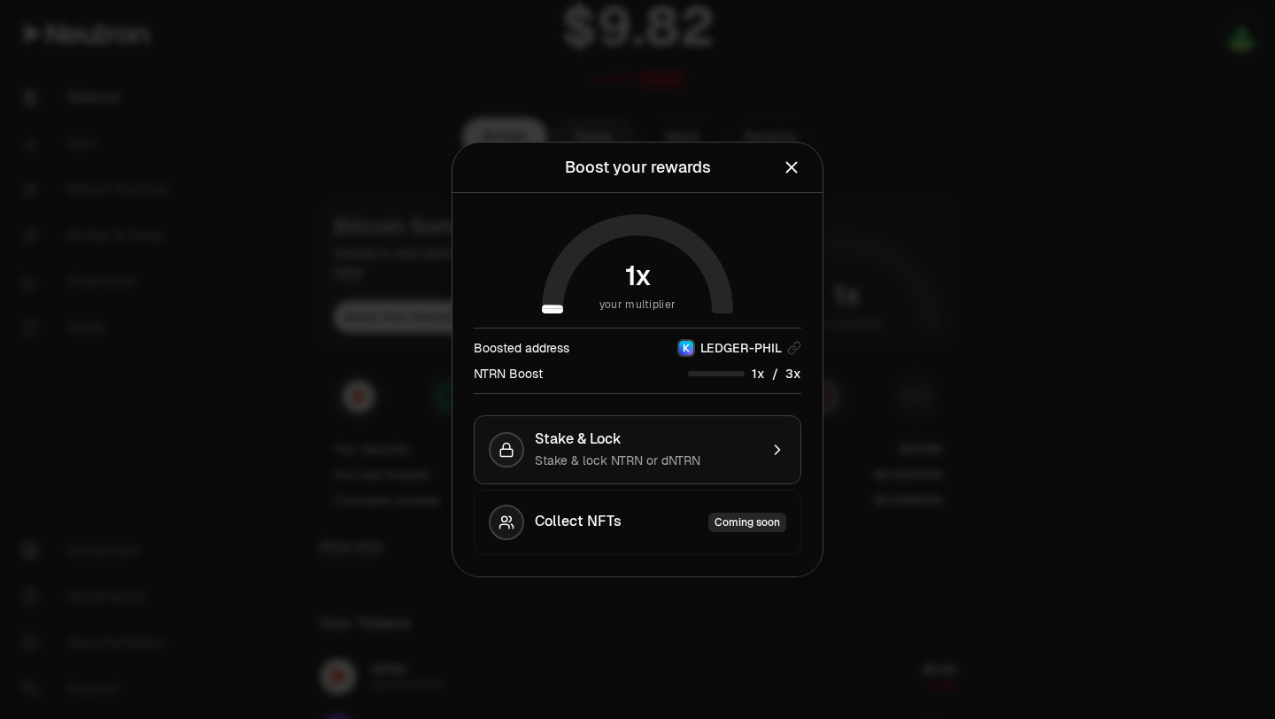
click at [674, 446] on div "Stake & Lock" at bounding box center [646, 439] width 223 height 18
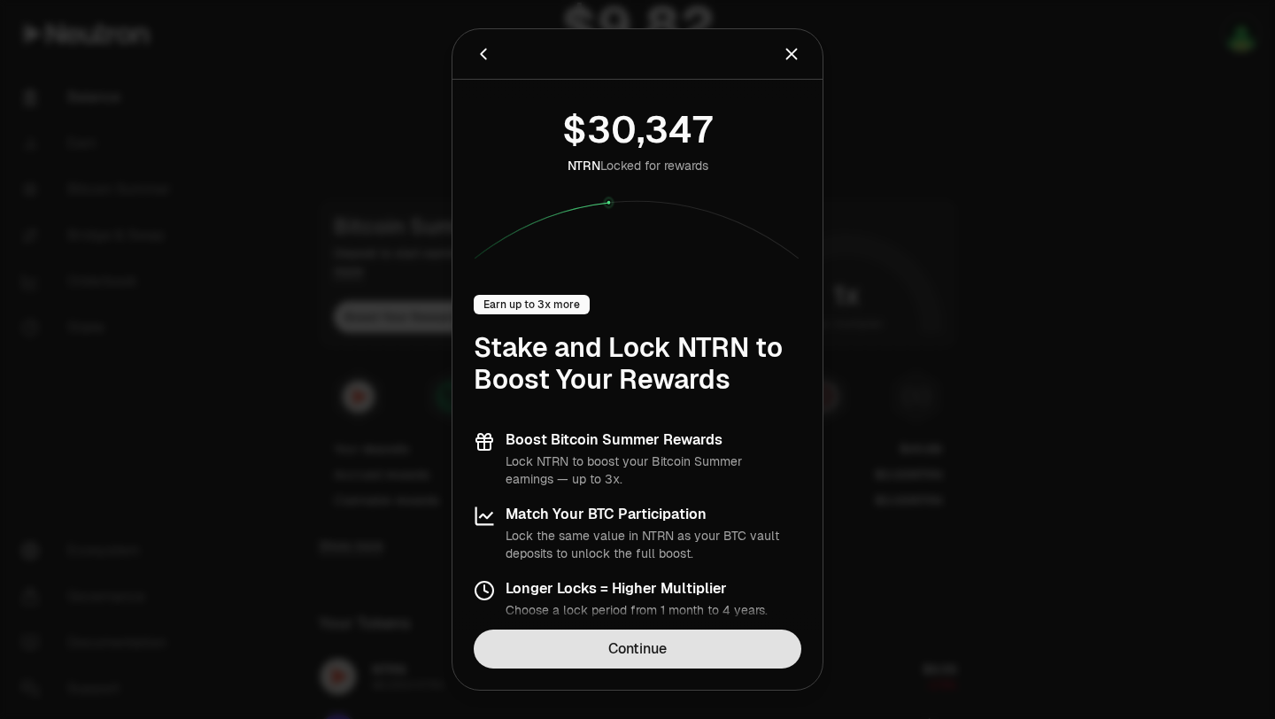
click at [651, 651] on link "Continue" at bounding box center [638, 648] width 328 height 39
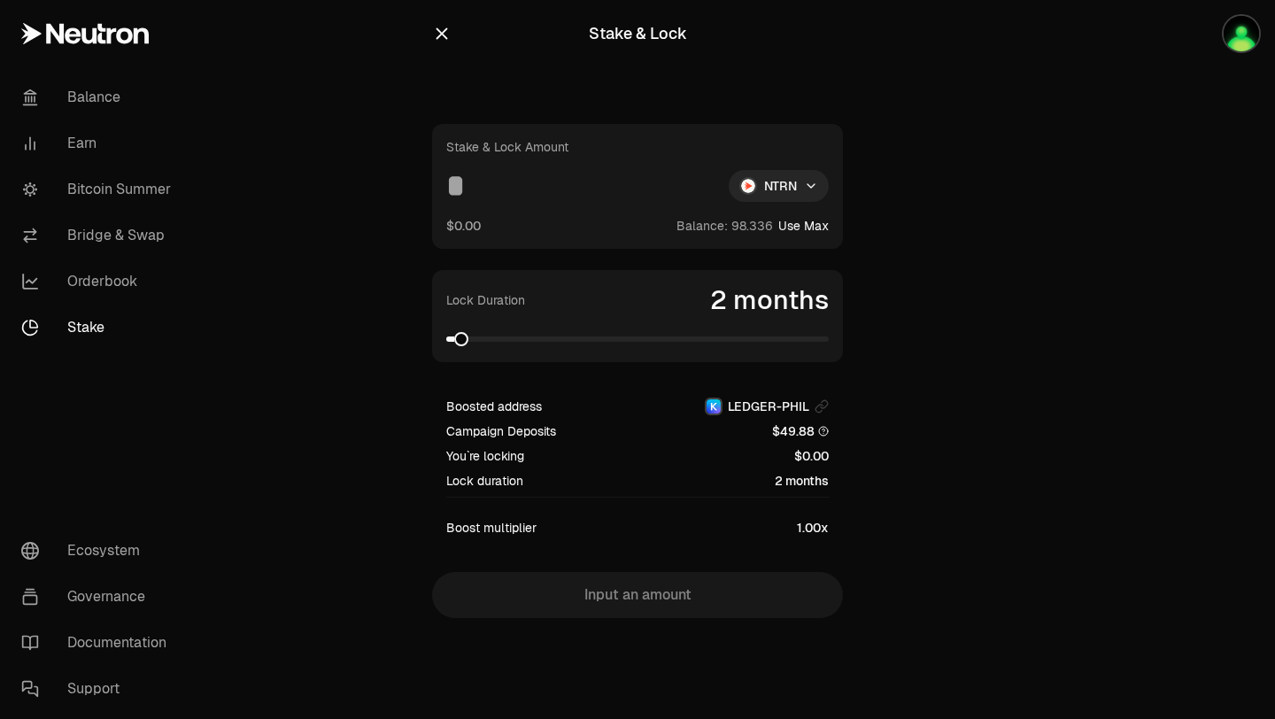
click at [808, 224] on button "Use Max" at bounding box center [803, 226] width 50 height 18
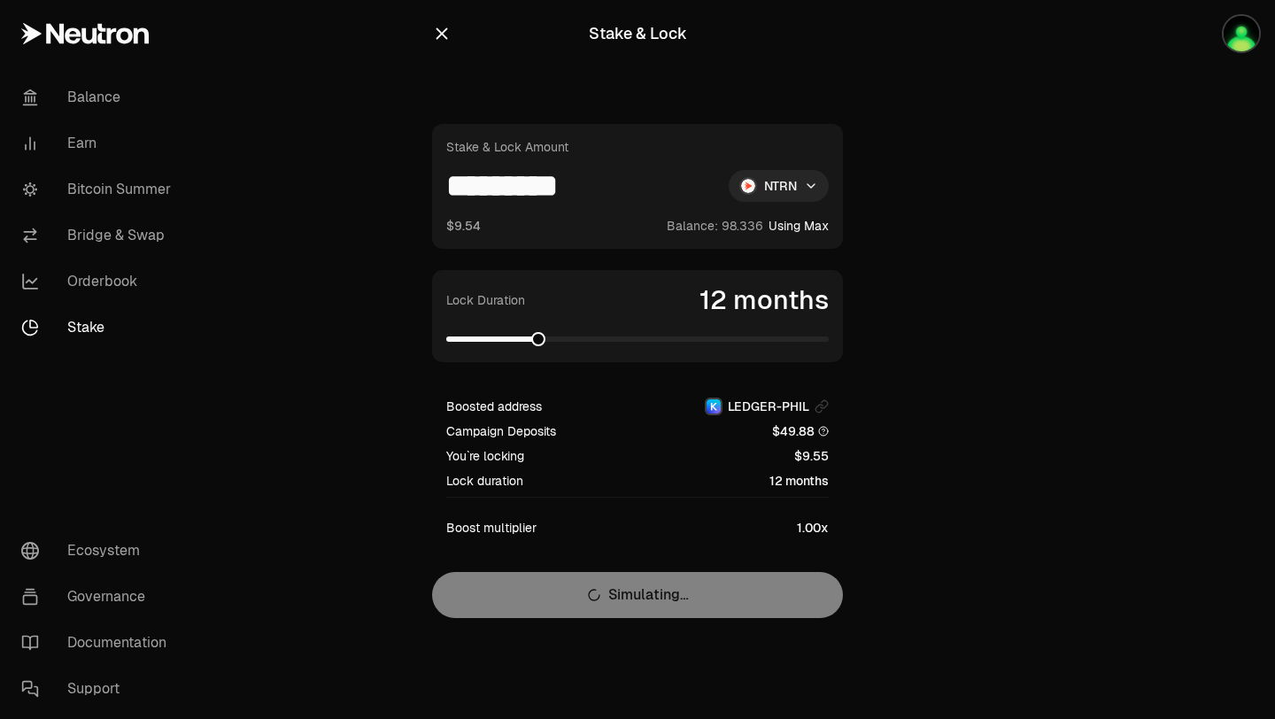
click at [531, 335] on span at bounding box center [538, 339] width 14 height 14
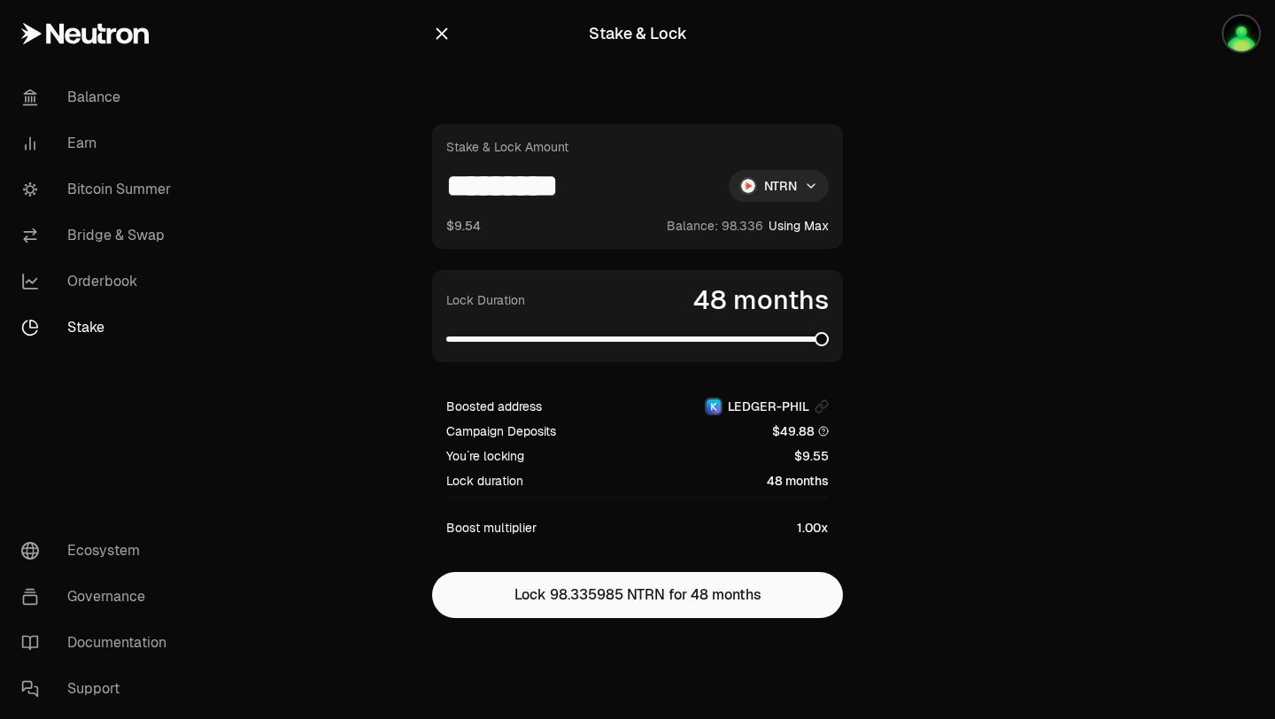
click at [829, 348] on span at bounding box center [637, 339] width 382 height 18
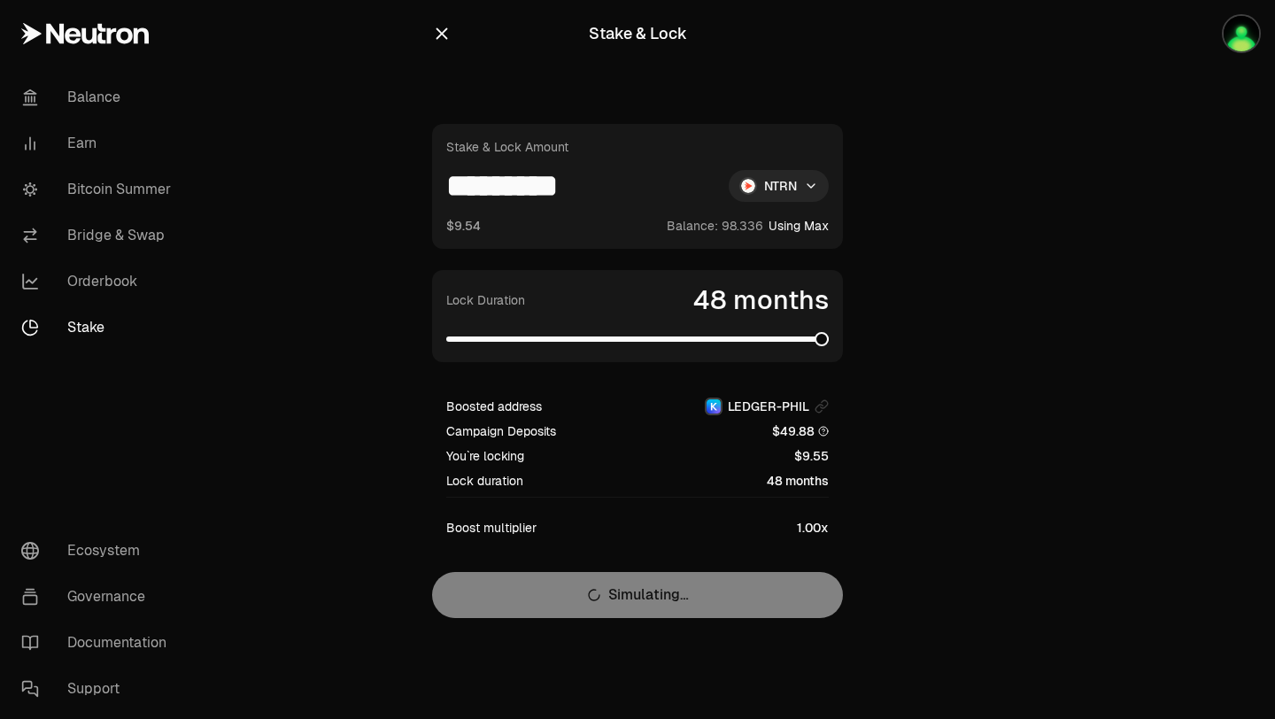
click at [627, 335] on span at bounding box center [637, 339] width 382 height 18
click at [535, 337] on span at bounding box center [538, 338] width 184 height 5
click at [800, 223] on button "Using Max" at bounding box center [798, 226] width 60 height 18
click at [621, 186] on input "*********" at bounding box center [580, 186] width 268 height 32
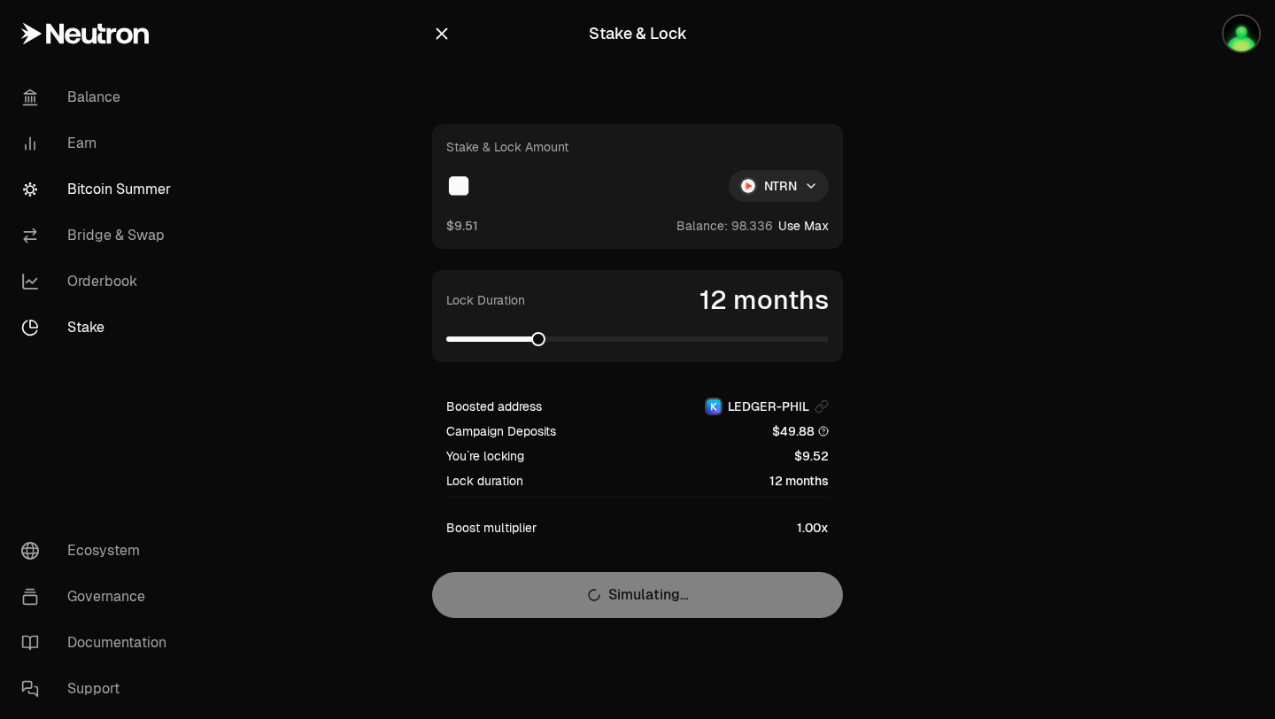
type input "**"
click at [137, 187] on link "Bitcoin Summer" at bounding box center [99, 189] width 184 height 46
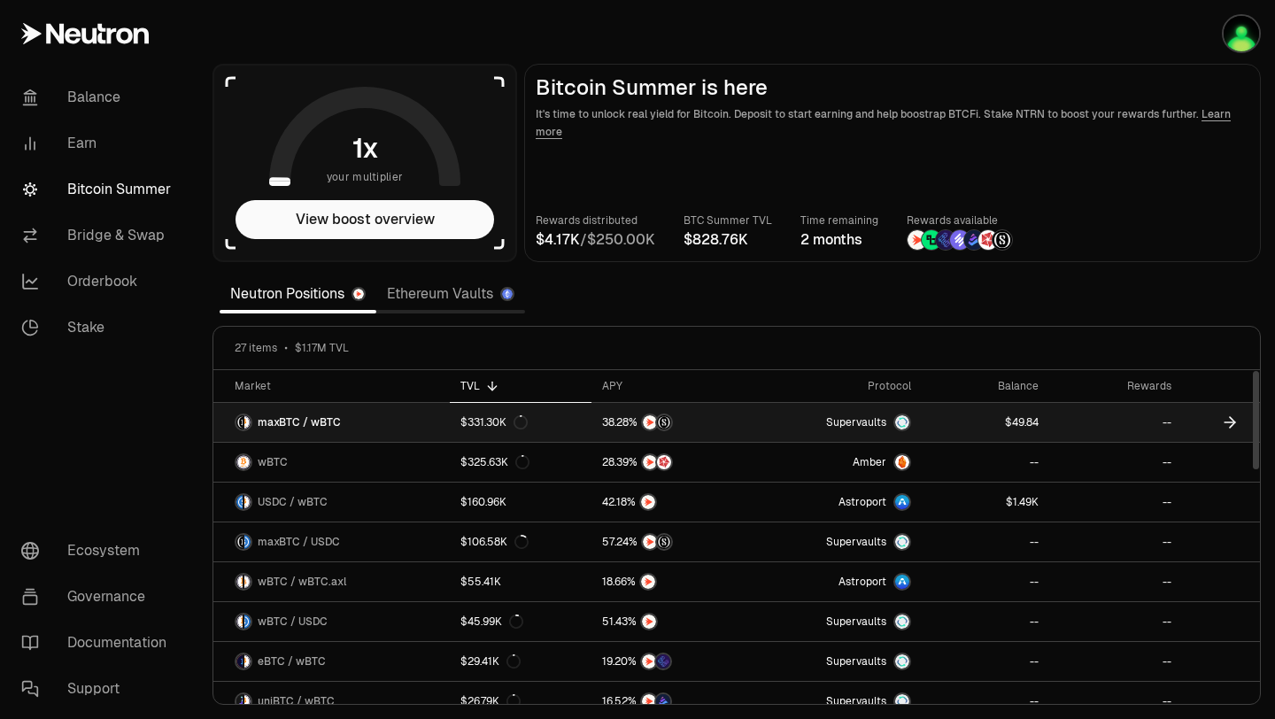
click at [976, 429] on link at bounding box center [984, 422] width 127 height 39
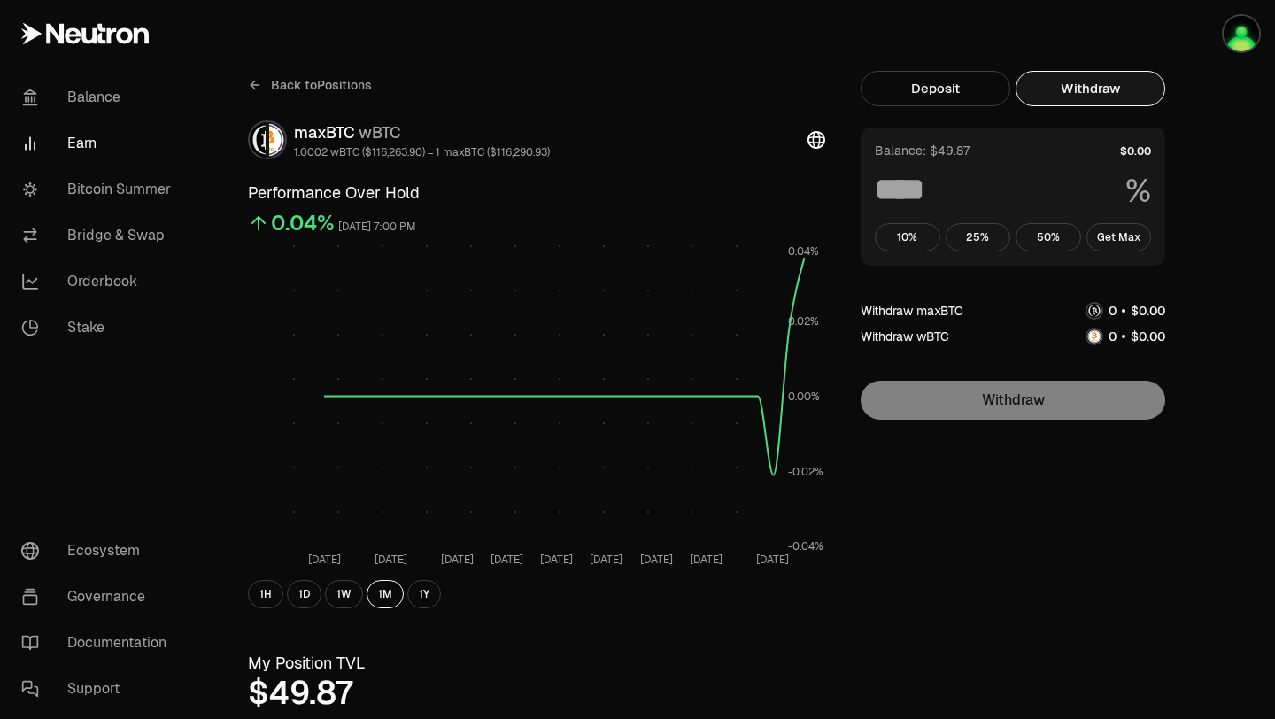
click at [1070, 97] on button "Withdraw" at bounding box center [1090, 88] width 150 height 35
click at [1108, 238] on button "Get Max" at bounding box center [1119, 237] width 66 height 28
type input "***"
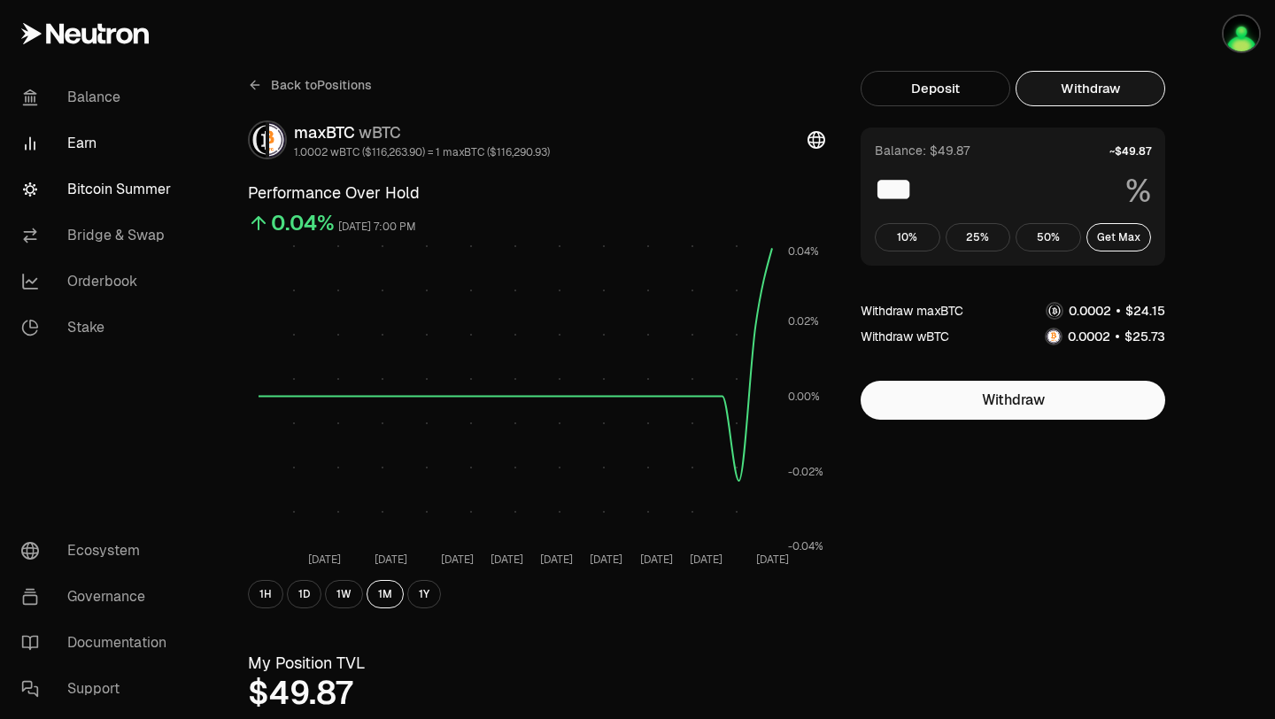
click at [117, 194] on link "Bitcoin Summer" at bounding box center [99, 189] width 184 height 46
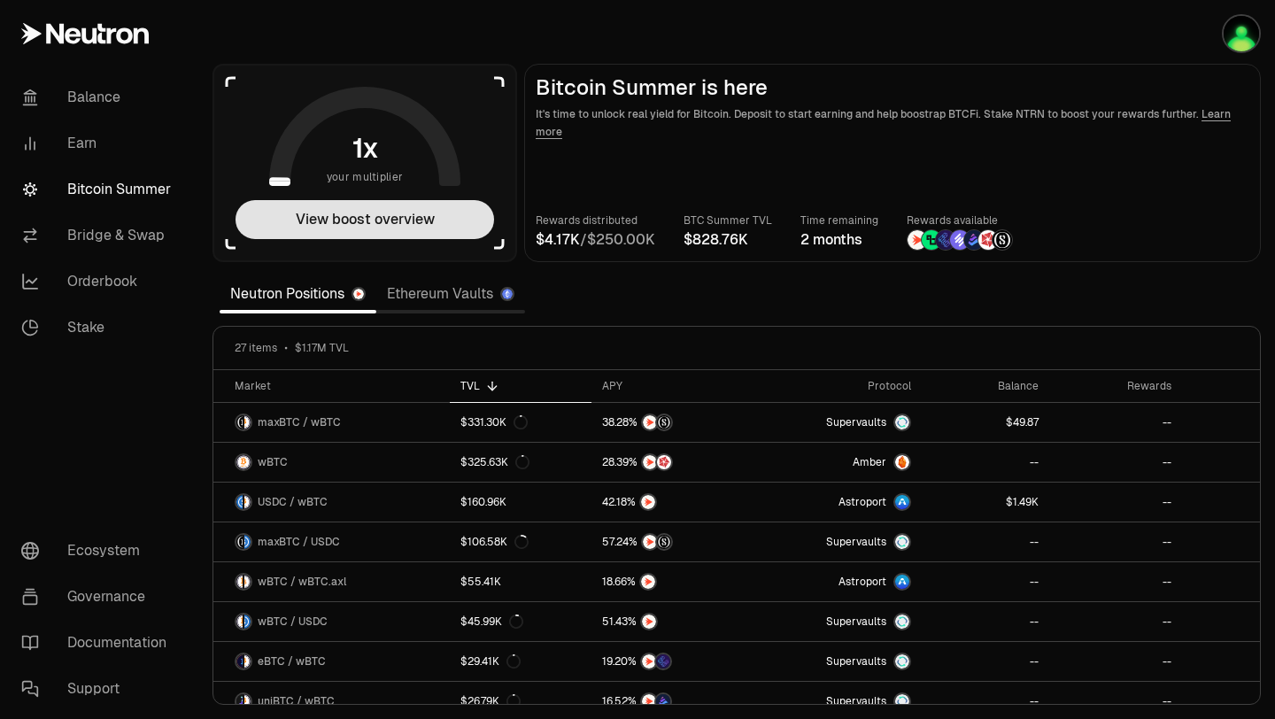
click at [320, 201] on button "View boost overview" at bounding box center [364, 219] width 258 height 39
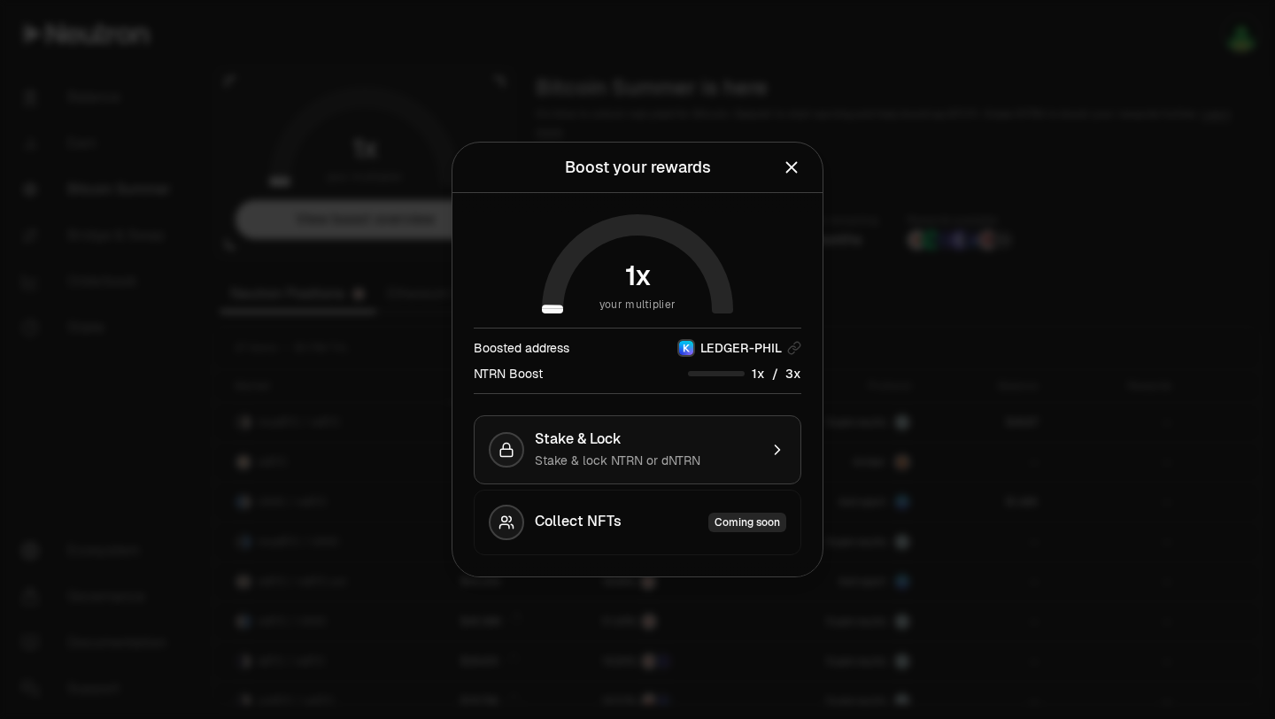
click at [642, 461] on span "Stake & lock NTRN or dNTRN" at bounding box center [618, 460] width 166 height 16
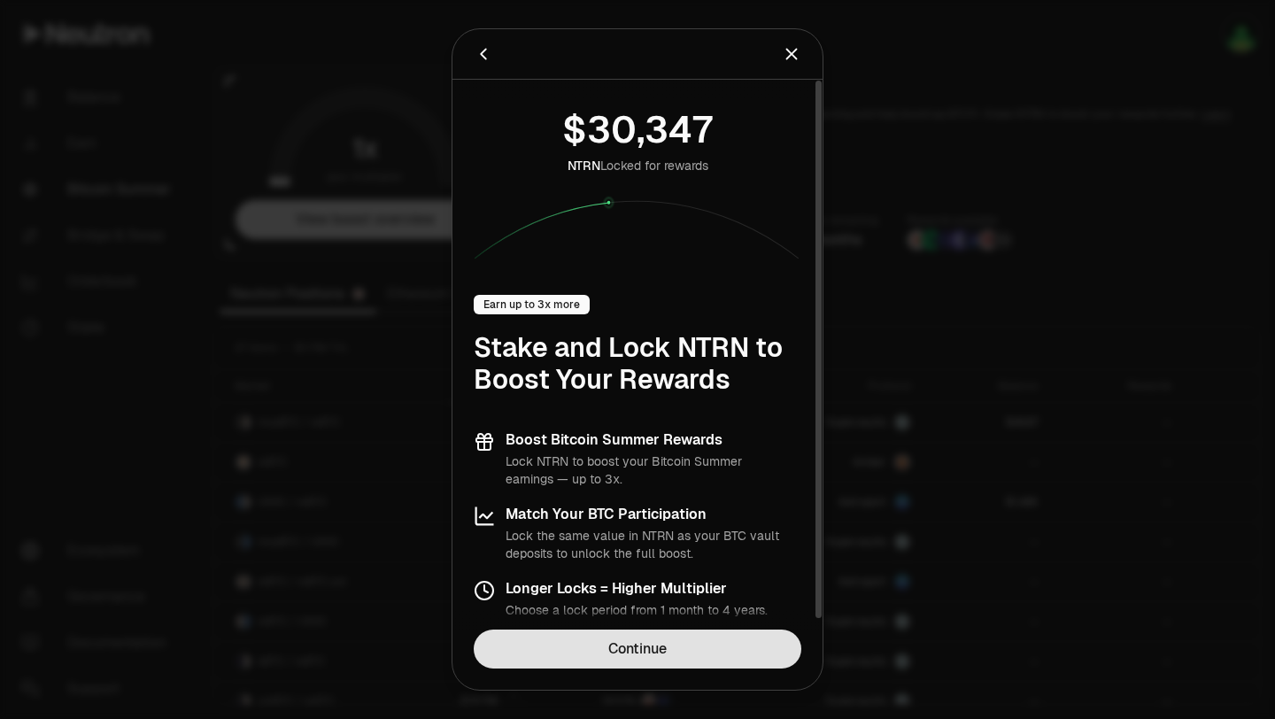
click at [597, 647] on link "Continue" at bounding box center [638, 648] width 328 height 39
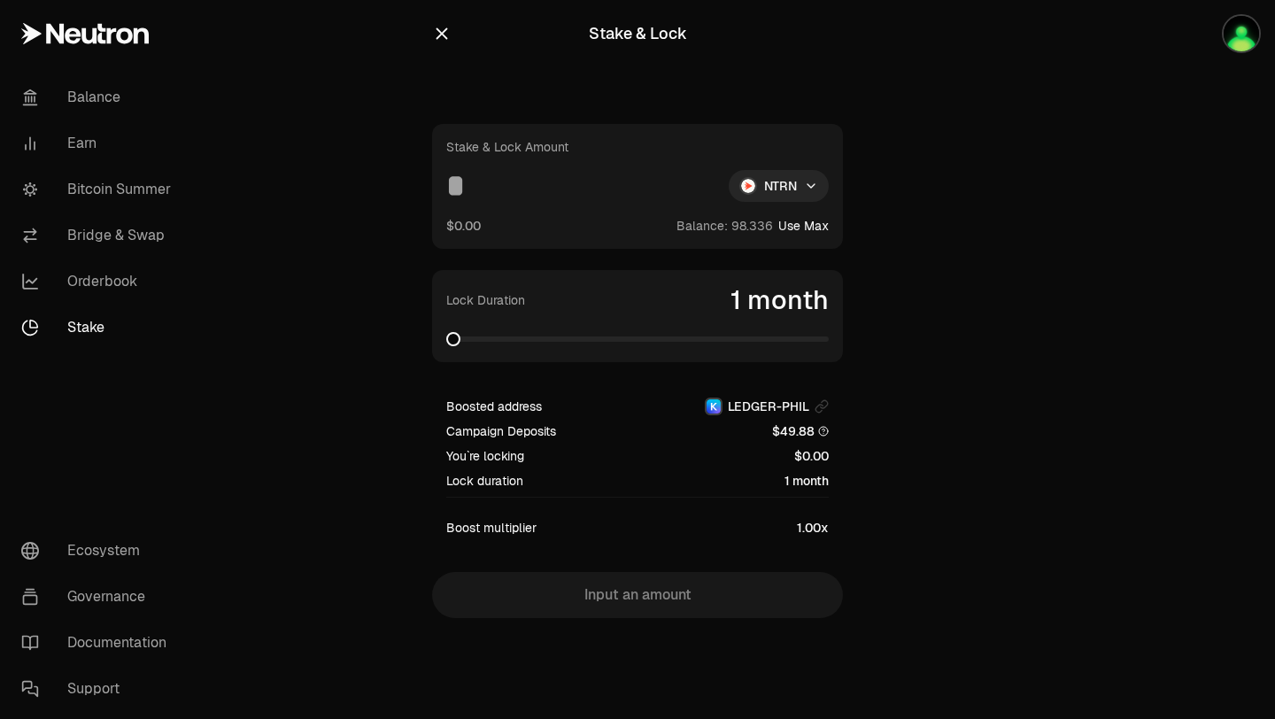
click at [317, 398] on section "Stake & Lock Stake & Lock Amount NTRN $0.00 Balance: Use Max Lock Duration 1 mo…" at bounding box center [637, 344] width 681 height 689
click at [101, 99] on link "Balance" at bounding box center [99, 97] width 184 height 46
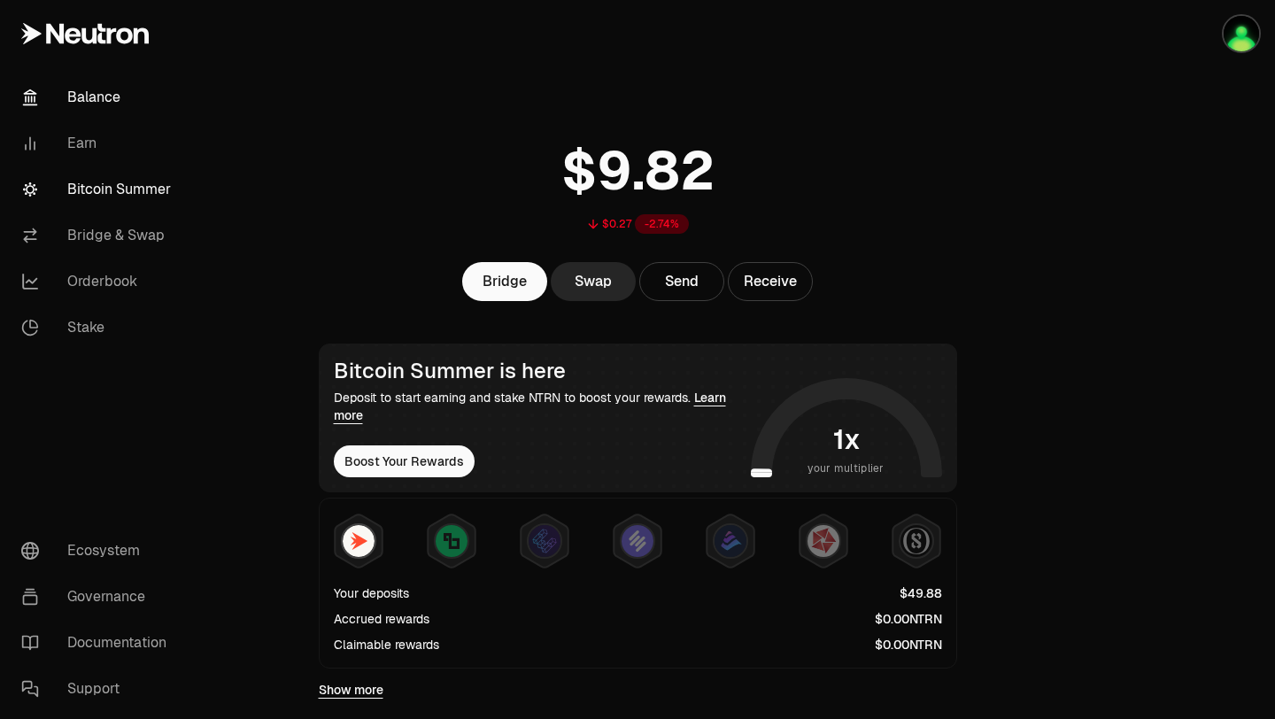
click at [83, 178] on link "Bitcoin Summer" at bounding box center [99, 189] width 184 height 46
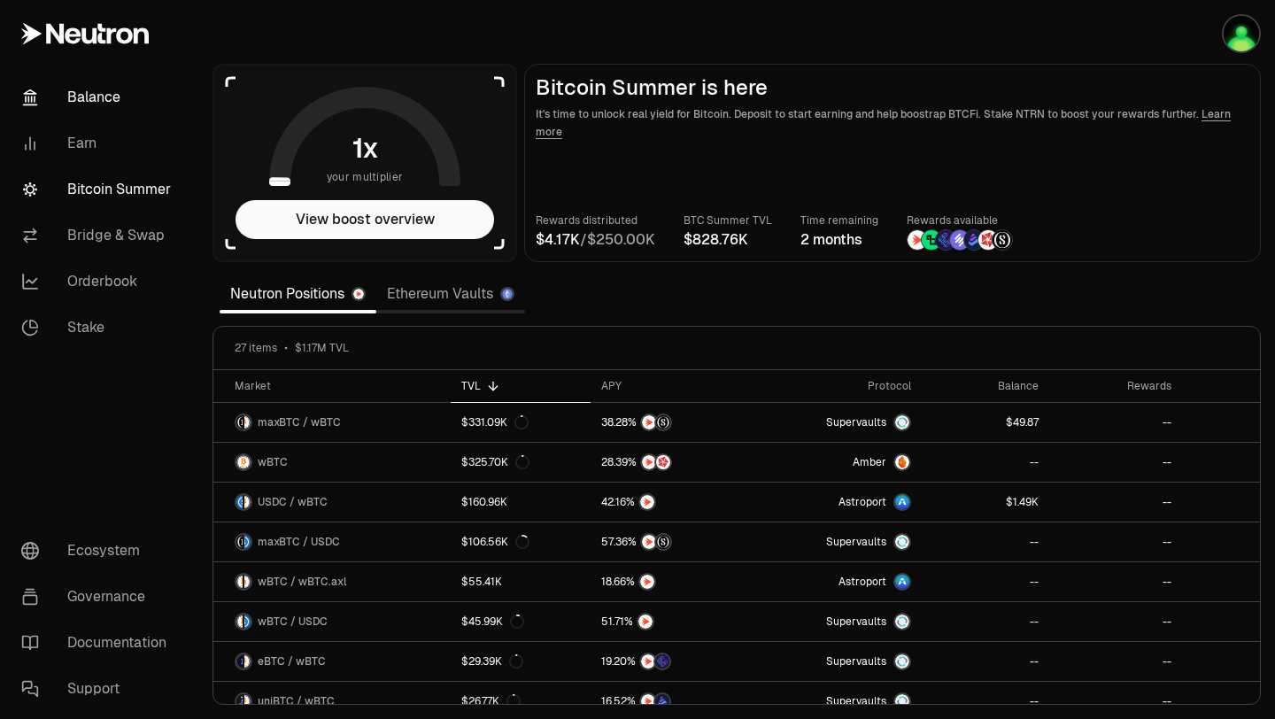
click at [58, 103] on link "Balance" at bounding box center [99, 97] width 184 height 46
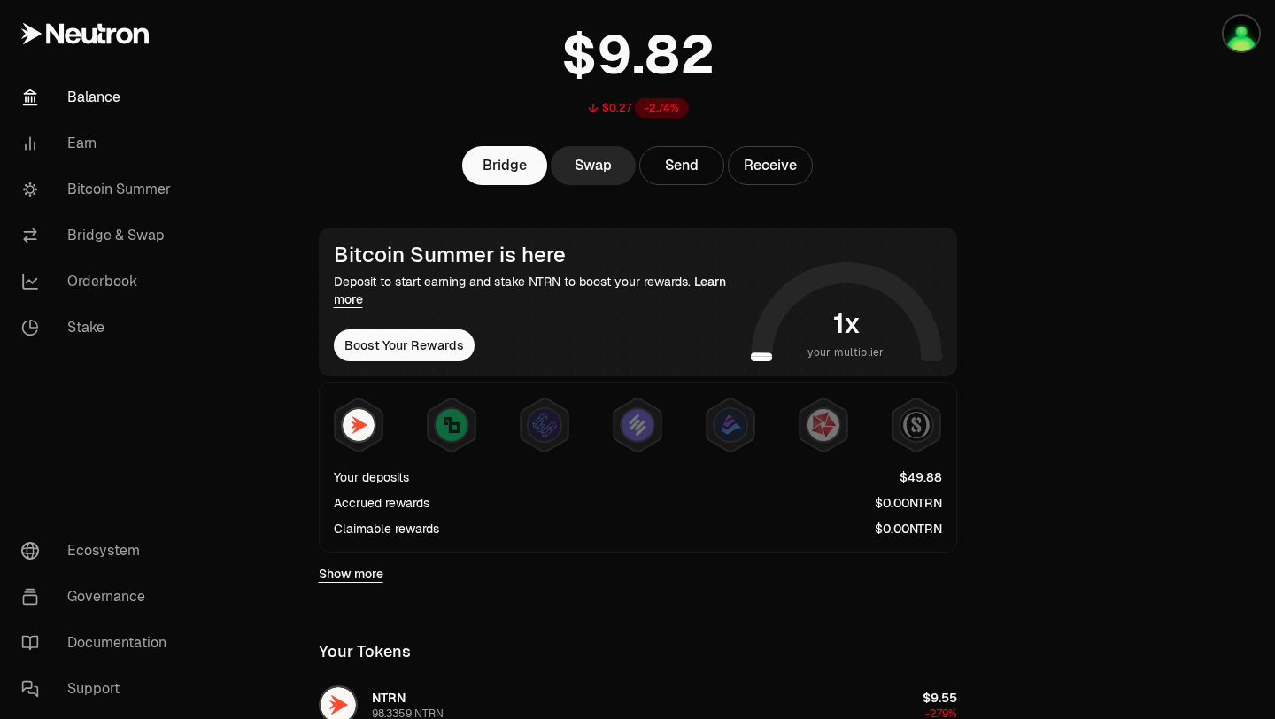
scroll to position [117, 0]
click at [395, 351] on button "Boost Your Rewards" at bounding box center [404, 344] width 141 height 32
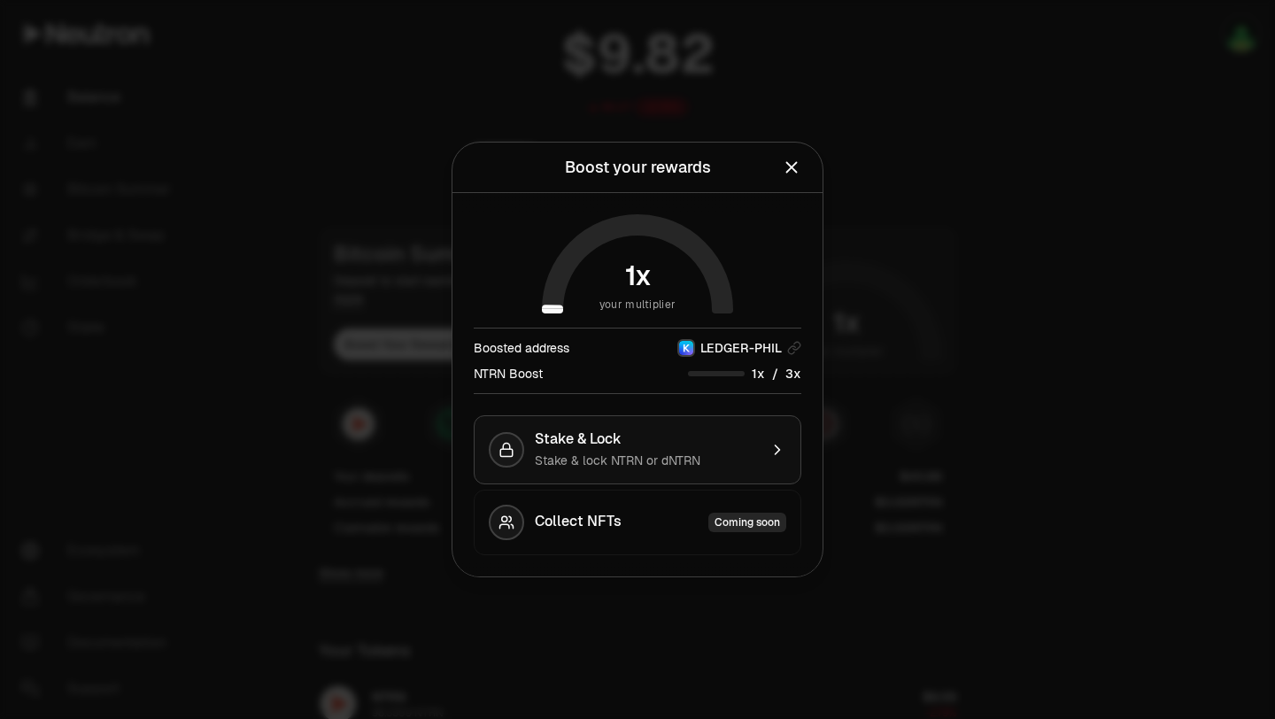
click at [659, 426] on button "Stake & Lock Stake & lock NTRN or dNTRN" at bounding box center [638, 449] width 328 height 69
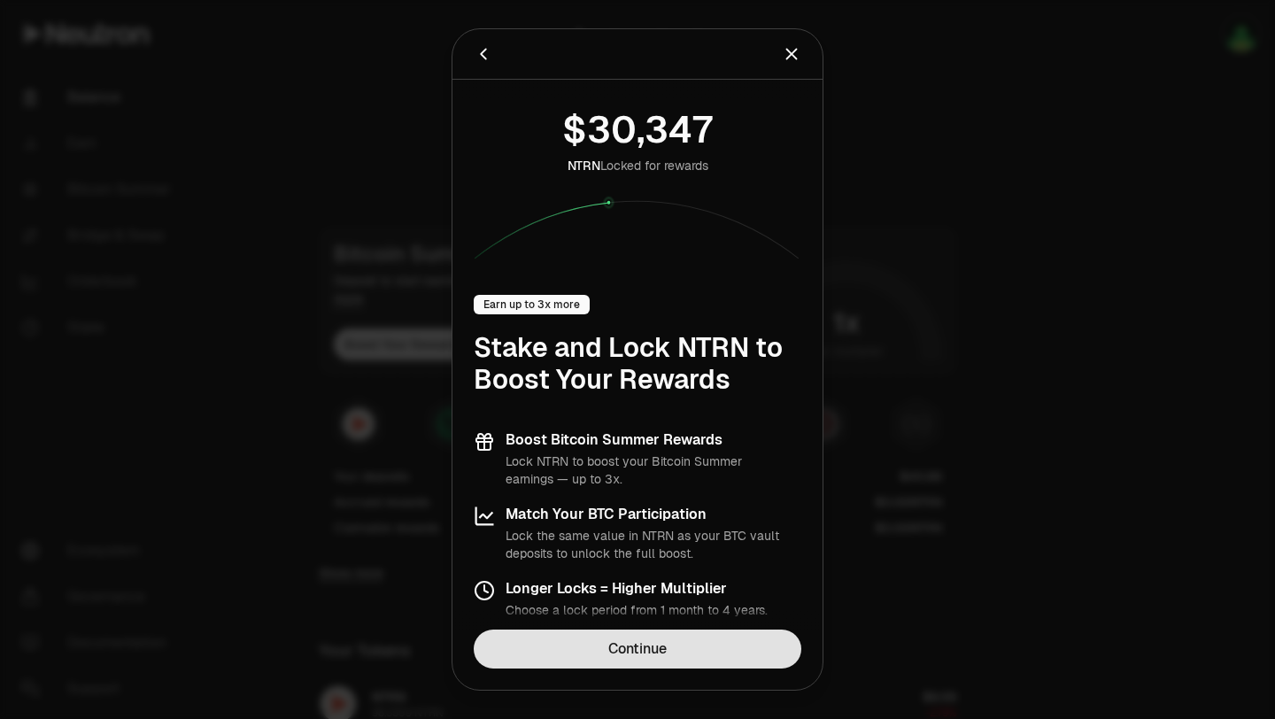
click at [652, 644] on link "Continue" at bounding box center [638, 648] width 328 height 39
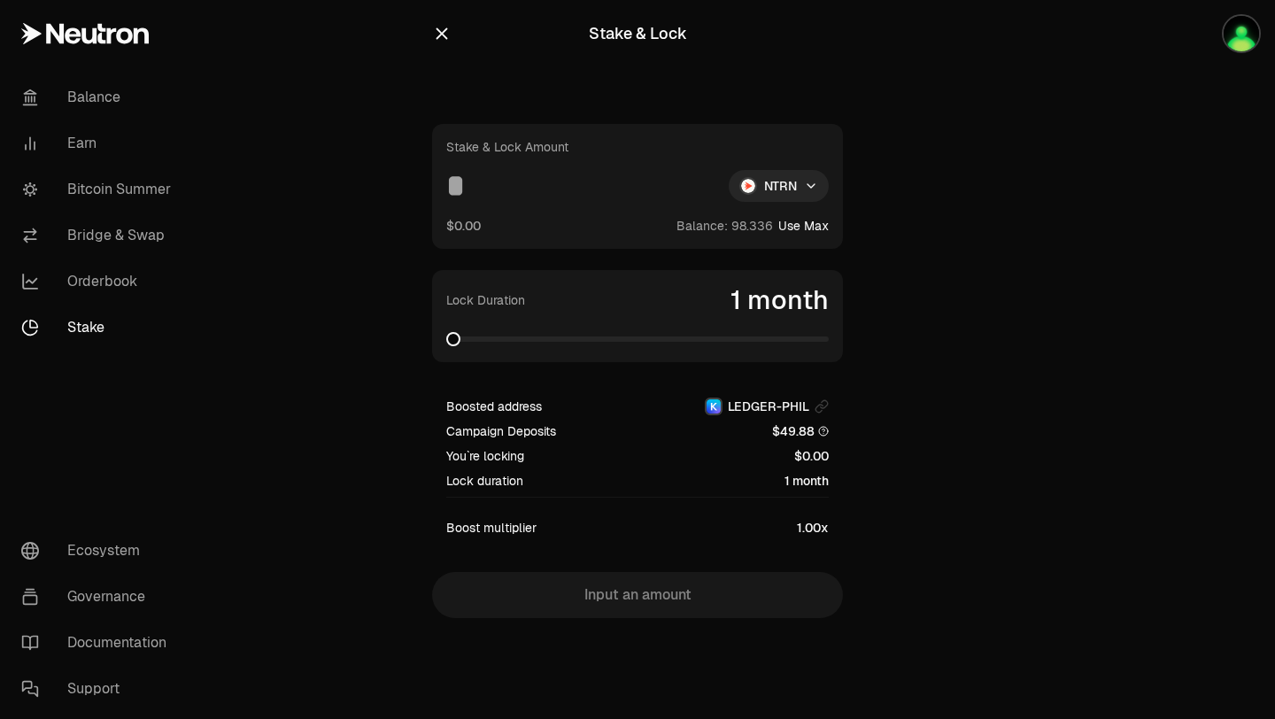
click at [797, 223] on button "Use Max" at bounding box center [803, 226] width 50 height 18
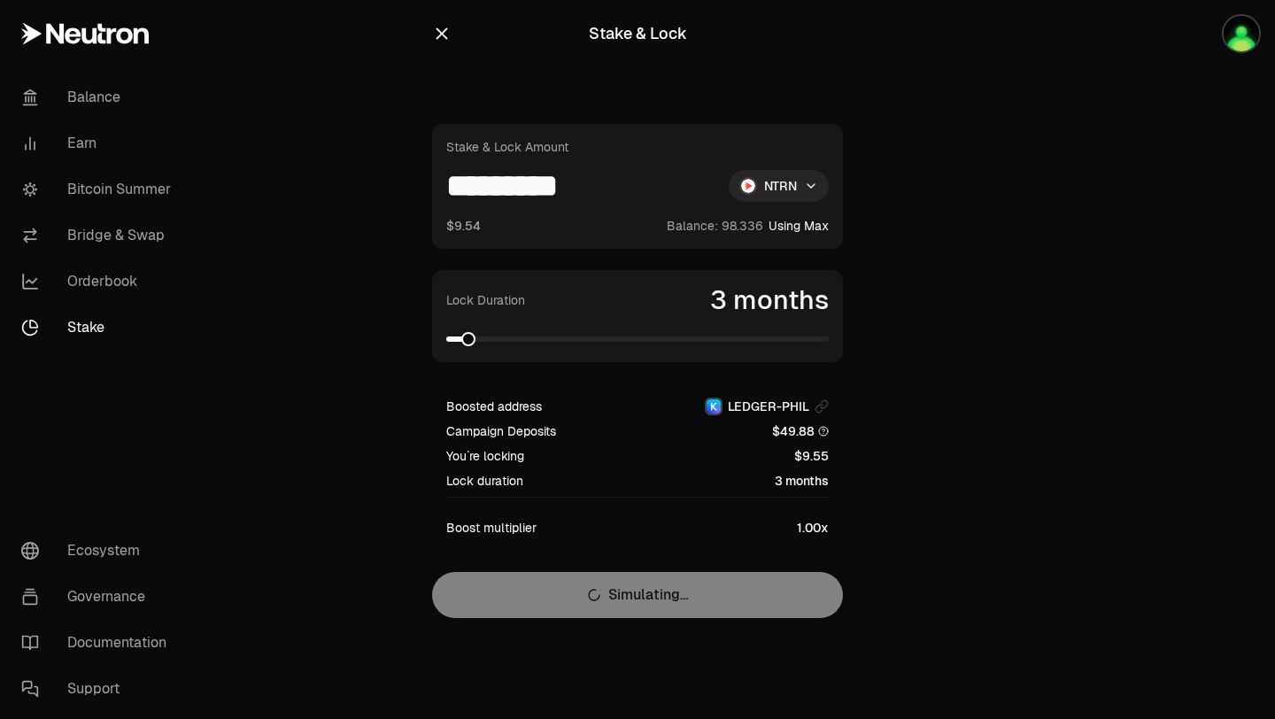
click at [463, 339] on span at bounding box center [637, 338] width 382 height 5
click at [458, 340] on span at bounding box center [461, 339] width 14 height 14
drag, startPoint x: 624, startPoint y: 186, endPoint x: 490, endPoint y: 197, distance: 134.1
click at [490, 197] on input "*********" at bounding box center [580, 186] width 268 height 32
type input "**"
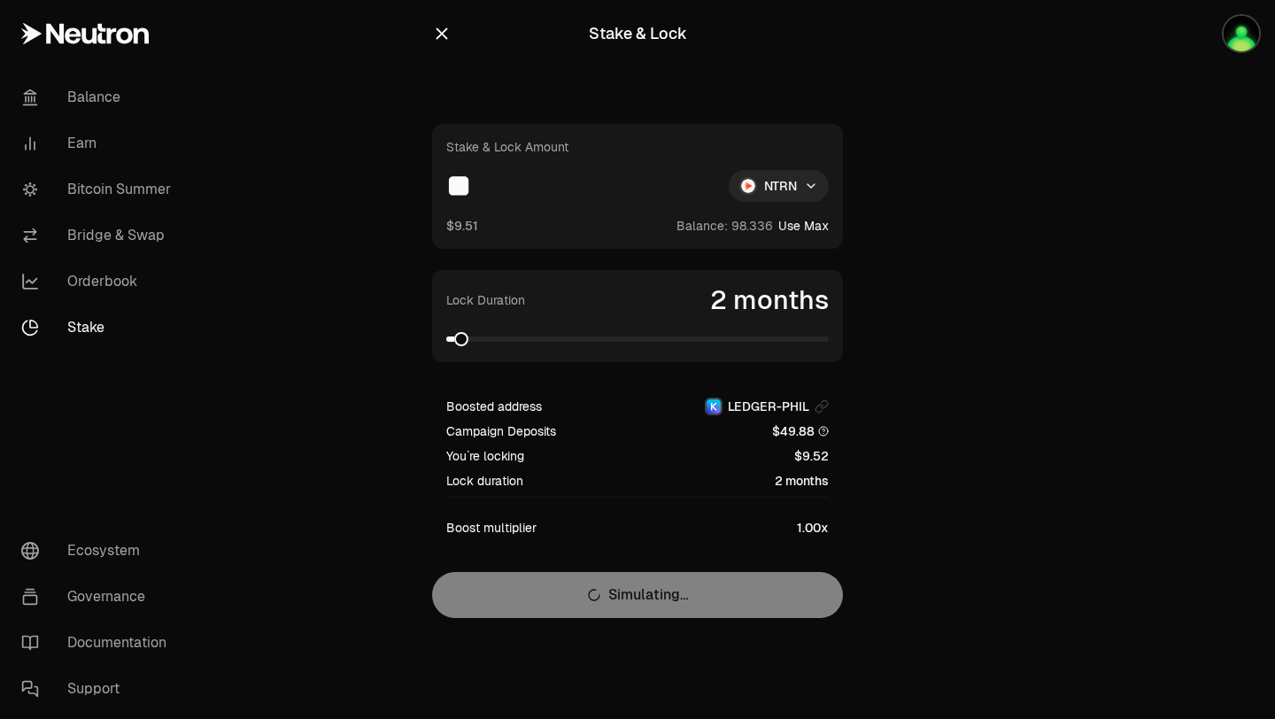
click at [586, 582] on div "Stake & Lock Amount ** NTRN $9.51 Balance: Use Max Lock Duration 2 months Boost…" at bounding box center [637, 371] width 411 height 494
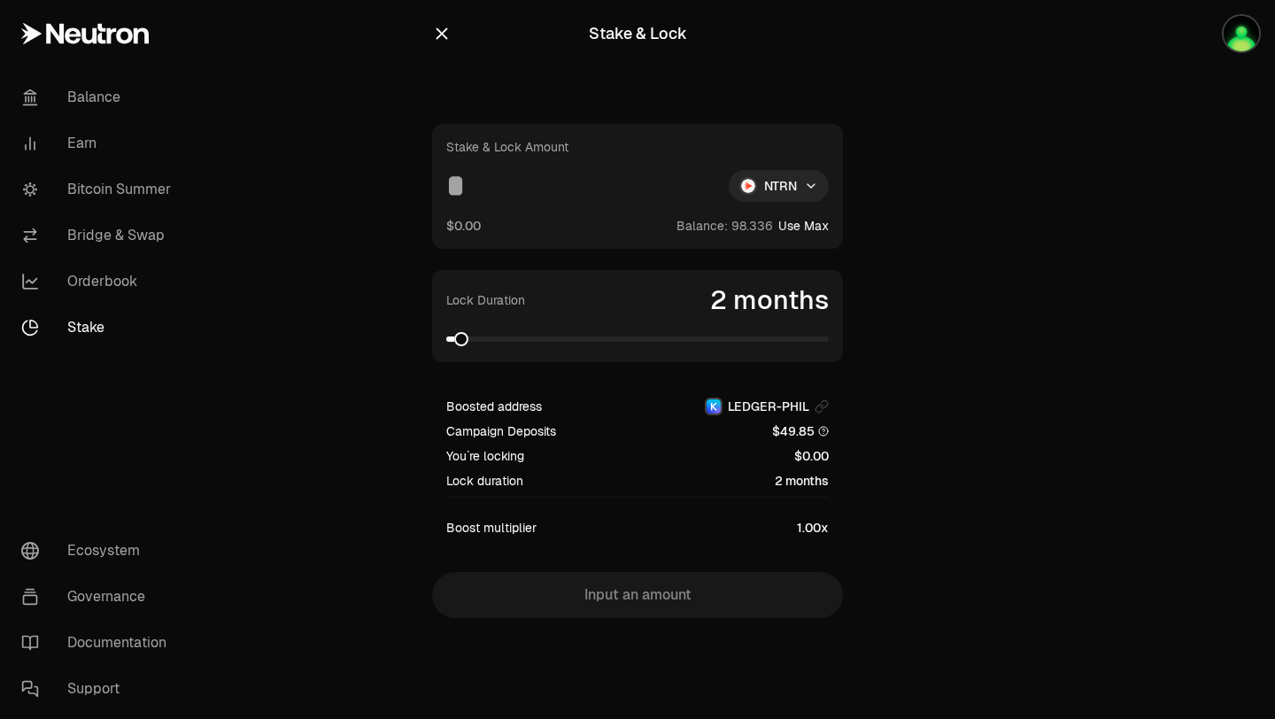
click at [813, 227] on button "Use Max" at bounding box center [803, 226] width 50 height 18
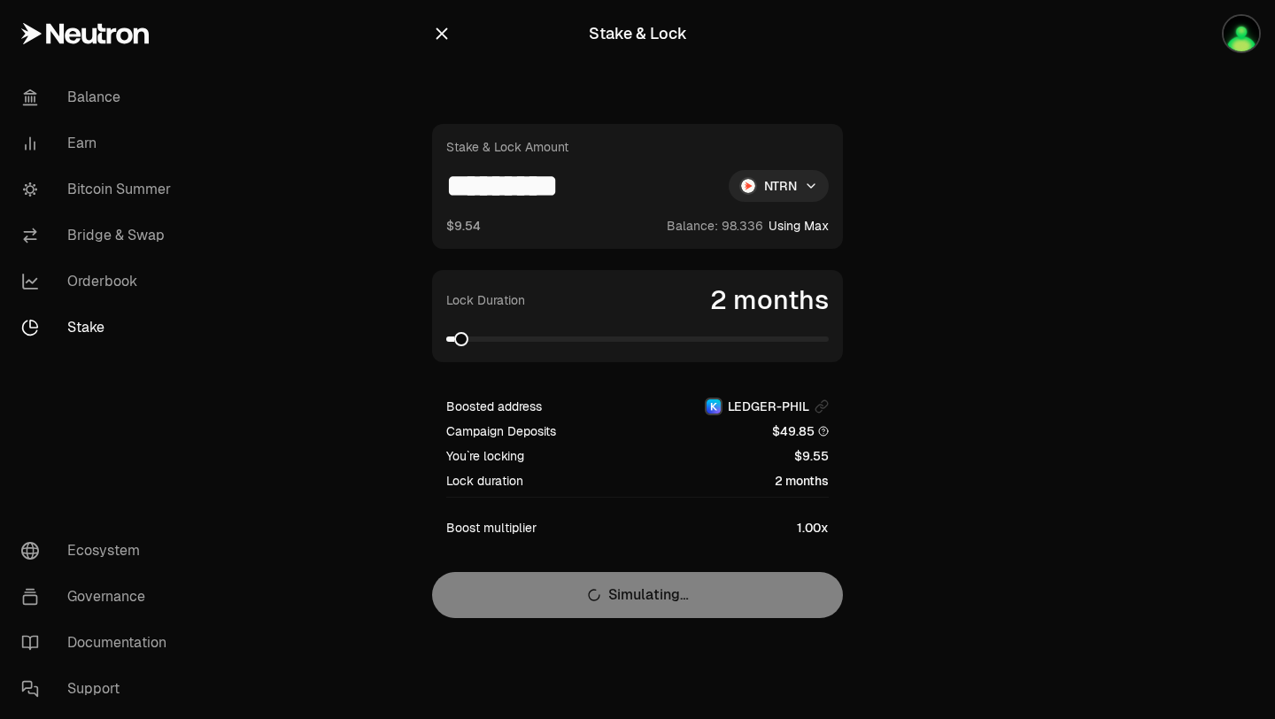
drag, startPoint x: 619, startPoint y: 191, endPoint x: 492, endPoint y: 190, distance: 126.6
click at [492, 190] on input "*********" at bounding box center [580, 186] width 268 height 32
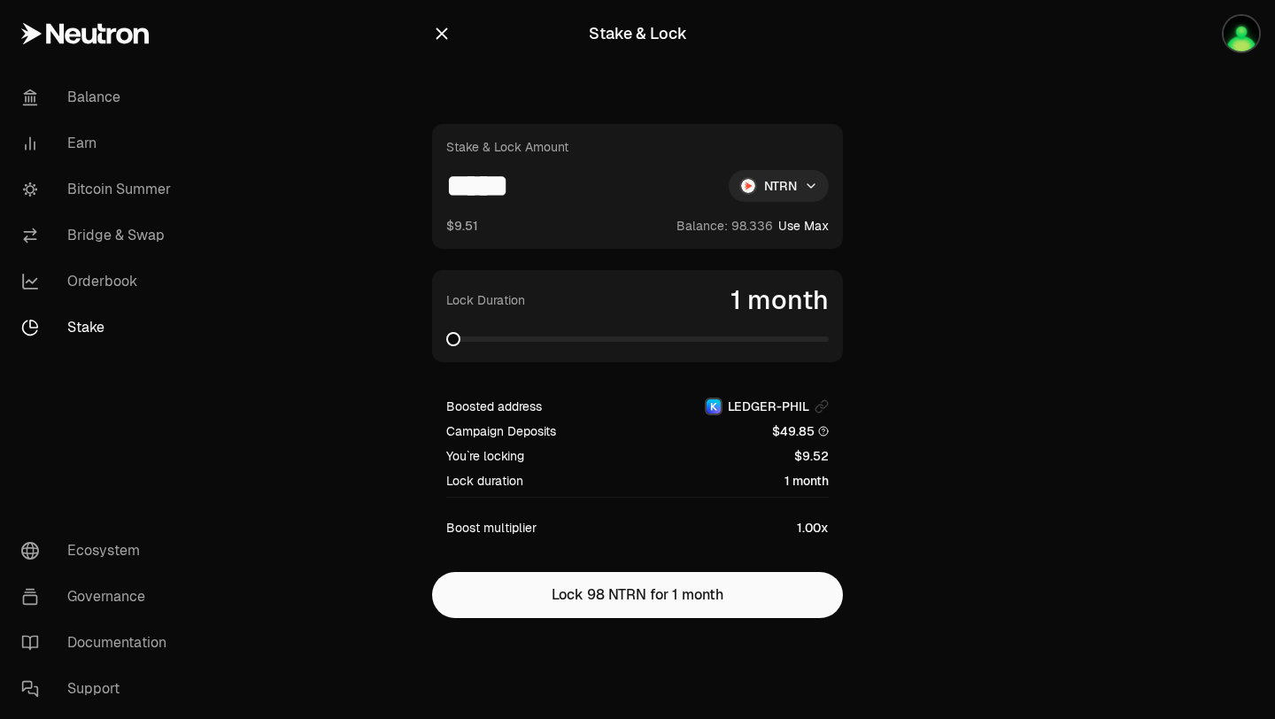
click at [446, 340] on span at bounding box center [453, 339] width 14 height 14
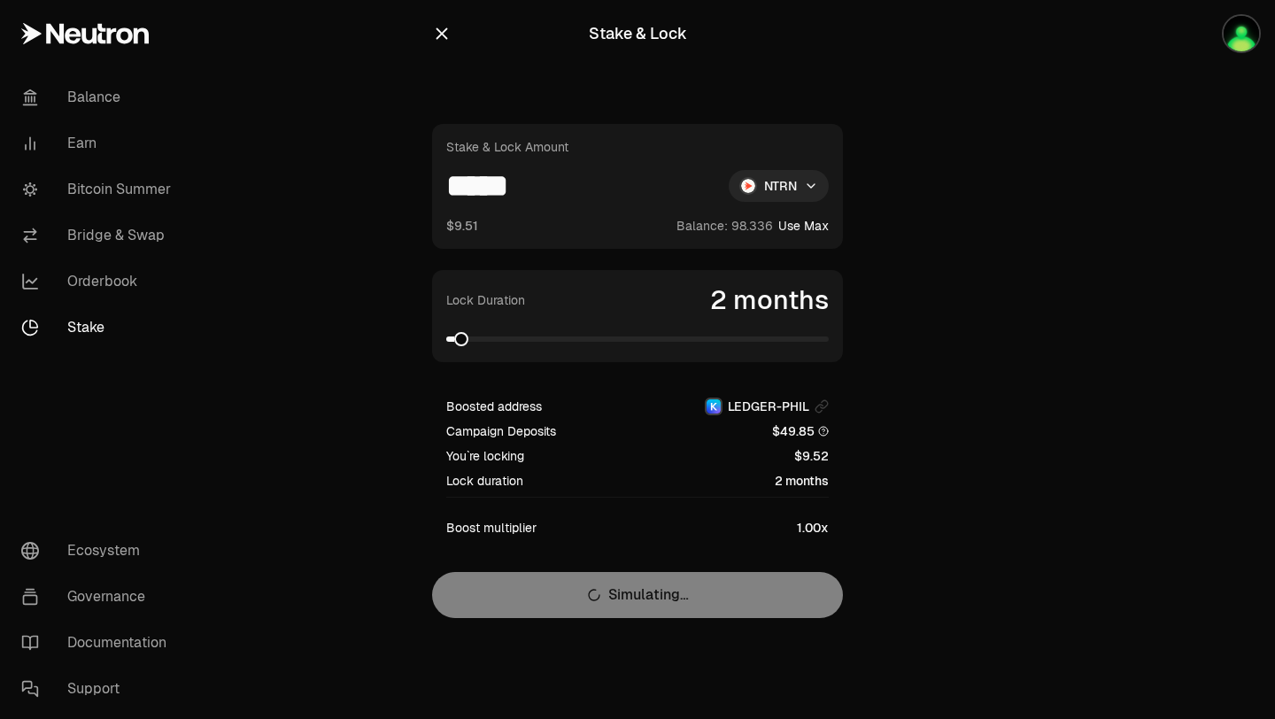
click at [454, 332] on span at bounding box center [461, 339] width 14 height 14
click at [596, 591] on div "Stake & Lock Amount ***** NTRN $9.51 Balance: Use Max Lock Duration 2 months Bo…" at bounding box center [637, 371] width 411 height 494
click at [588, 589] on div "Stake & Lock Amount ***** NTRN $9.51 Balance: Use Max Lock Duration 2 months Bo…" at bounding box center [637, 371] width 411 height 494
click at [446, 181] on input "*****" at bounding box center [580, 186] width 268 height 32
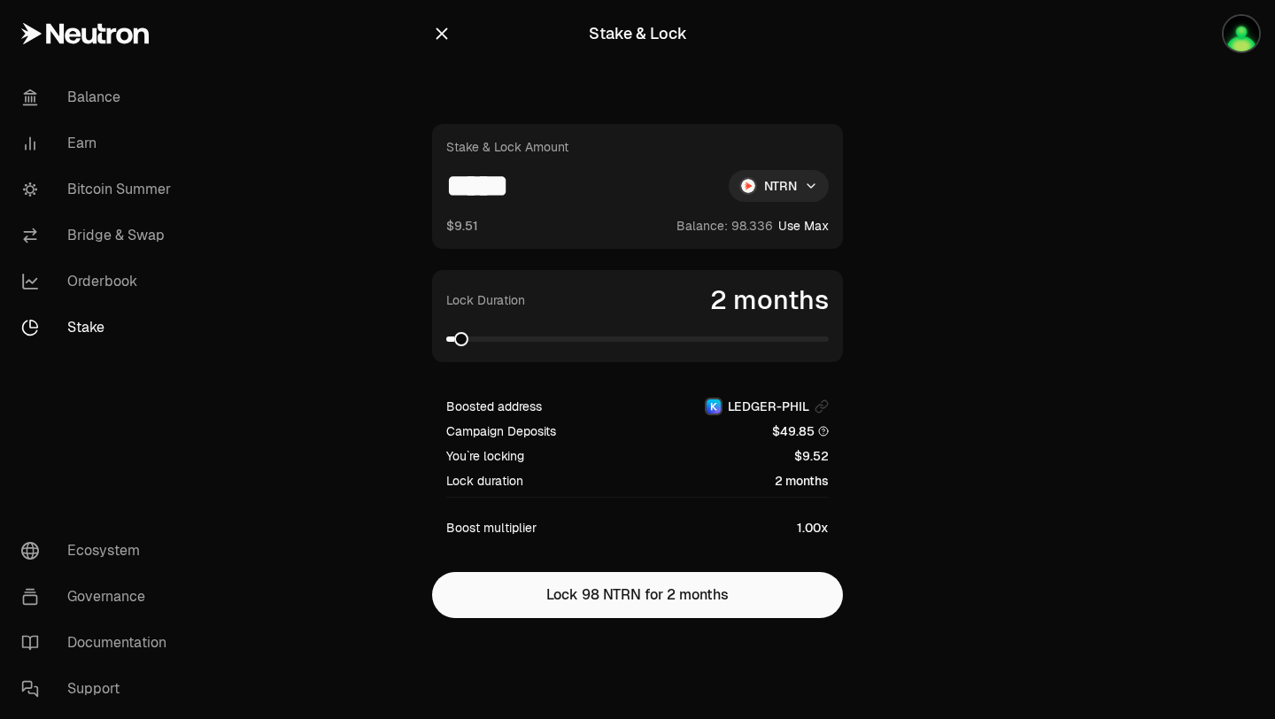
click at [632, 588] on div "Stake & Lock Amount ***** NTRN $9.51 Balance: Use Max Lock Duration 2 months Bo…" at bounding box center [637, 371] width 411 height 494
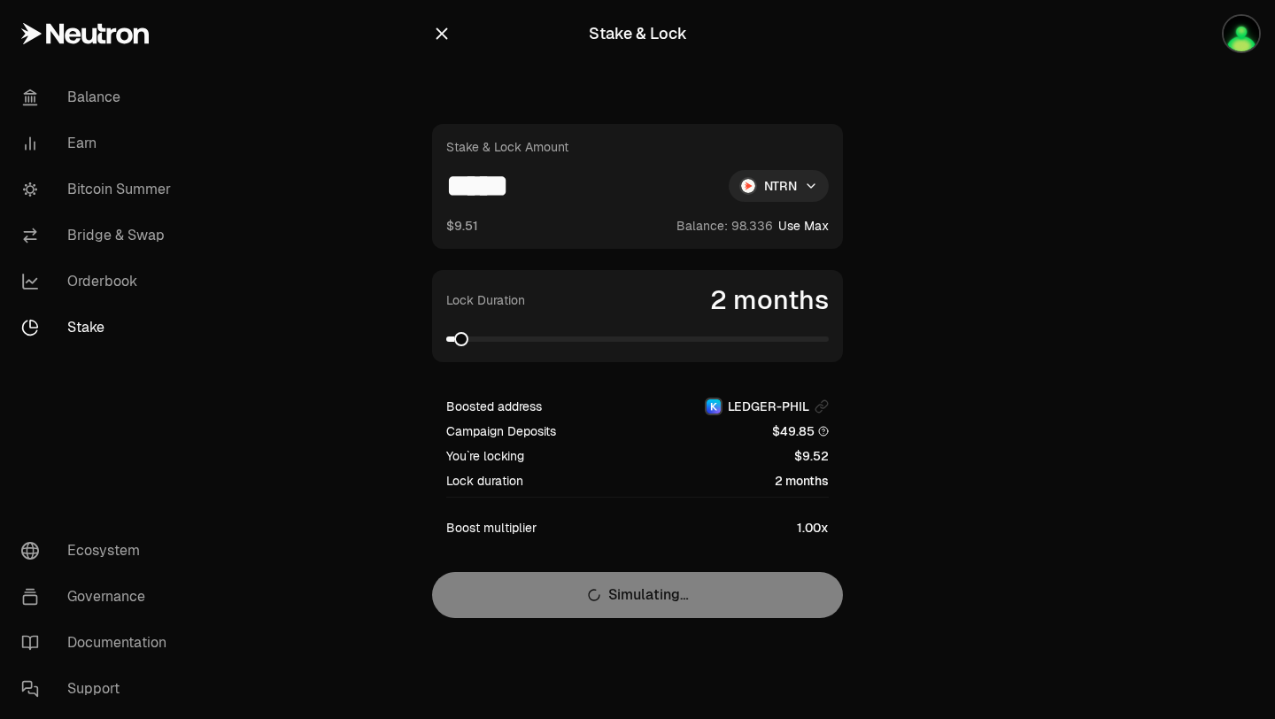
click at [447, 181] on input "*****" at bounding box center [580, 186] width 268 height 32
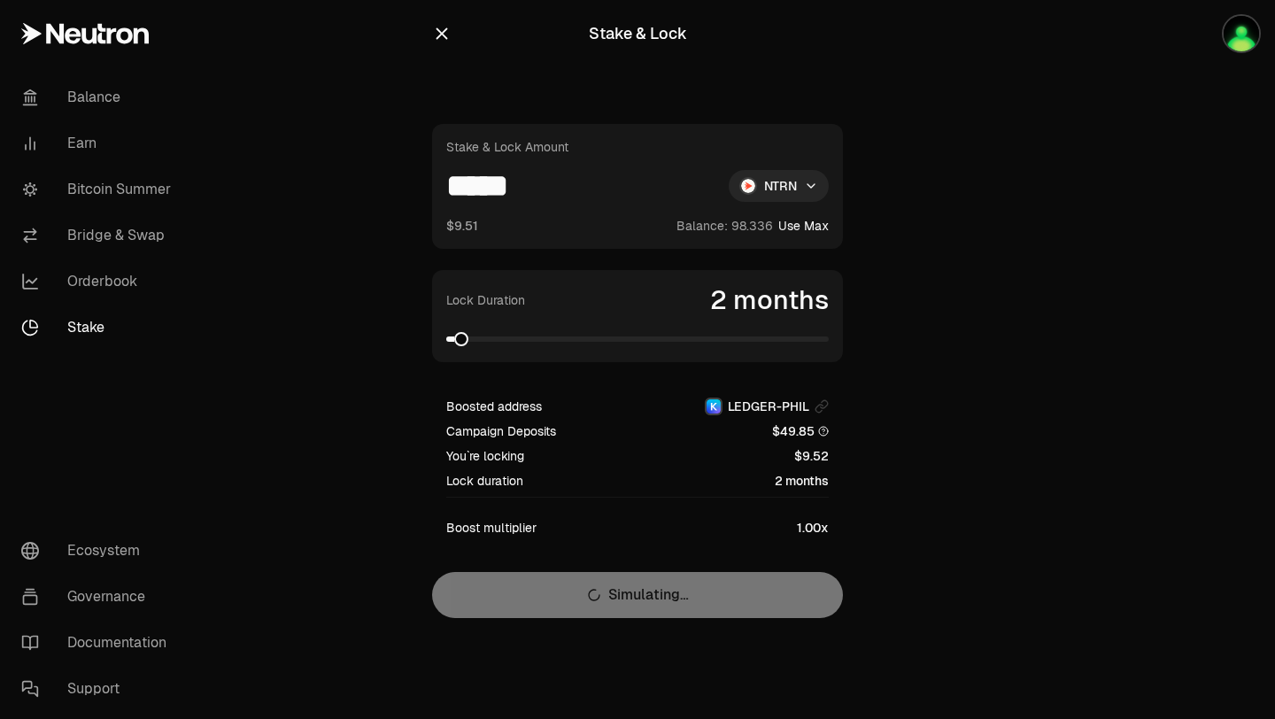
click at [616, 598] on div "Stake & Lock Amount ***** NTRN $9.51 Balance: Use Max Lock Duration 2 months Bo…" at bounding box center [637, 371] width 411 height 494
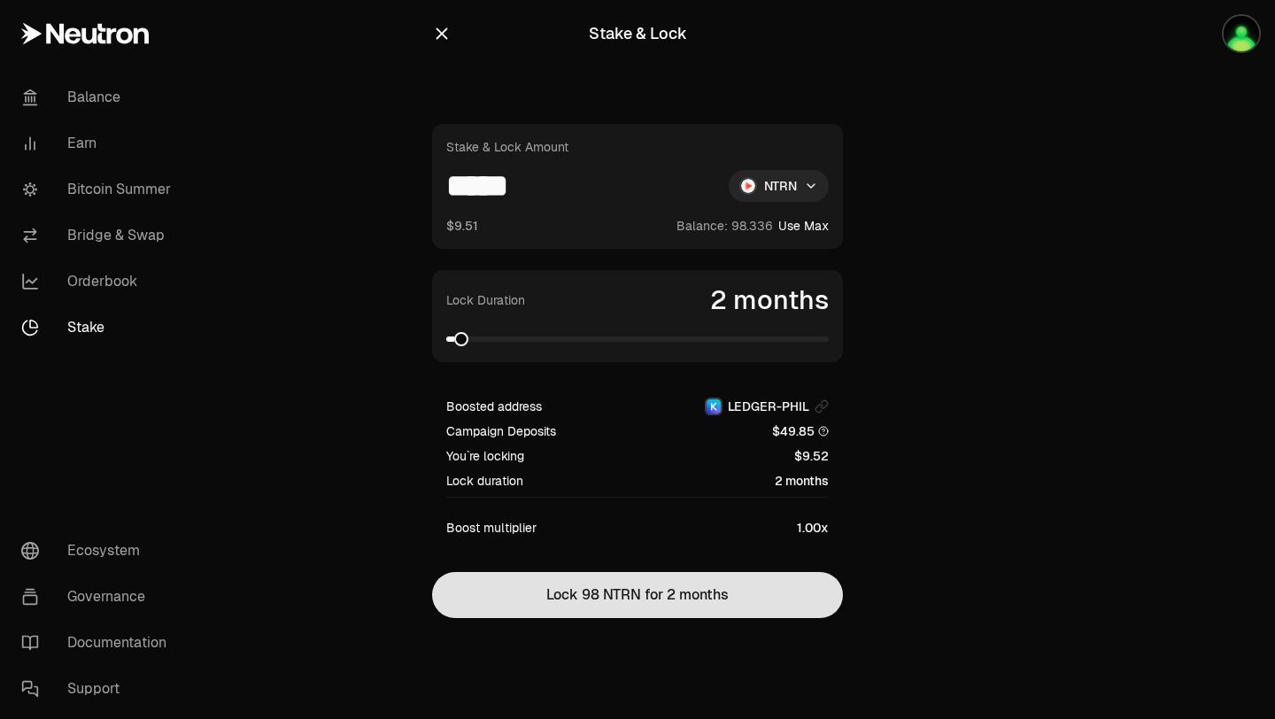
click at [616, 598] on div "Stake & Lock Amount ***** NTRN $9.51 Balance: Use Max Lock Duration 2 months Bo…" at bounding box center [637, 371] width 411 height 494
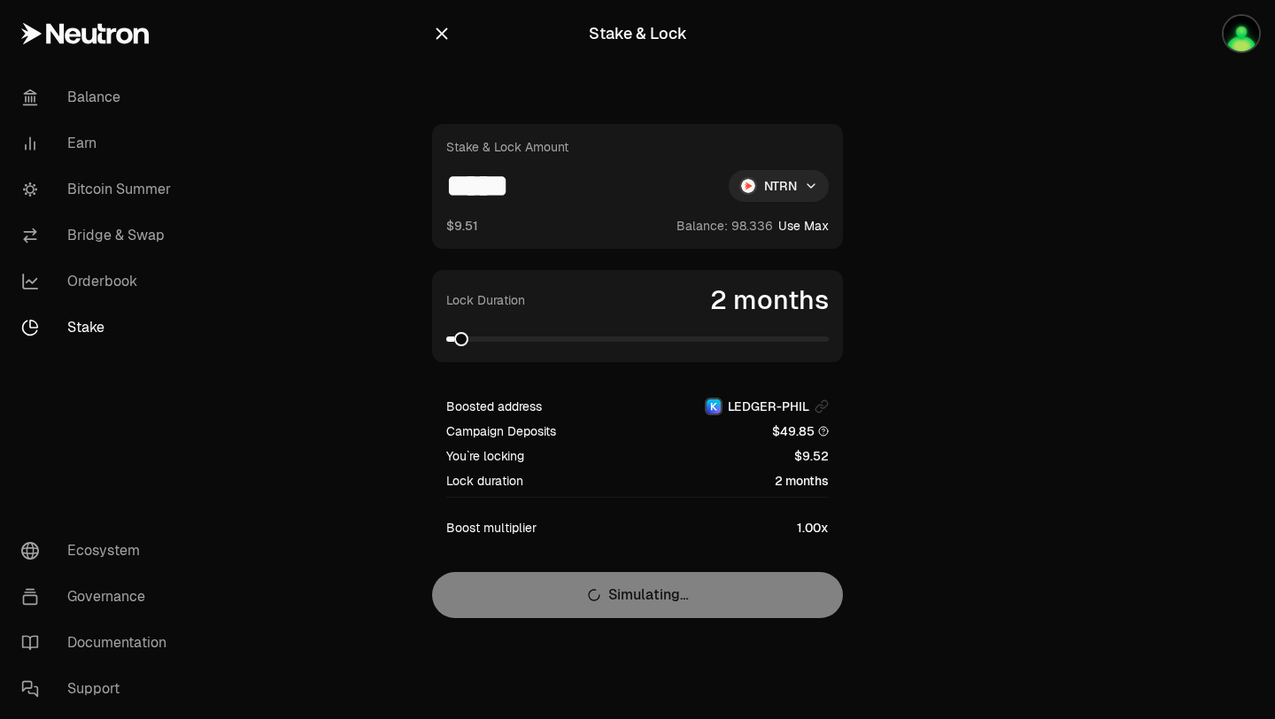
click at [616, 598] on div "Stake & Lock Amount ***** NTRN $9.51 Balance: Use Max Lock Duration 2 months Bo…" at bounding box center [637, 371] width 411 height 494
click at [452, 187] on input "*****" at bounding box center [580, 186] width 268 height 32
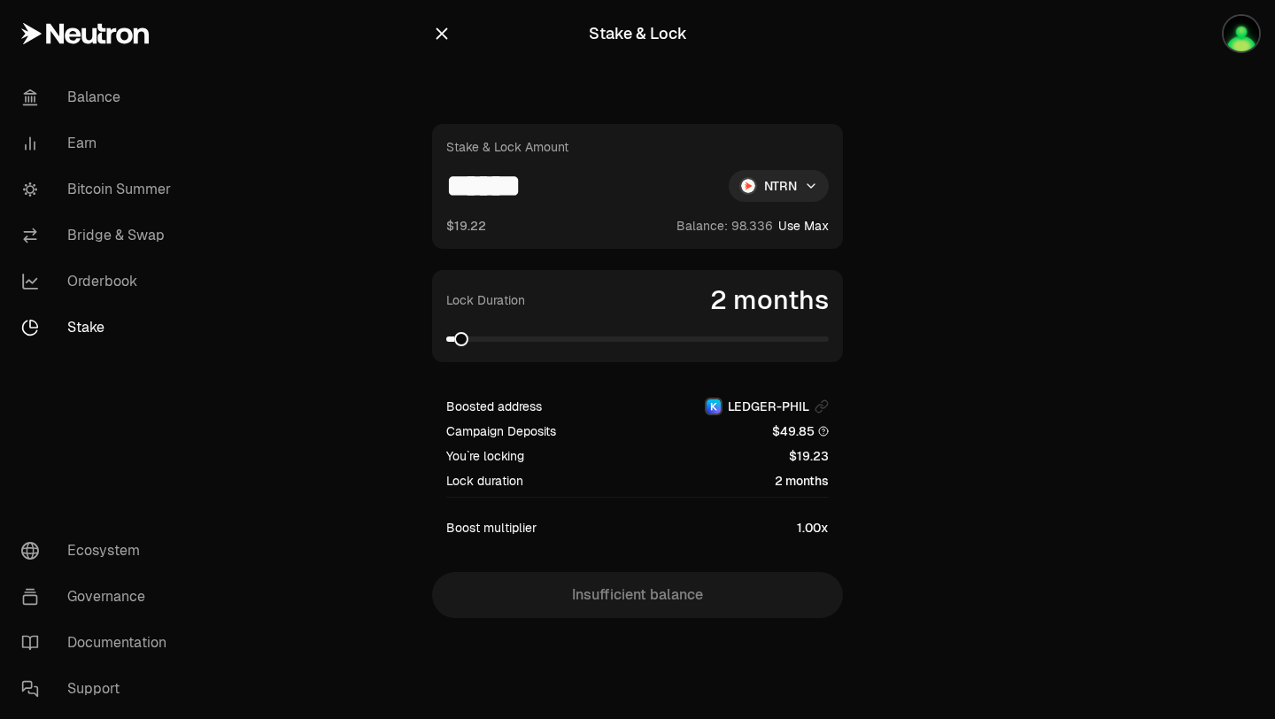
type input "*****"
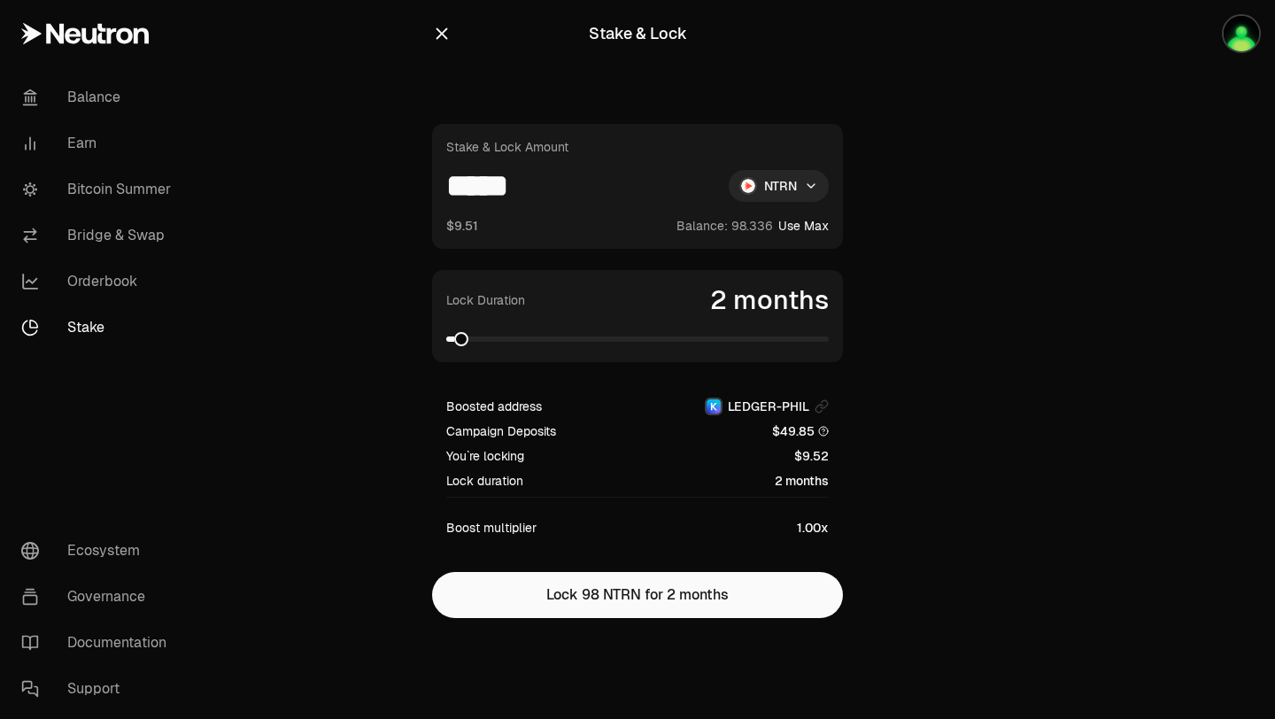
click at [627, 598] on button "Lock 98 NTRN for 2 months" at bounding box center [637, 595] width 411 height 46
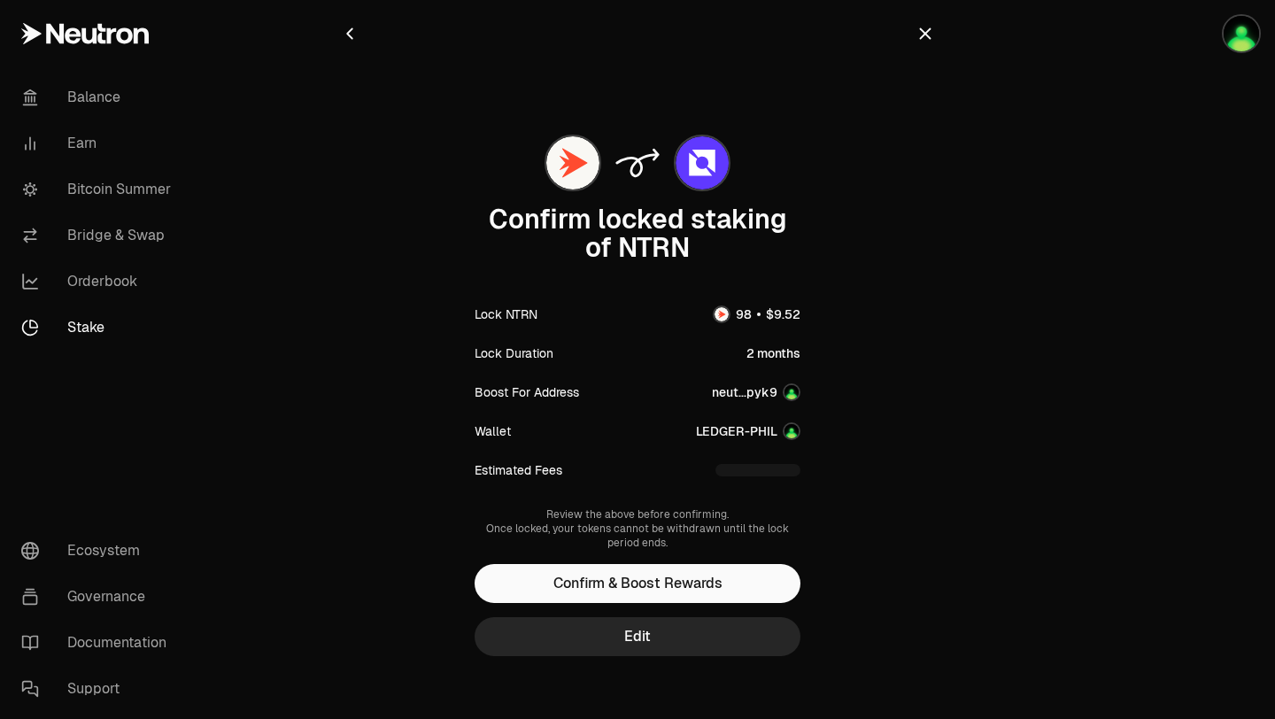
click at [630, 598] on button "Confirm & Boost Rewards" at bounding box center [637, 583] width 326 height 39
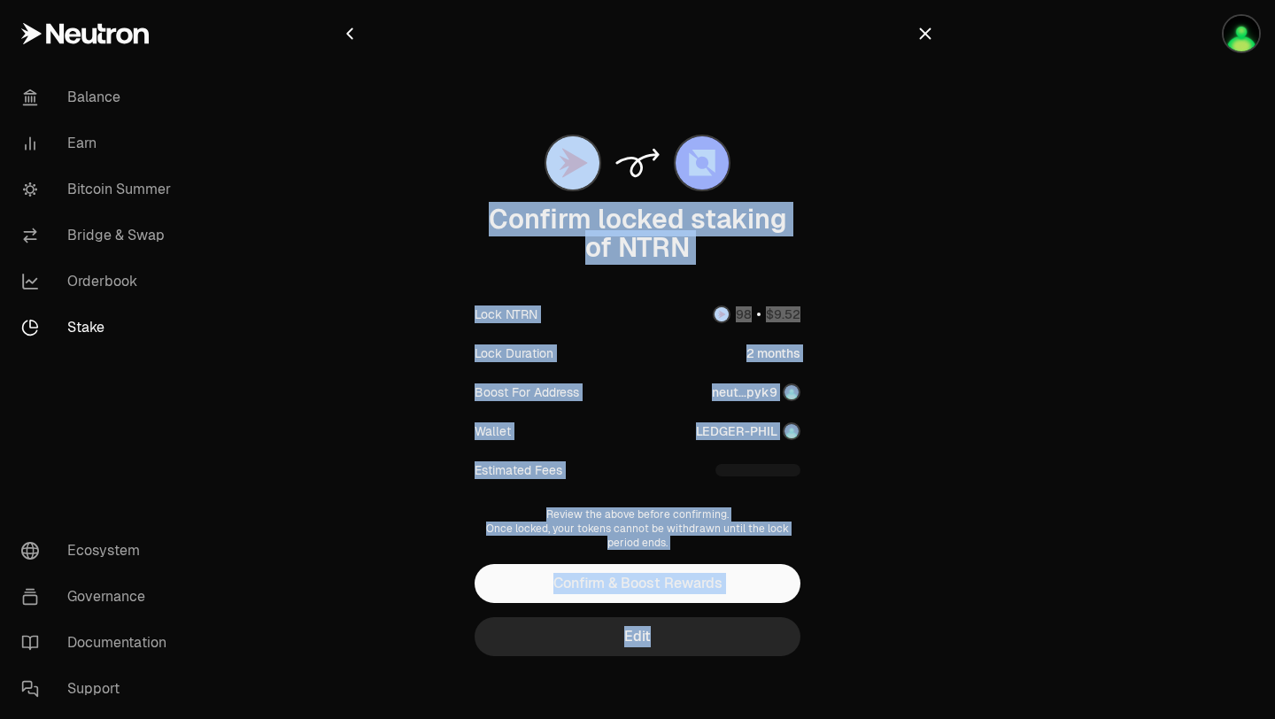
click at [630, 598] on div "Balance Earn Bitcoin Summer Bridge & Swap Orderbook Stake Ecosystem Governance …" at bounding box center [736, 363] width 1076 height 727
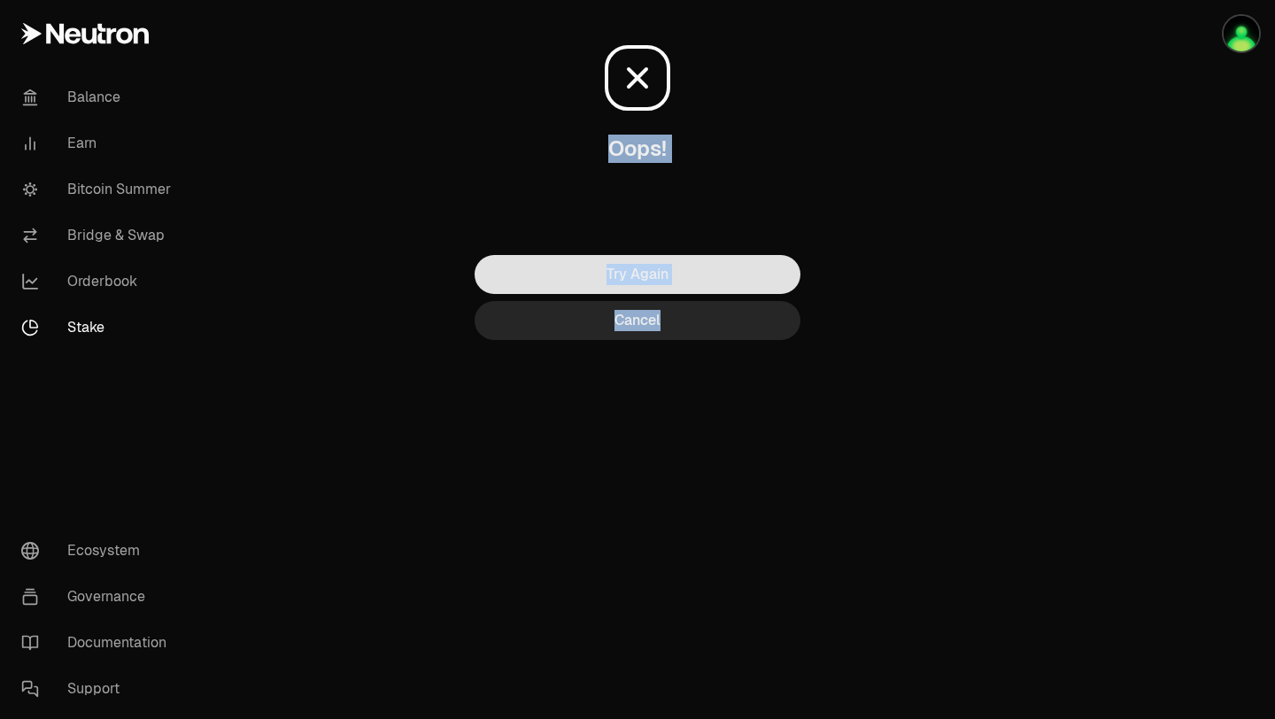
click at [590, 273] on button "Try Again" at bounding box center [637, 274] width 326 height 39
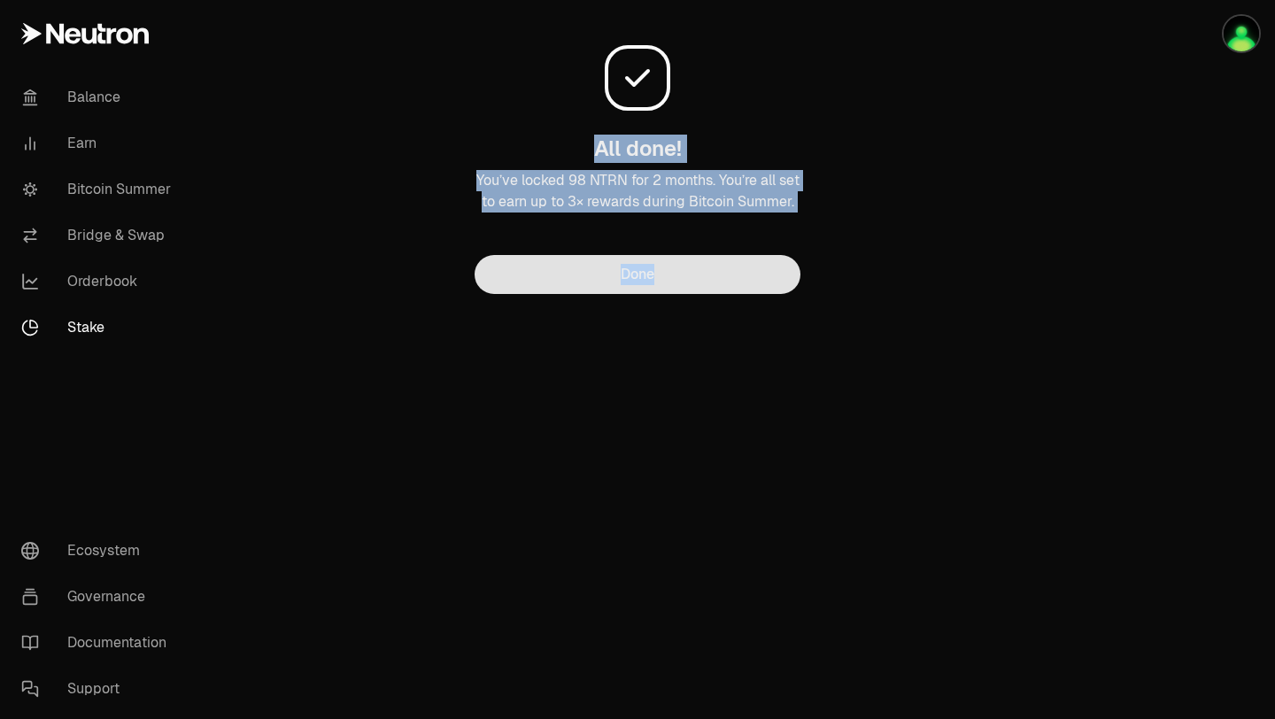
click at [571, 277] on button "Done" at bounding box center [637, 274] width 326 height 39
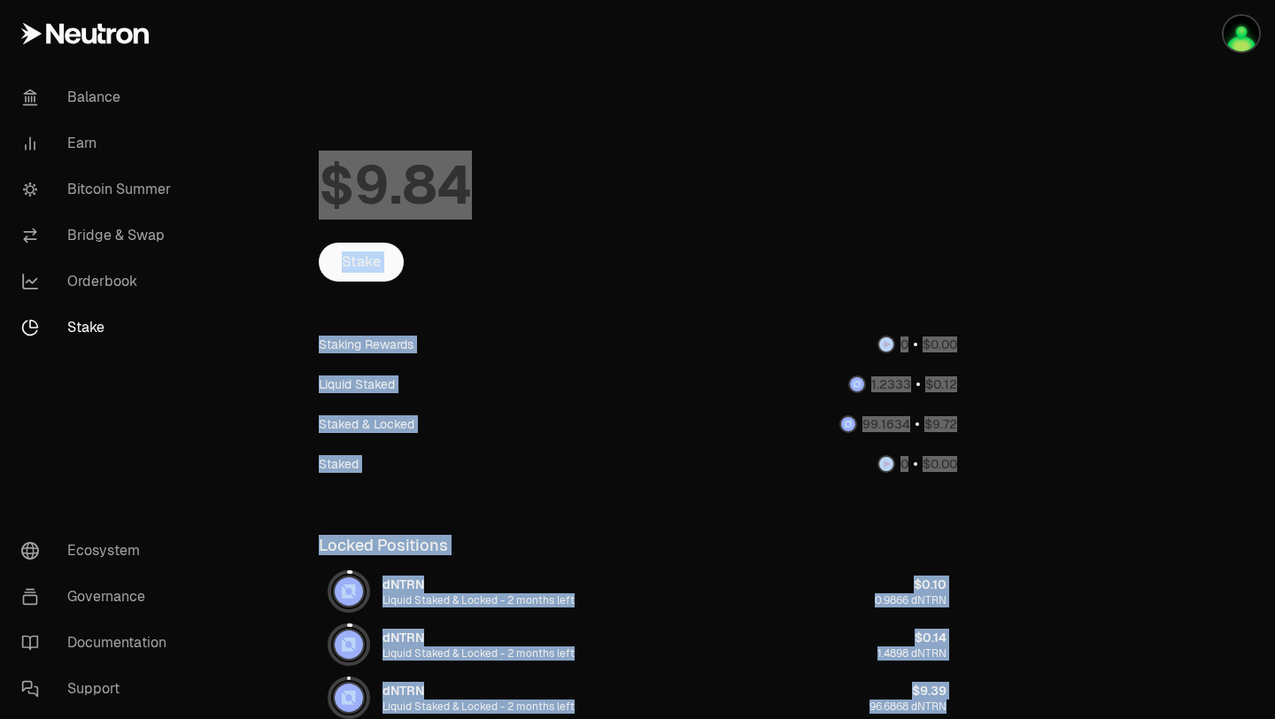
click at [571, 277] on div "Stake" at bounding box center [638, 262] width 638 height 39
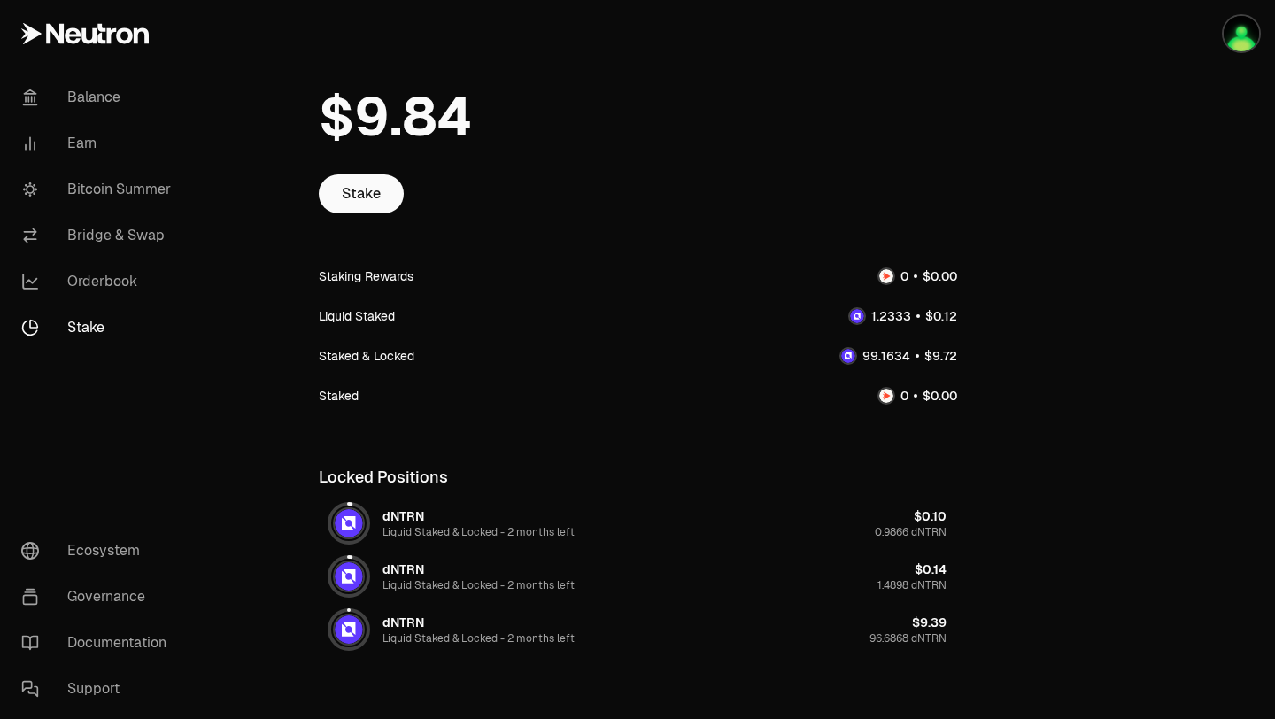
scroll to position [73, 0]
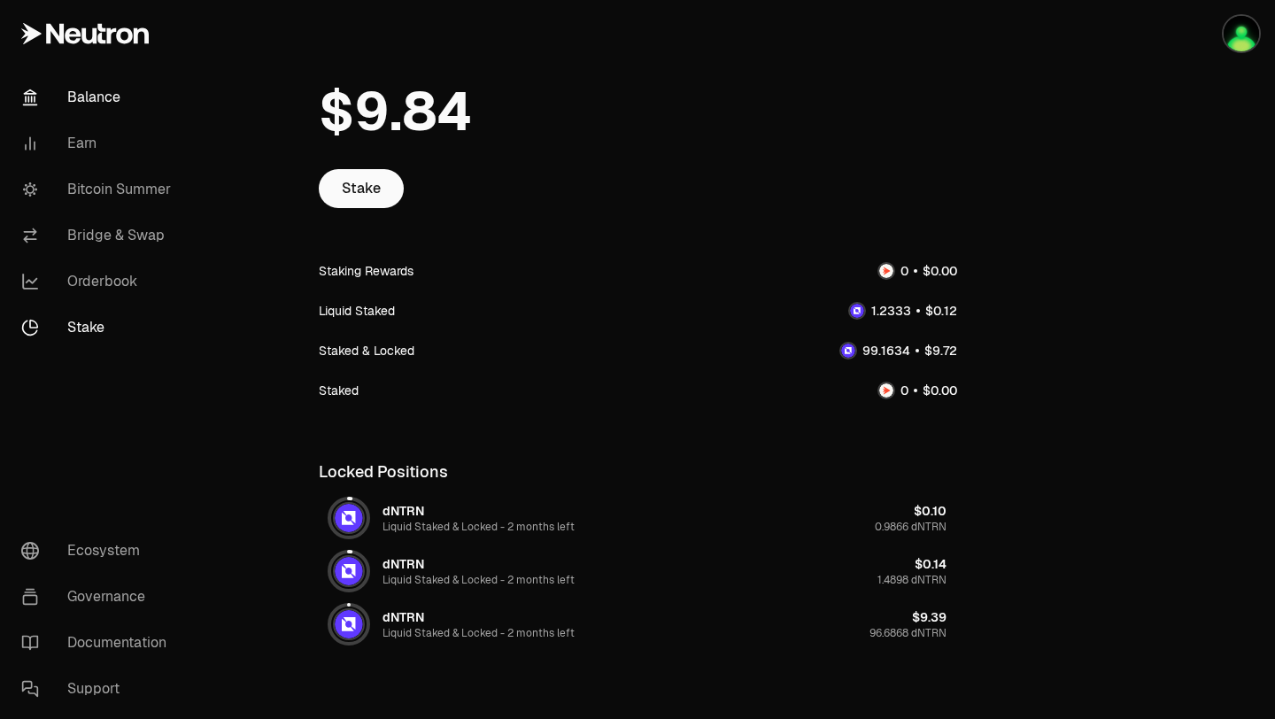
click at [83, 103] on link "Balance" at bounding box center [99, 97] width 184 height 46
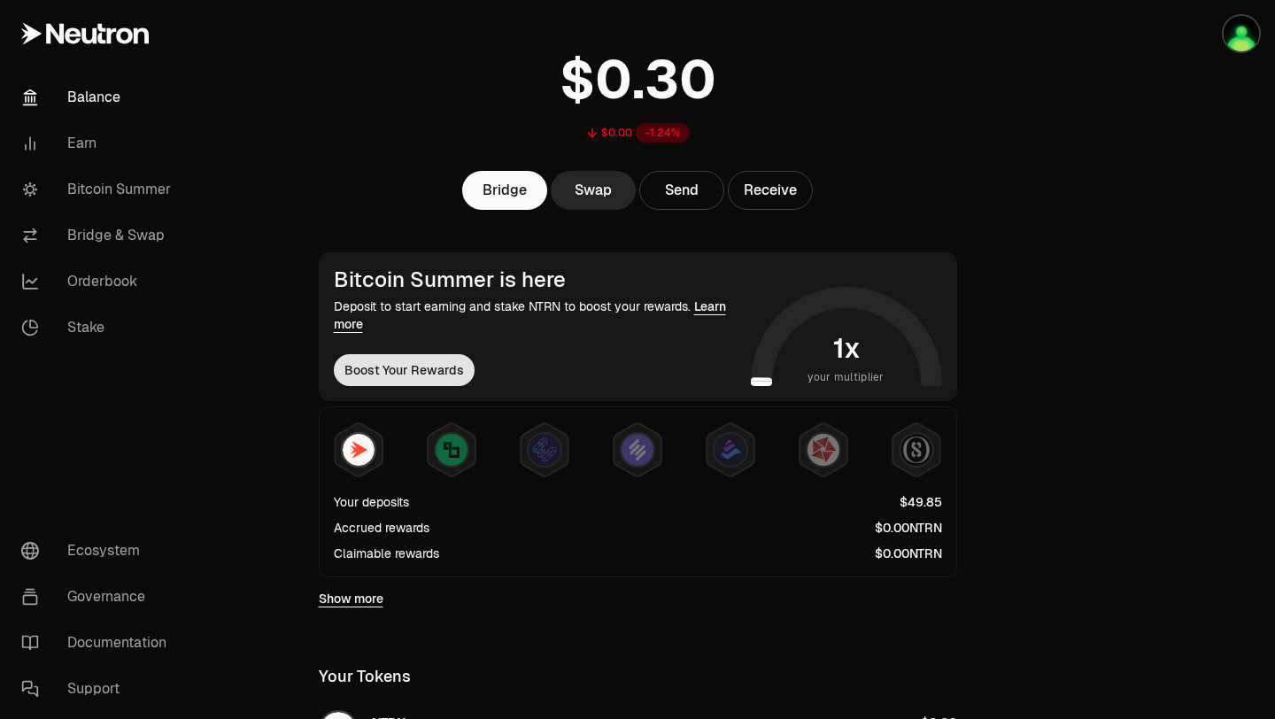
scroll to position [109, 0]
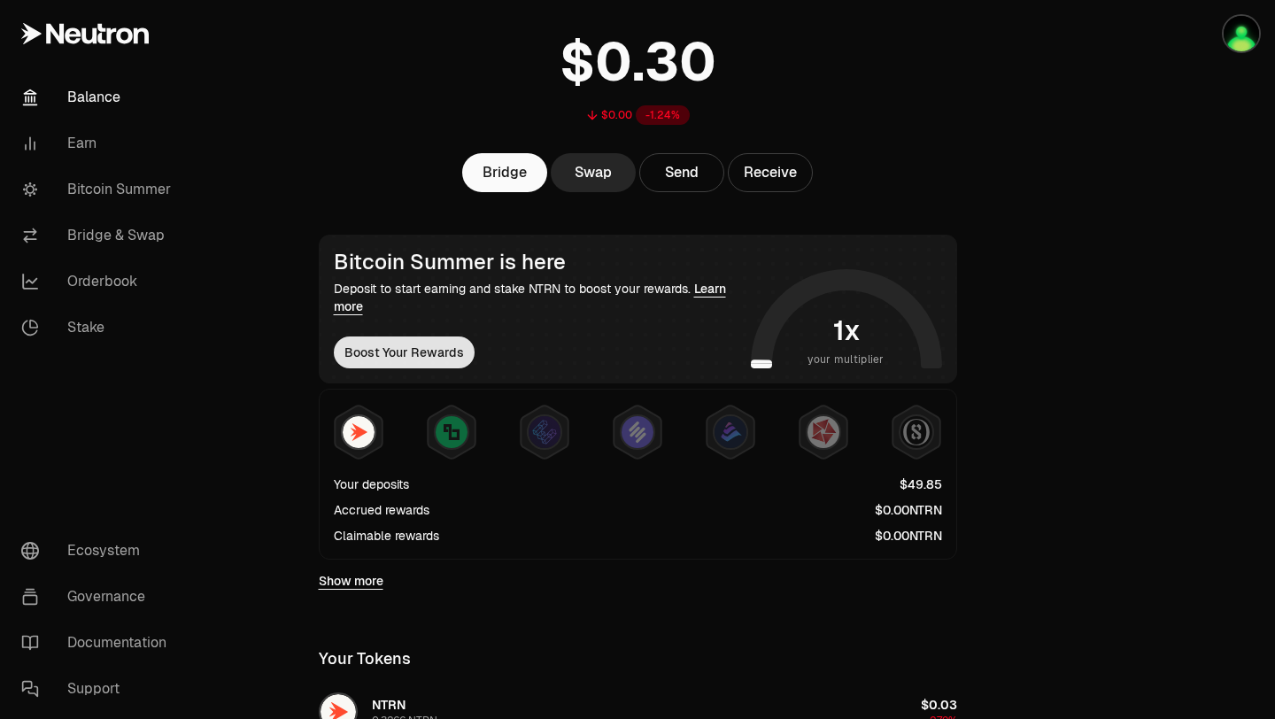
click at [398, 366] on button "Boost Your Rewards" at bounding box center [404, 352] width 141 height 32
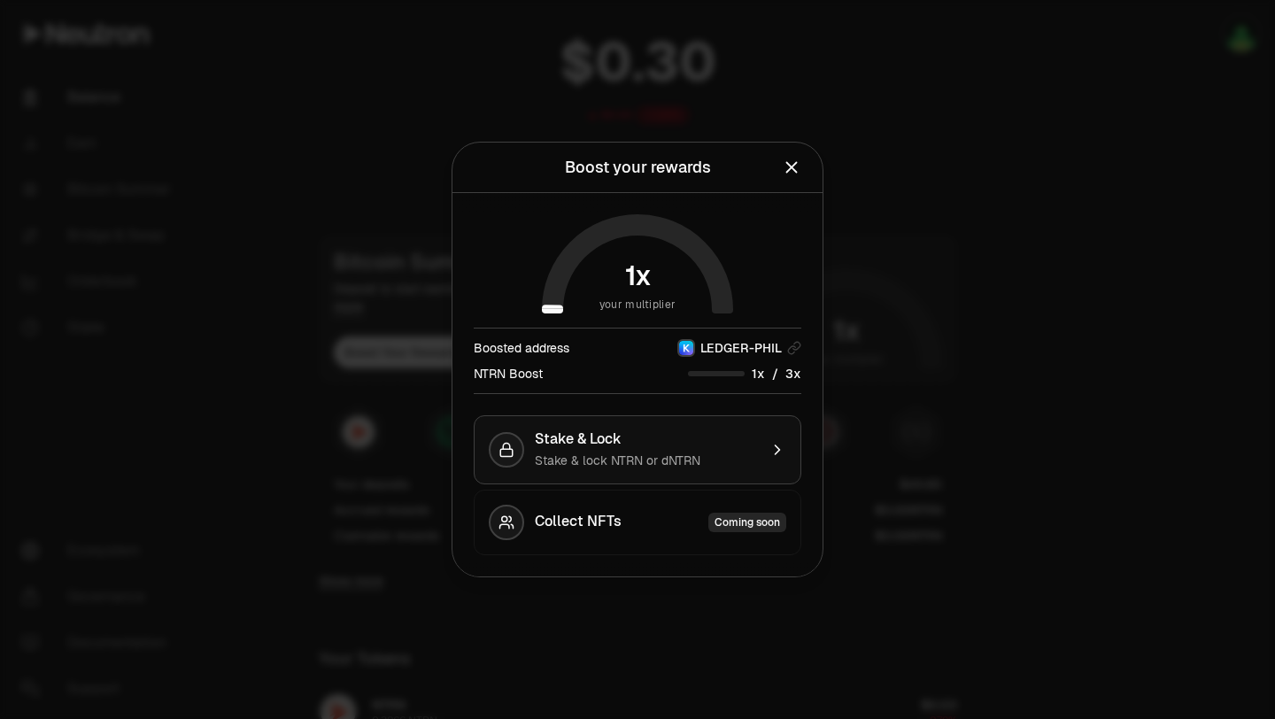
click at [670, 472] on button "Stake & Lock Stake & lock NTRN or dNTRN" at bounding box center [638, 449] width 328 height 69
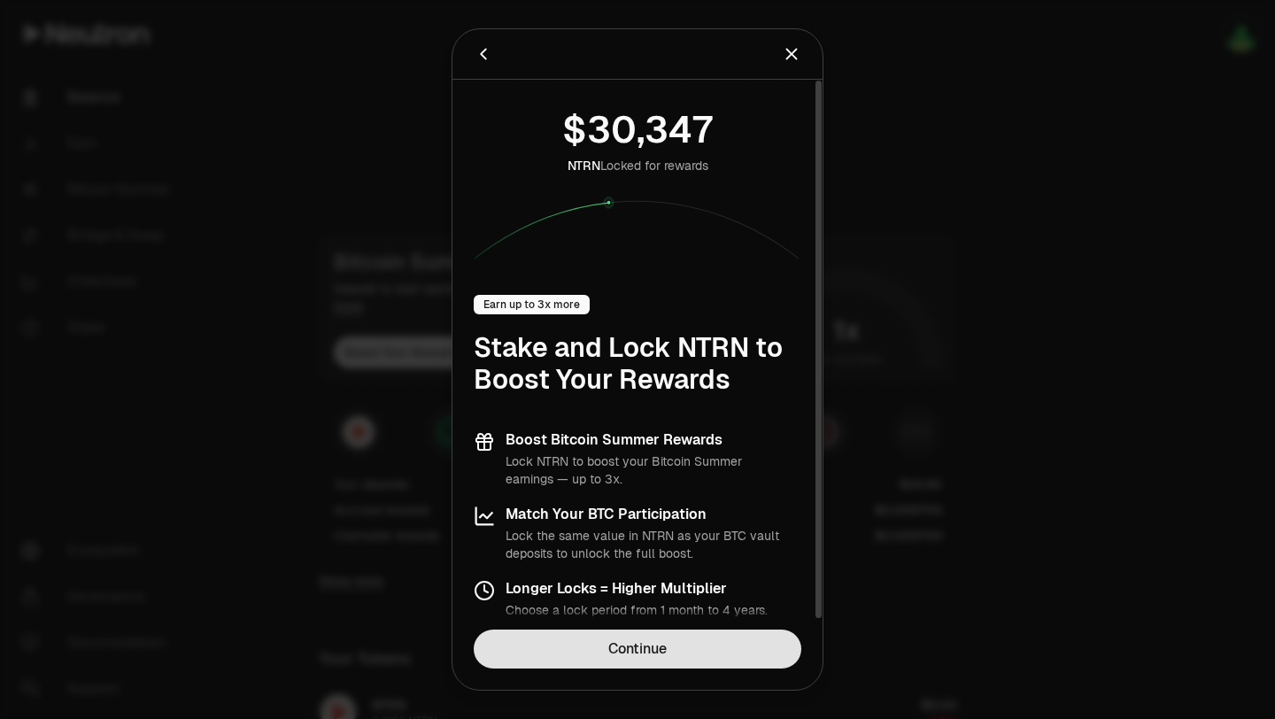
click at [671, 643] on link "Continue" at bounding box center [638, 648] width 328 height 39
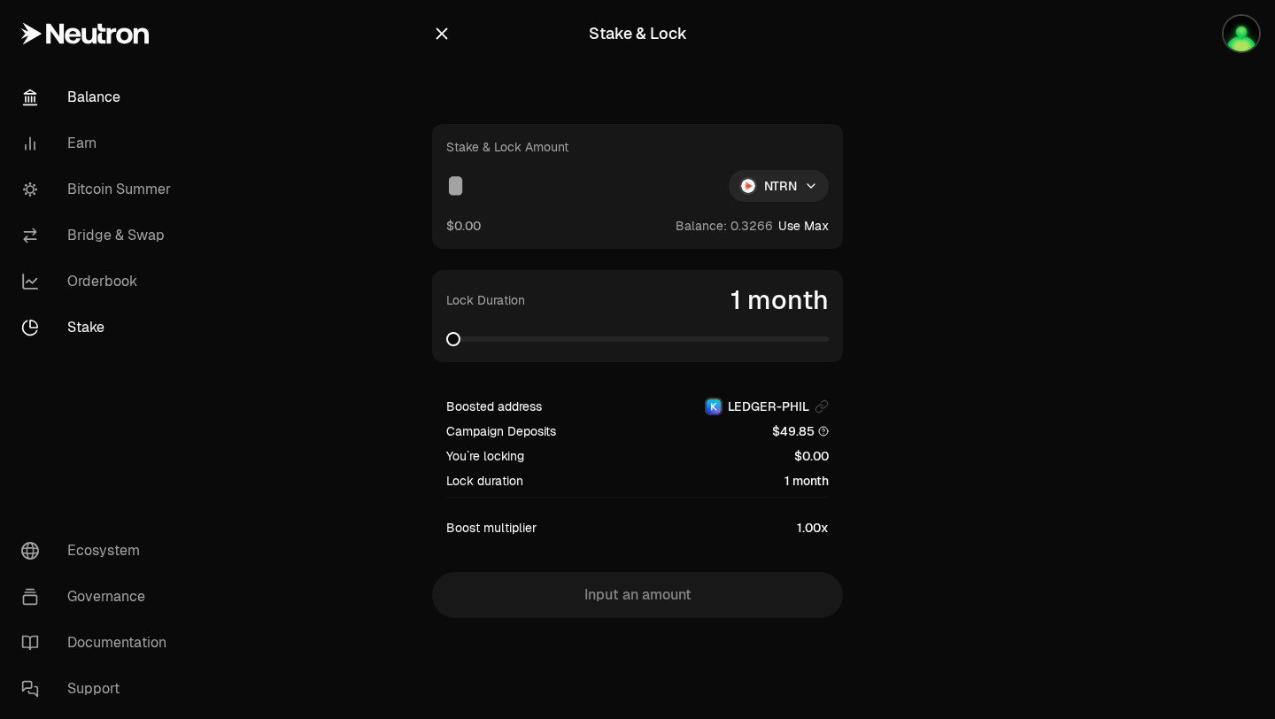
click at [129, 82] on link "Balance" at bounding box center [99, 97] width 184 height 46
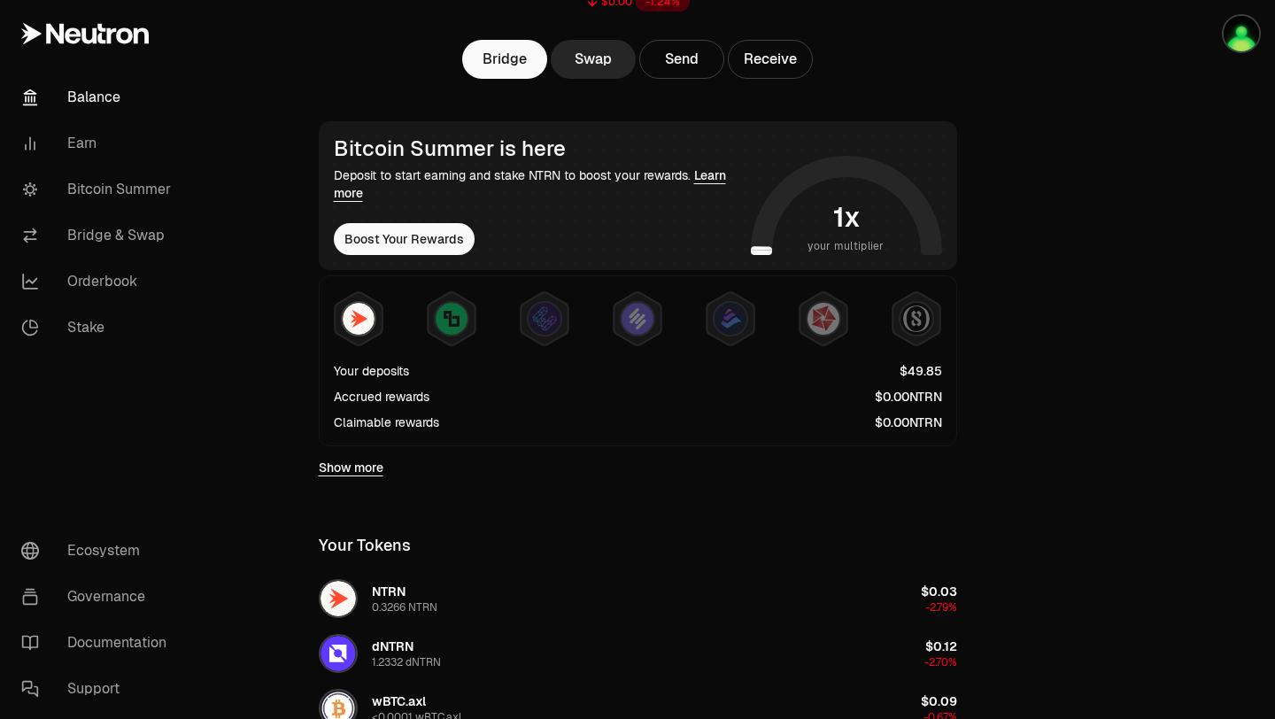
scroll to position [224, 0]
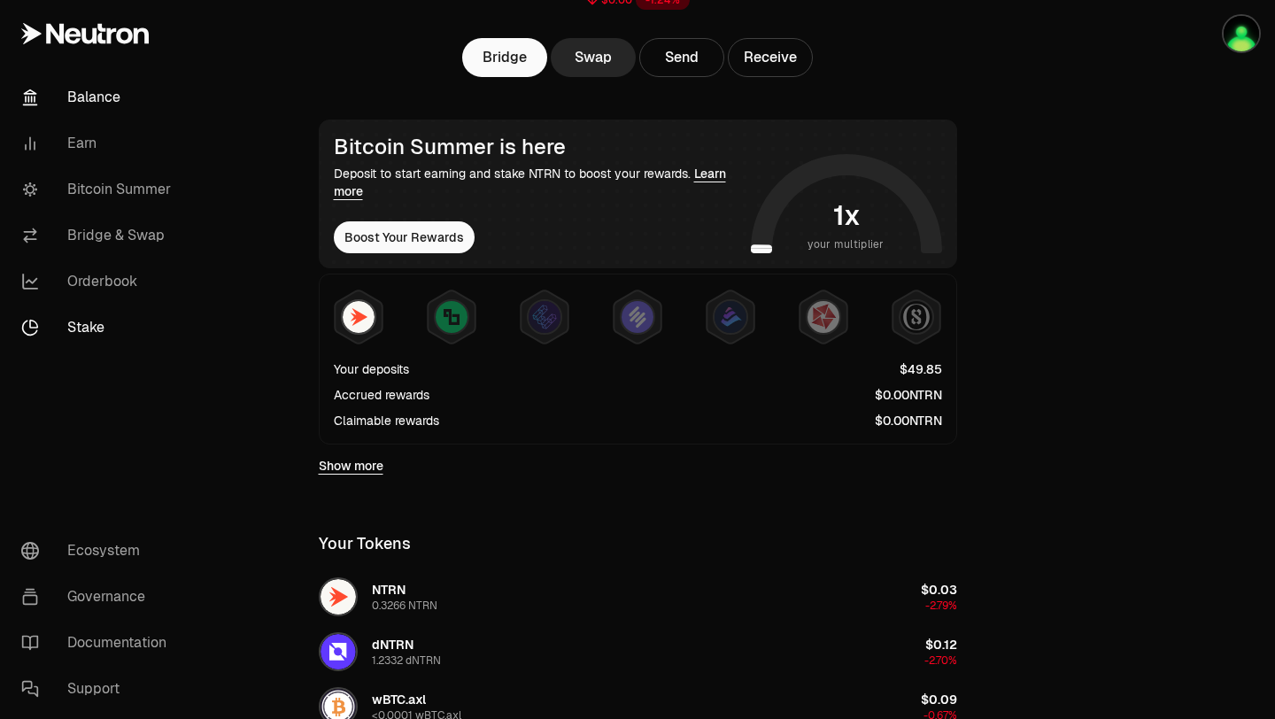
click at [82, 315] on link "Stake" at bounding box center [99, 328] width 184 height 46
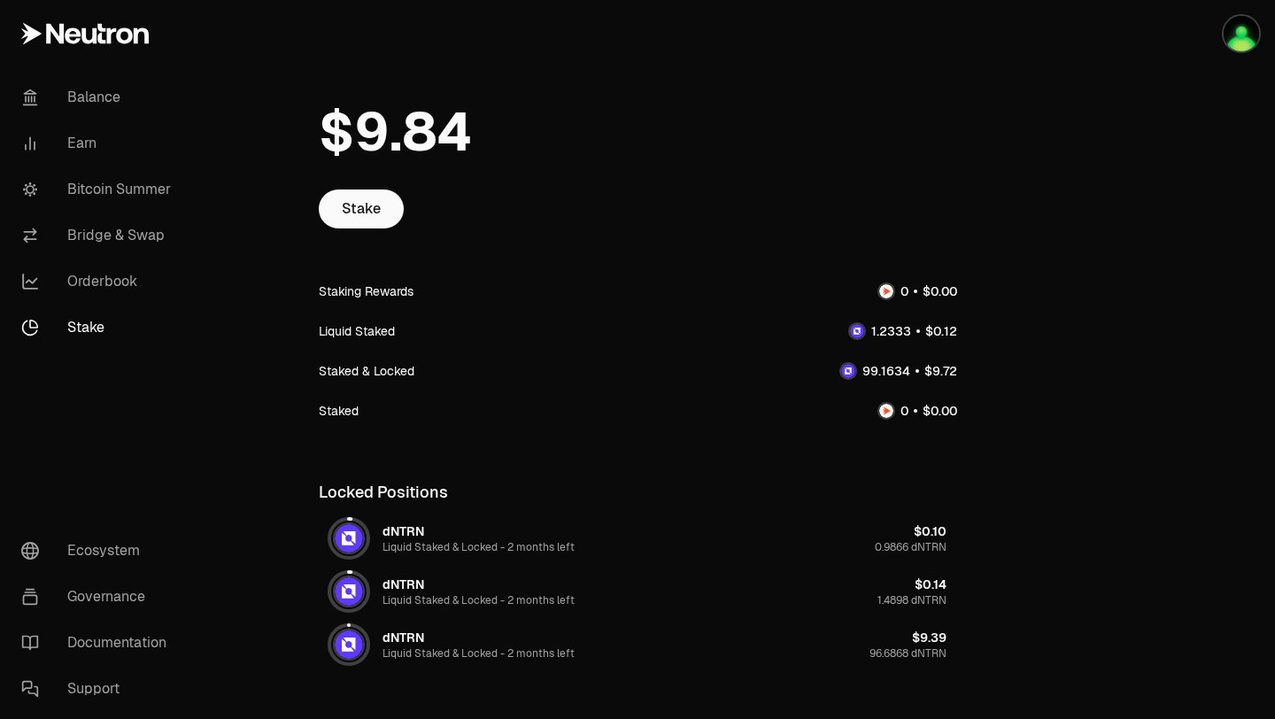
scroll to position [49, 0]
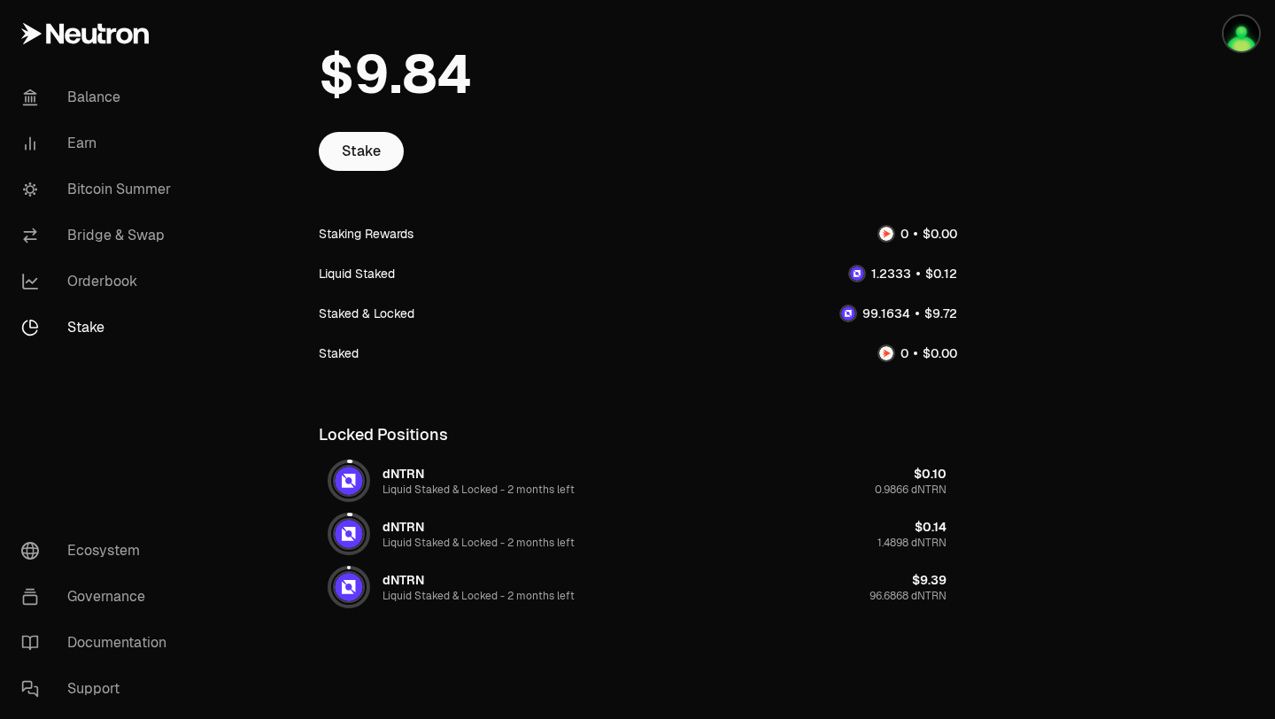
scroll to position [115, 0]
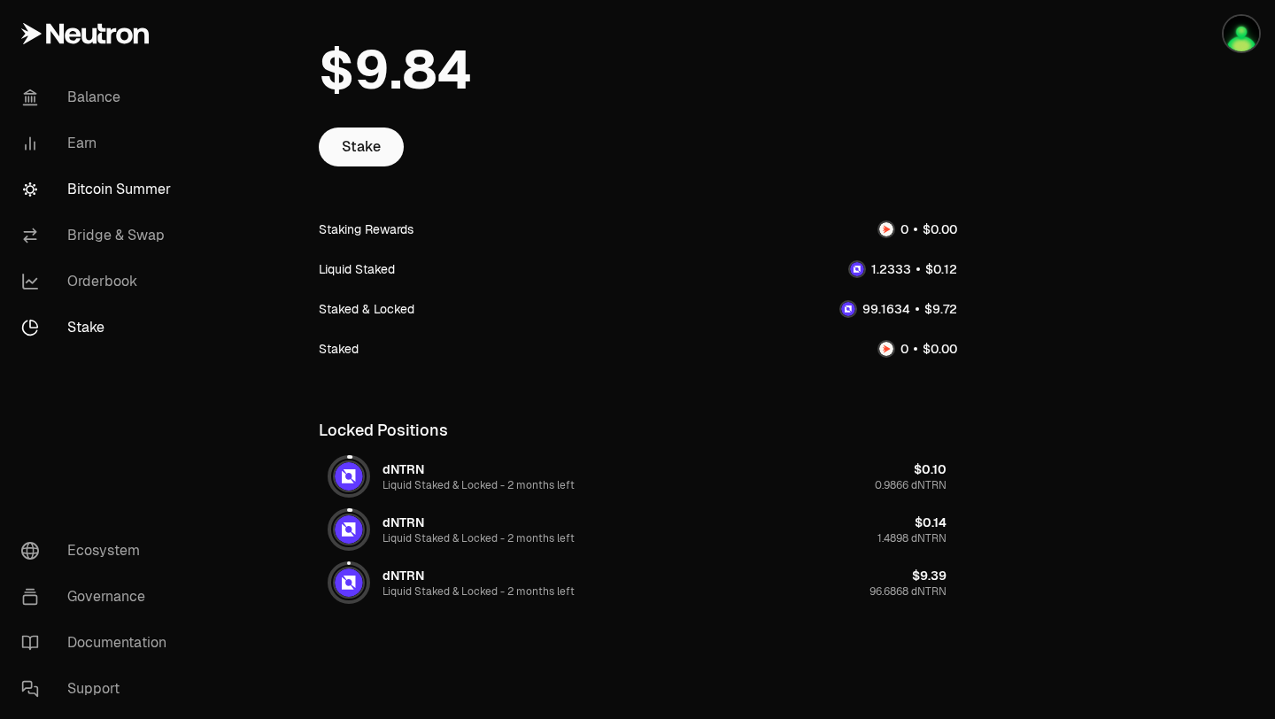
click at [81, 205] on link "Bitcoin Summer" at bounding box center [99, 189] width 184 height 46
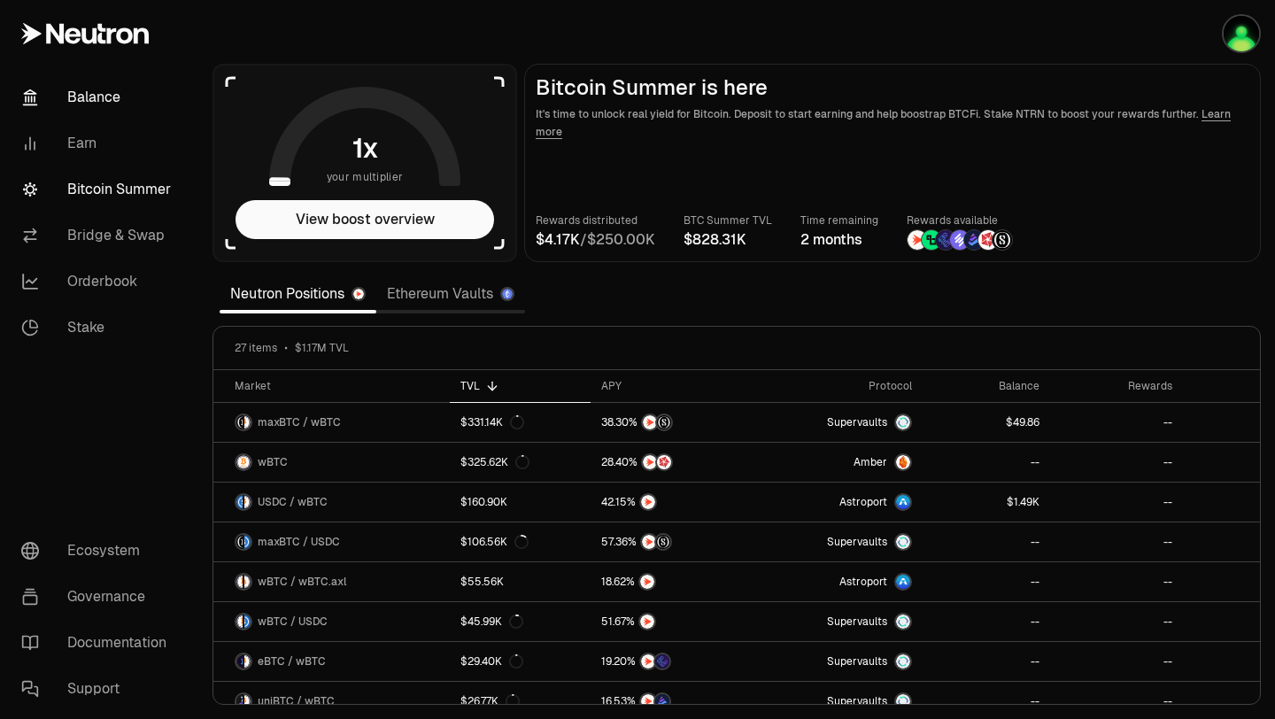
click at [65, 90] on link "Balance" at bounding box center [99, 97] width 184 height 46
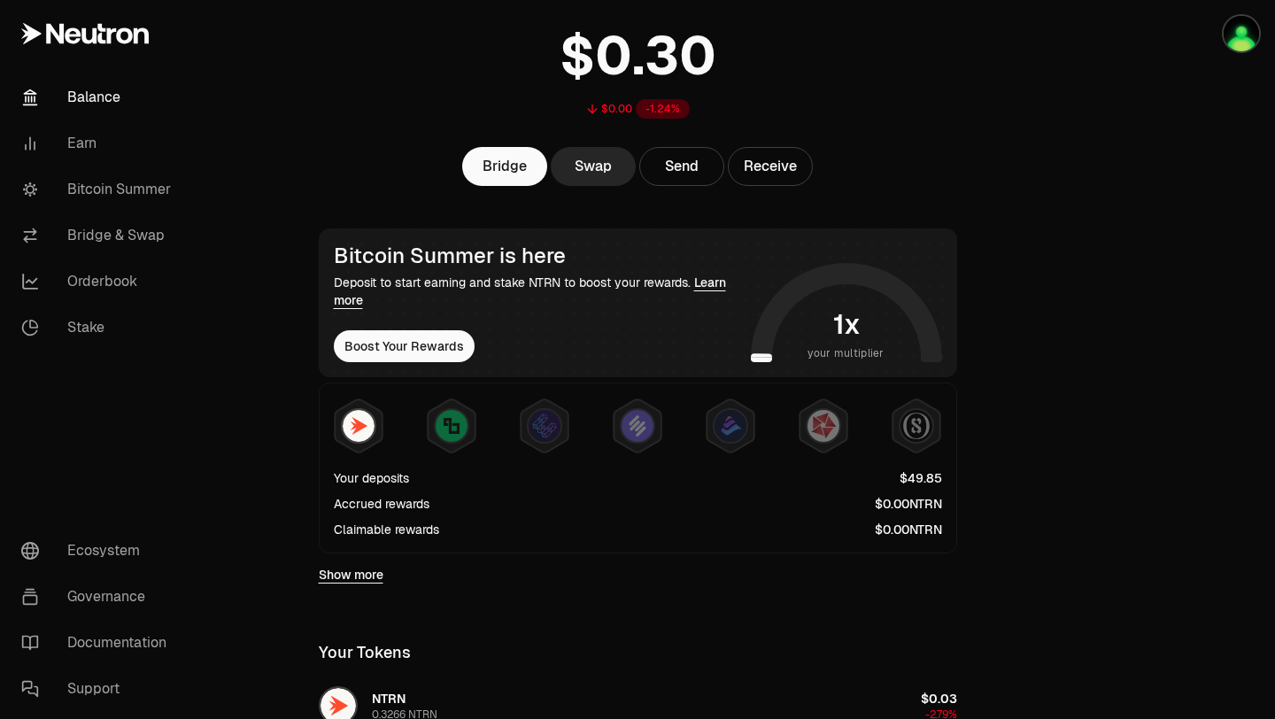
scroll to position [117, 0]
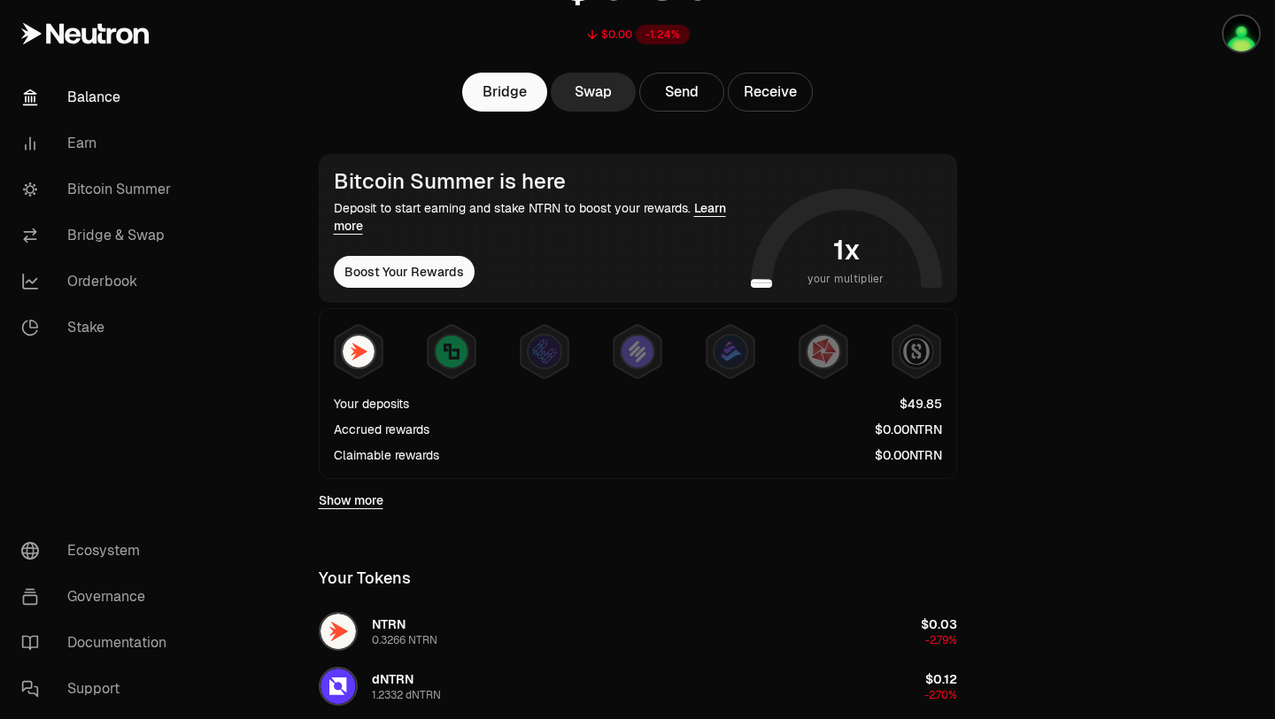
scroll to position [190, 0]
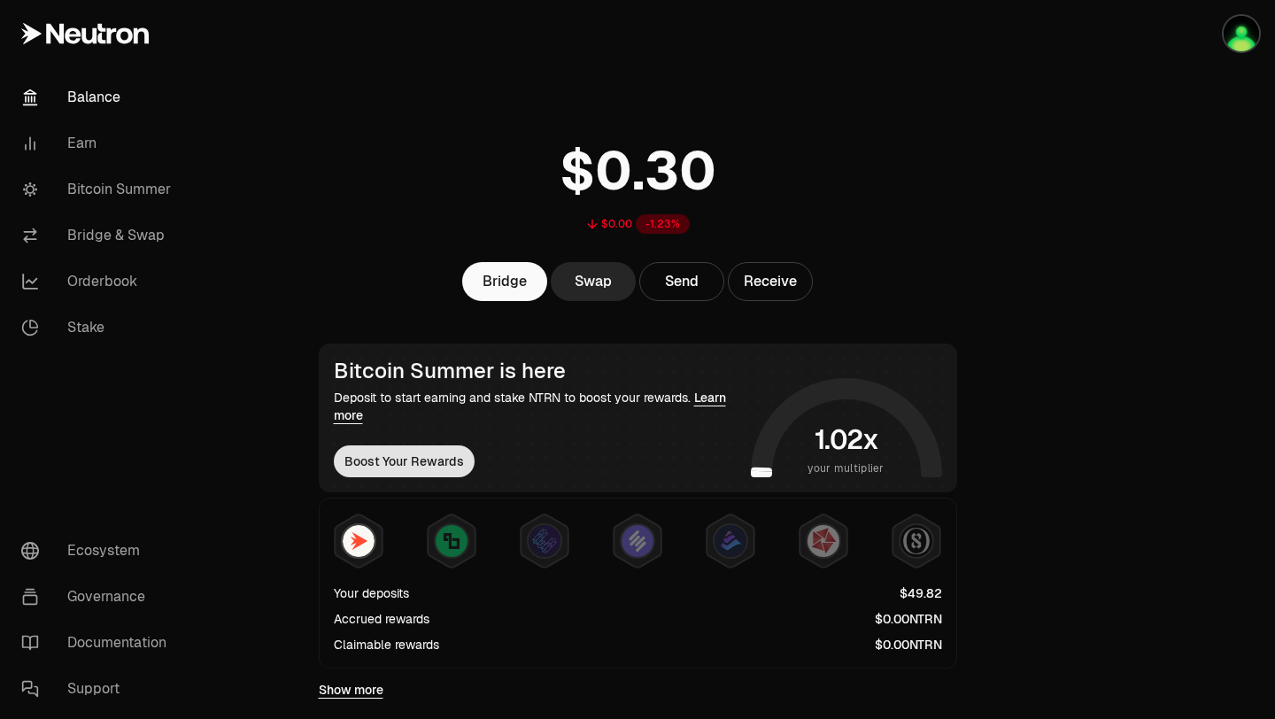
click at [434, 451] on button "Boost Your Rewards" at bounding box center [404, 461] width 141 height 32
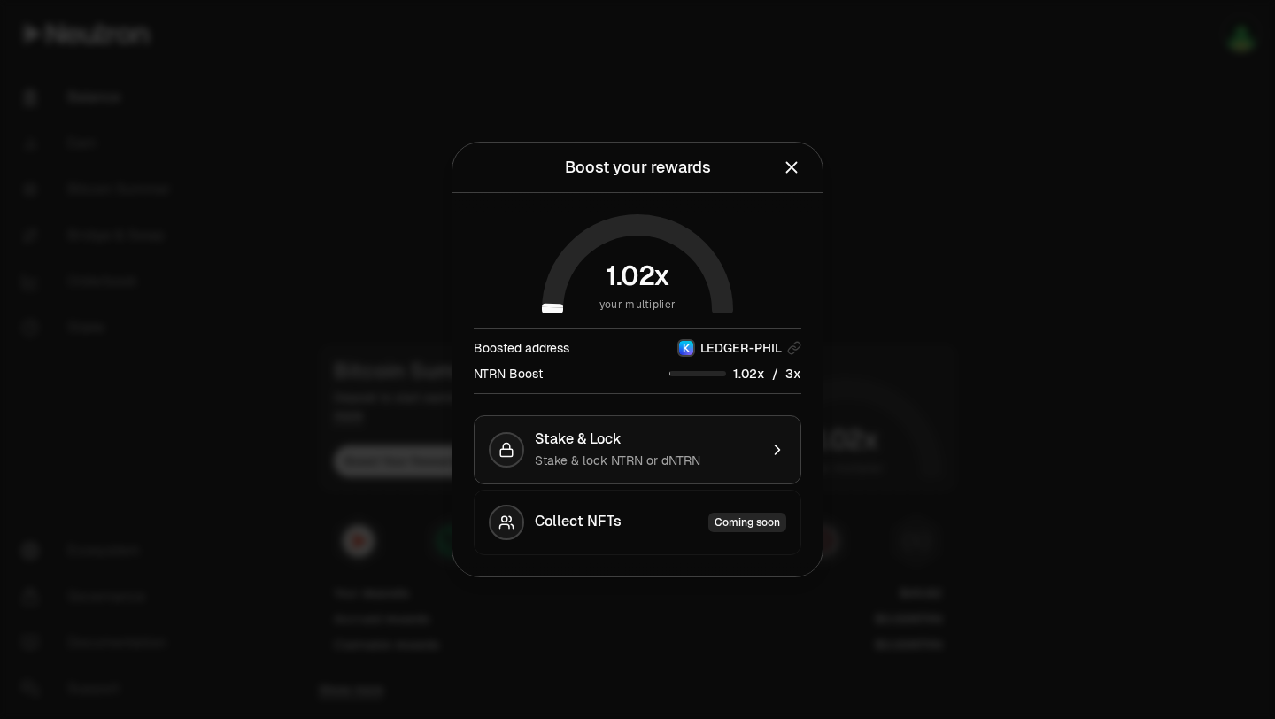
click at [731, 462] on div "Stake & lock NTRN or dNTRN" at bounding box center [646, 460] width 223 height 18
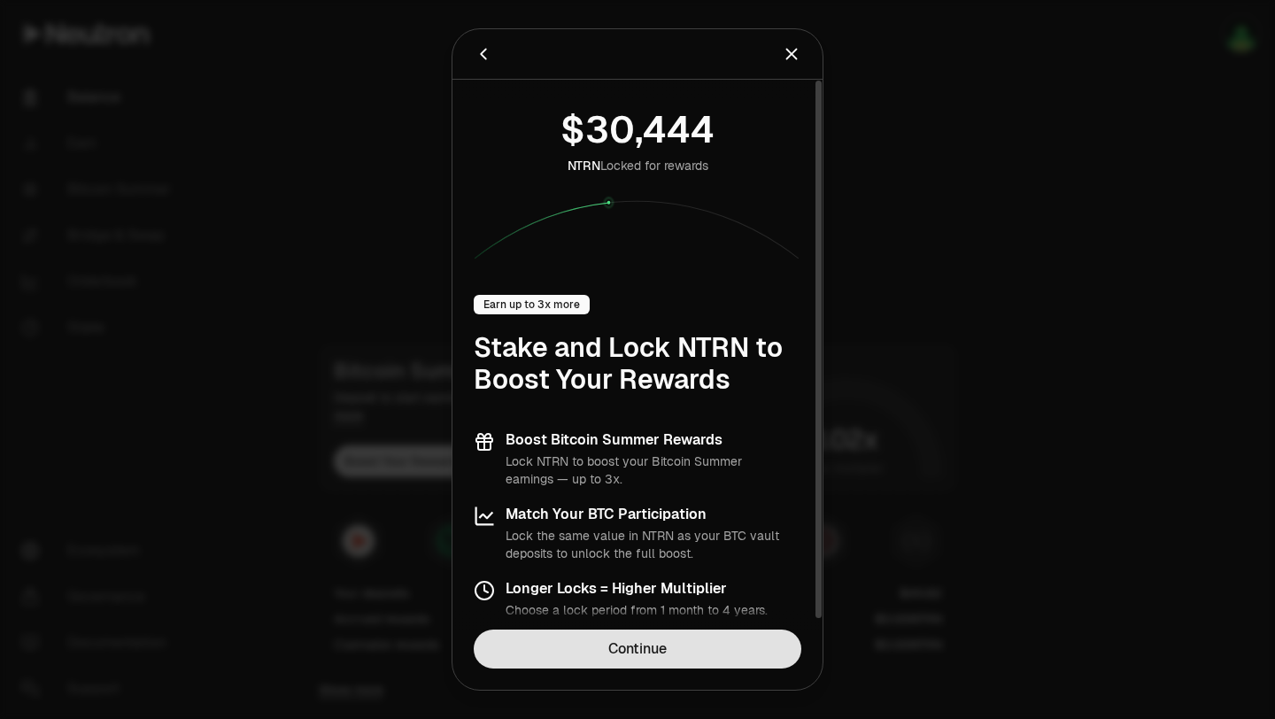
click at [675, 637] on link "Continue" at bounding box center [638, 648] width 328 height 39
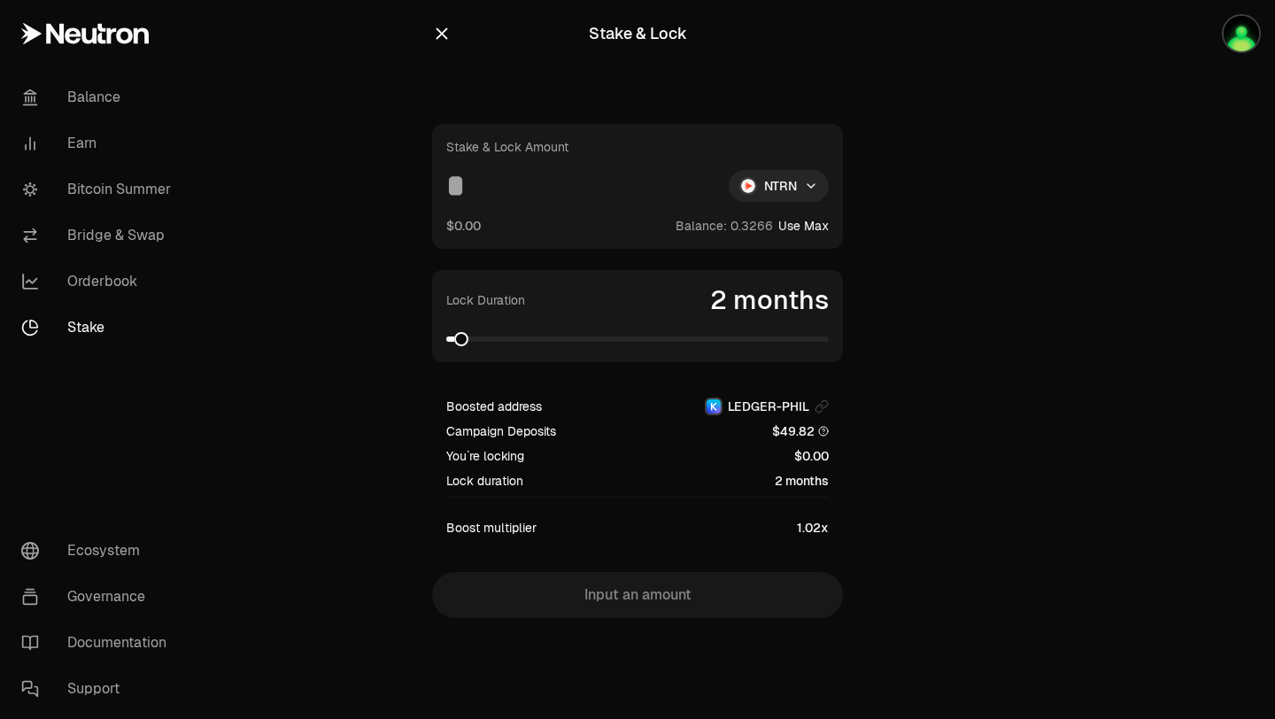
click at [797, 225] on button "Use Max" at bounding box center [803, 226] width 50 height 18
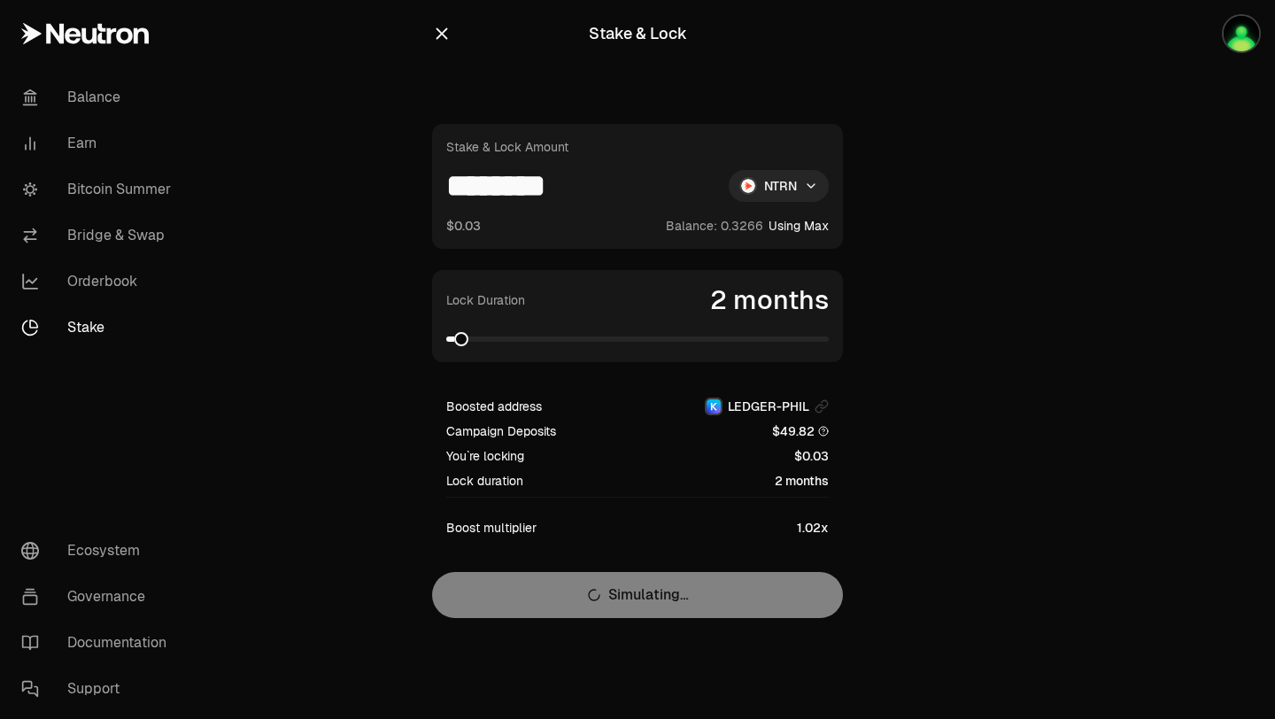
click at [446, 184] on input "********" at bounding box center [580, 186] width 268 height 32
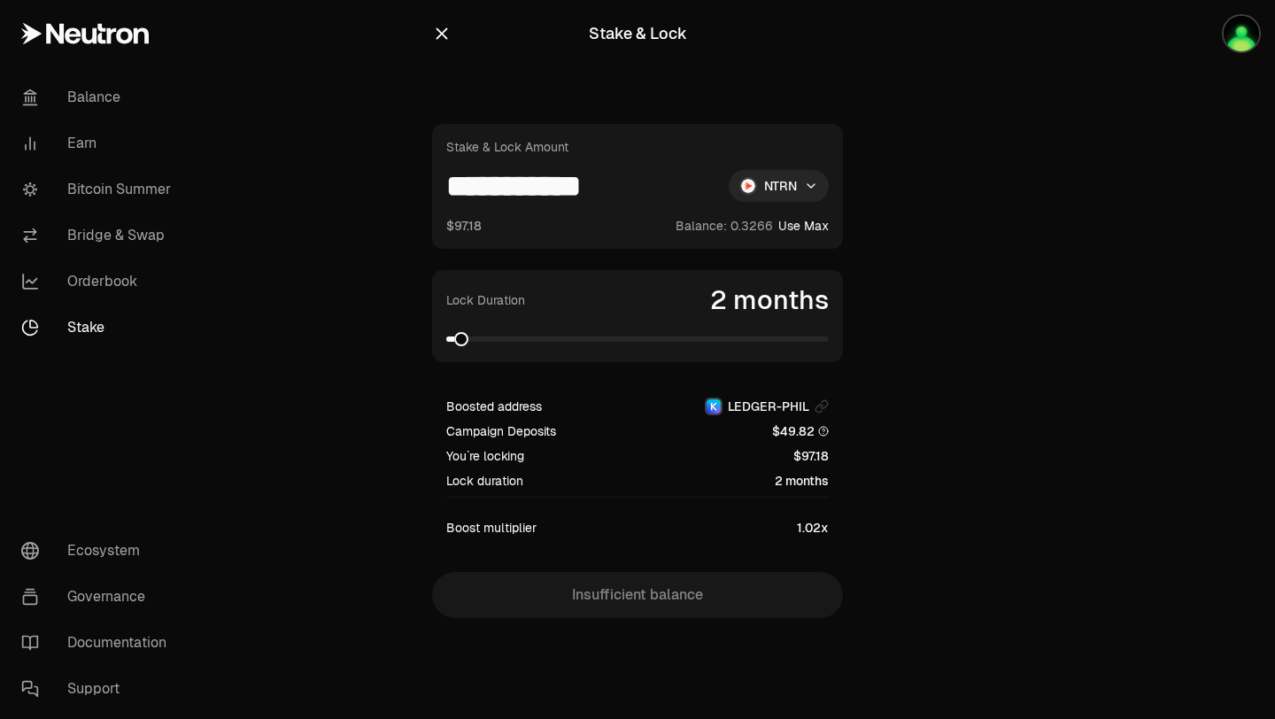
type input "**********"
click at [522, 337] on span at bounding box center [515, 339] width 14 height 14
click at [715, 335] on span at bounding box center [708, 339] width 14 height 14
